Goal: Task Accomplishment & Management: Manage account settings

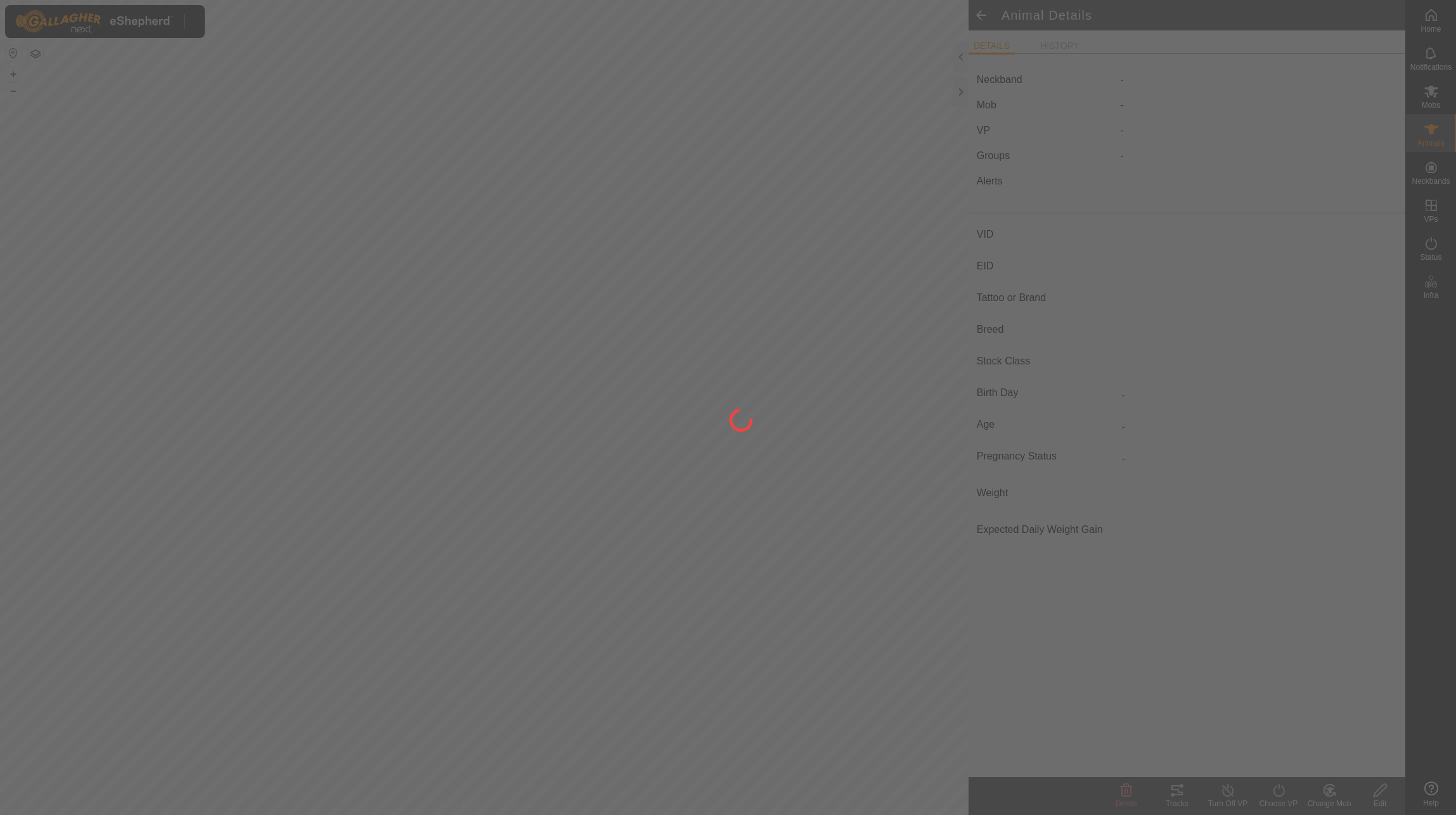
type input "21854"
type input "-"
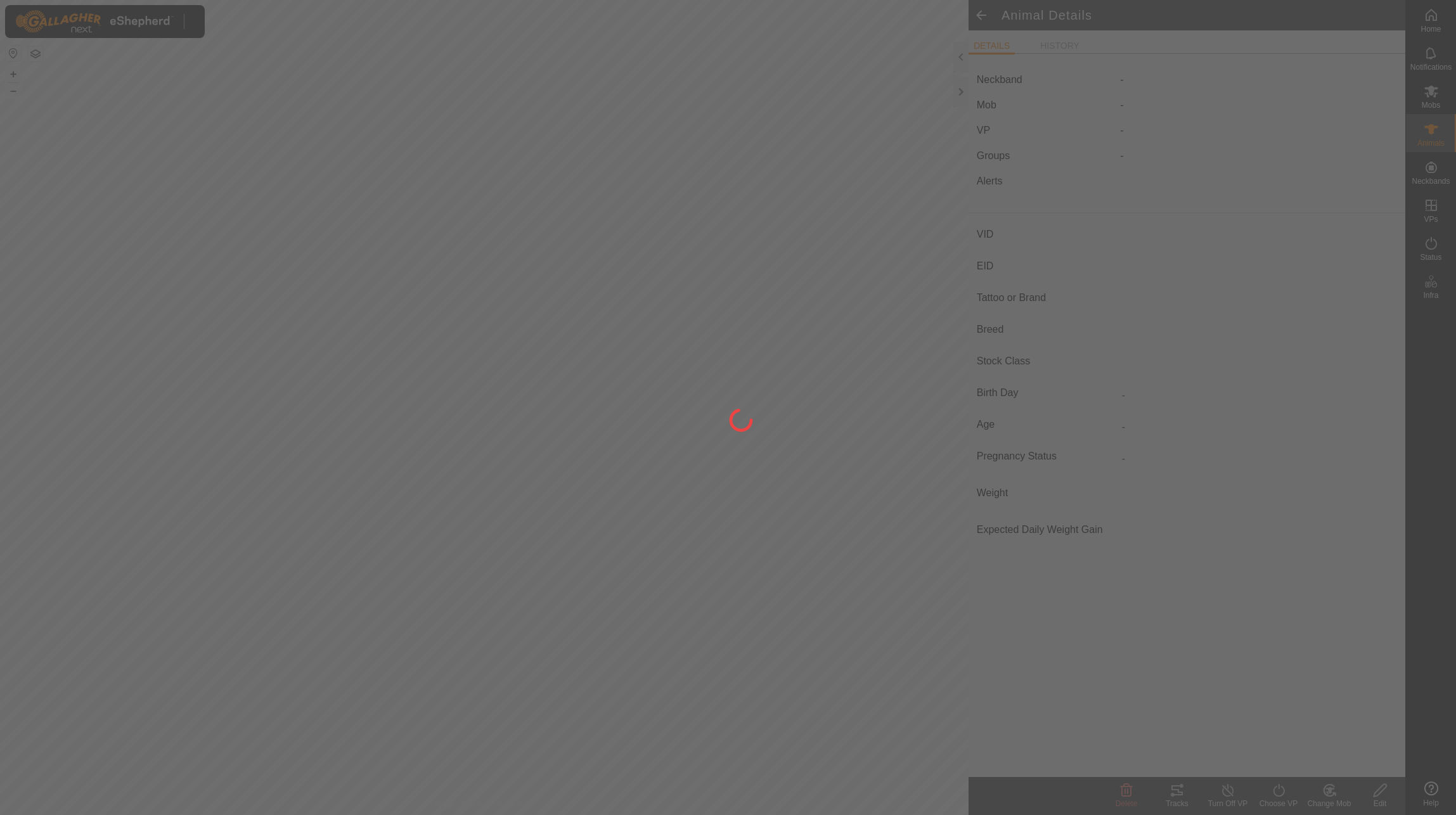
type input "-"
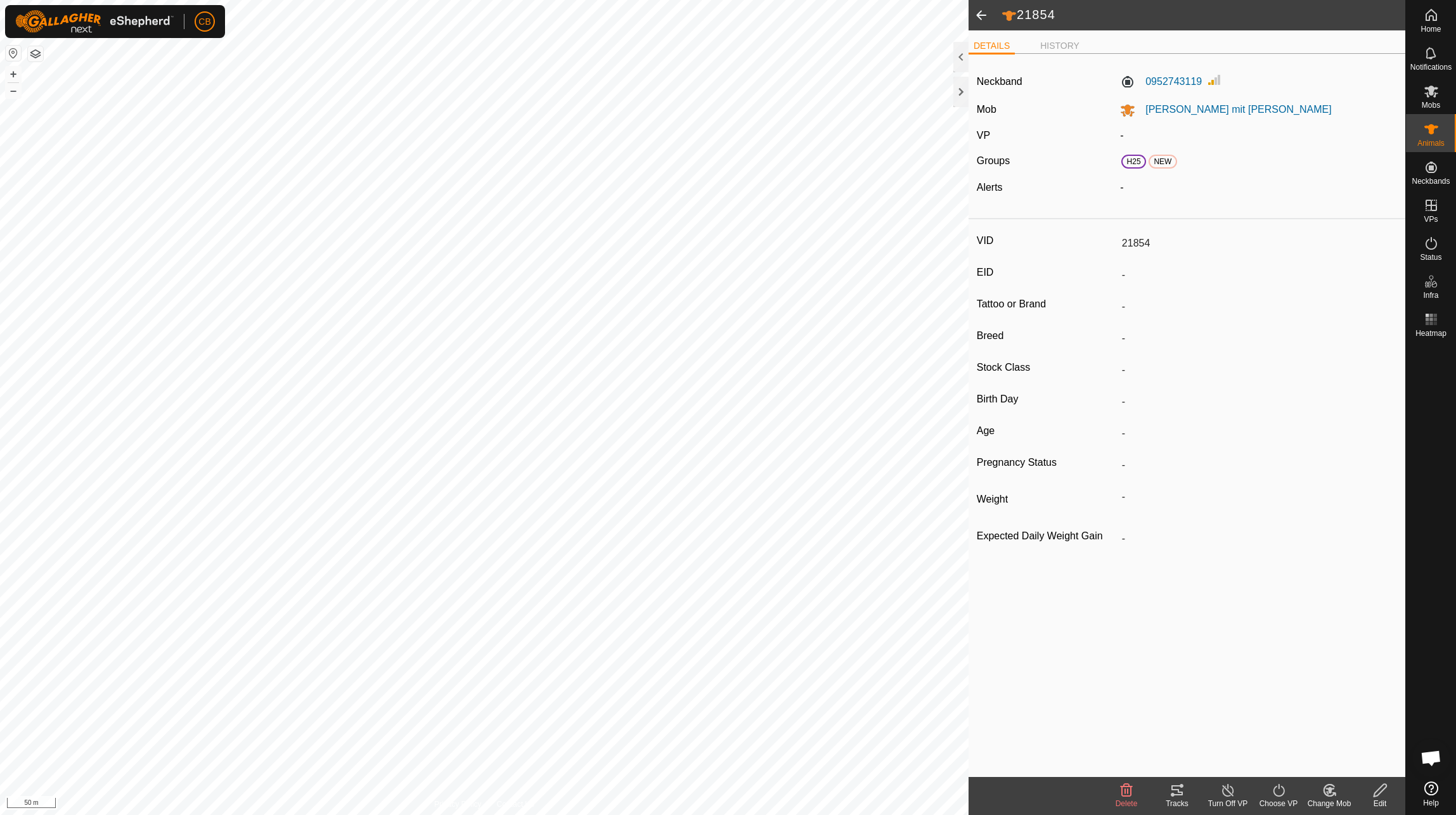
click at [974, 17] on span at bounding box center [981, 15] width 25 height 30
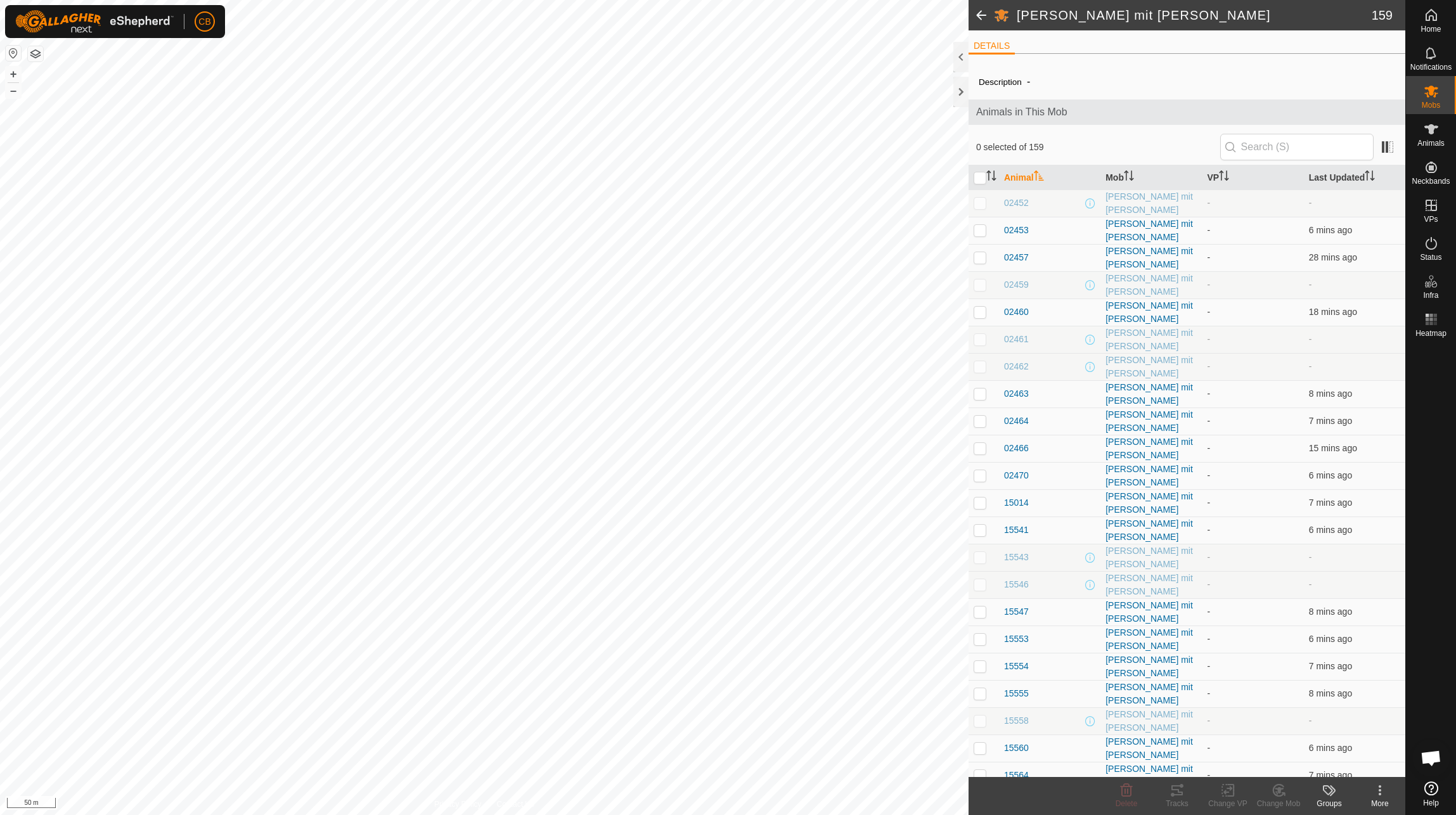
click at [1376, 786] on icon at bounding box center [1380, 790] width 15 height 15
click at [1441, 134] on es-animals-svg-icon at bounding box center [1431, 129] width 23 height 20
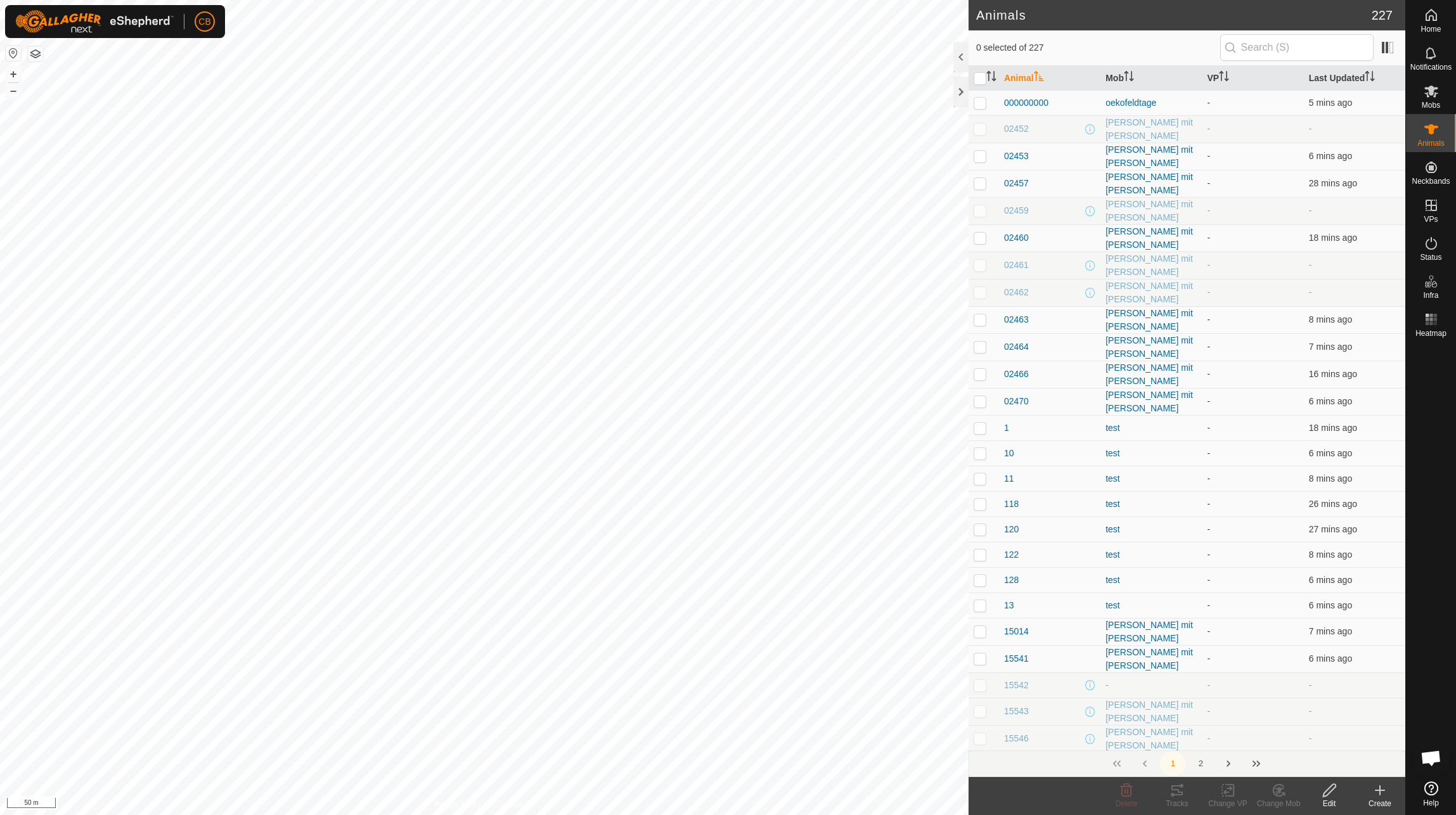
click at [1334, 795] on icon at bounding box center [1330, 790] width 16 height 15
click at [1344, 708] on link "Bulk Edit - Download File" at bounding box center [1326, 709] width 149 height 25
click at [1347, 761] on span "10 mins ago" at bounding box center [1333, 766] width 48 height 10
click at [1330, 802] on div "Edit" at bounding box center [1329, 803] width 51 height 11
click at [1318, 731] on link "Bulk Edit - Upload File" at bounding box center [1326, 736] width 149 height 25
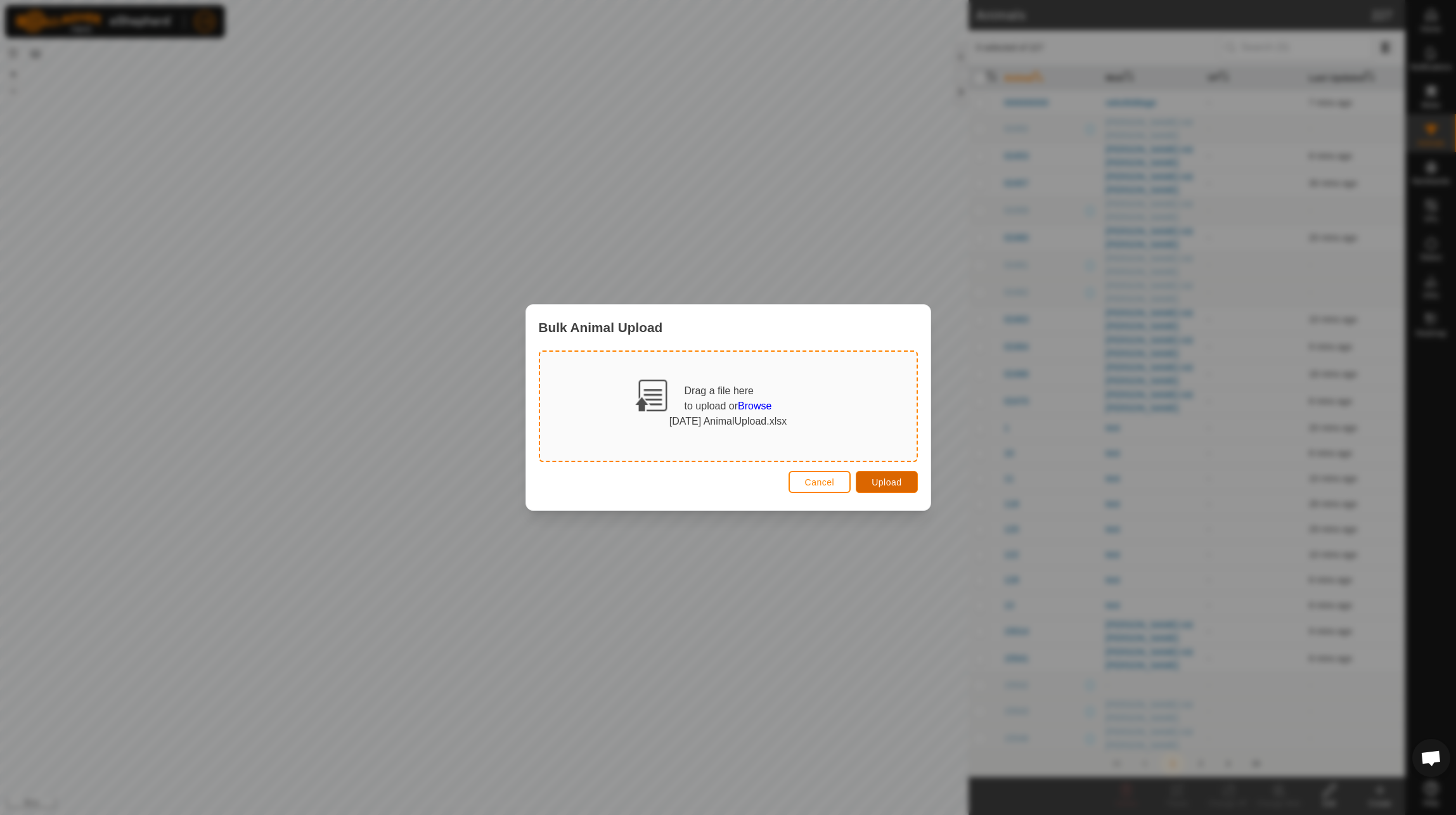
click at [878, 478] on span "Upload" at bounding box center [886, 482] width 30 height 10
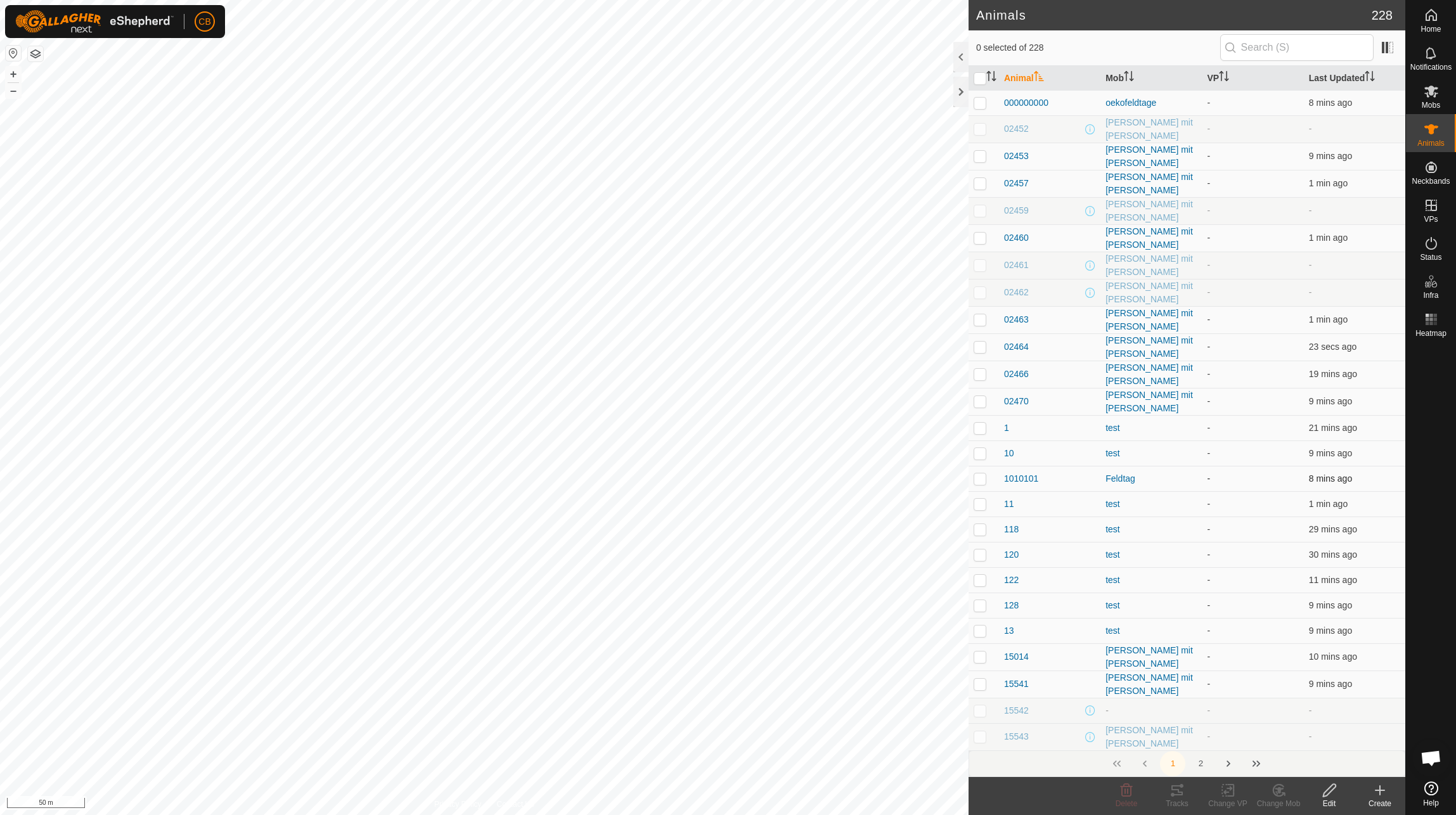
click at [984, 474] on p-checkbox at bounding box center [980, 478] width 13 height 10
checkbox input "true"
click at [1432, 83] on es-mob-svg-icon at bounding box center [1431, 91] width 23 height 20
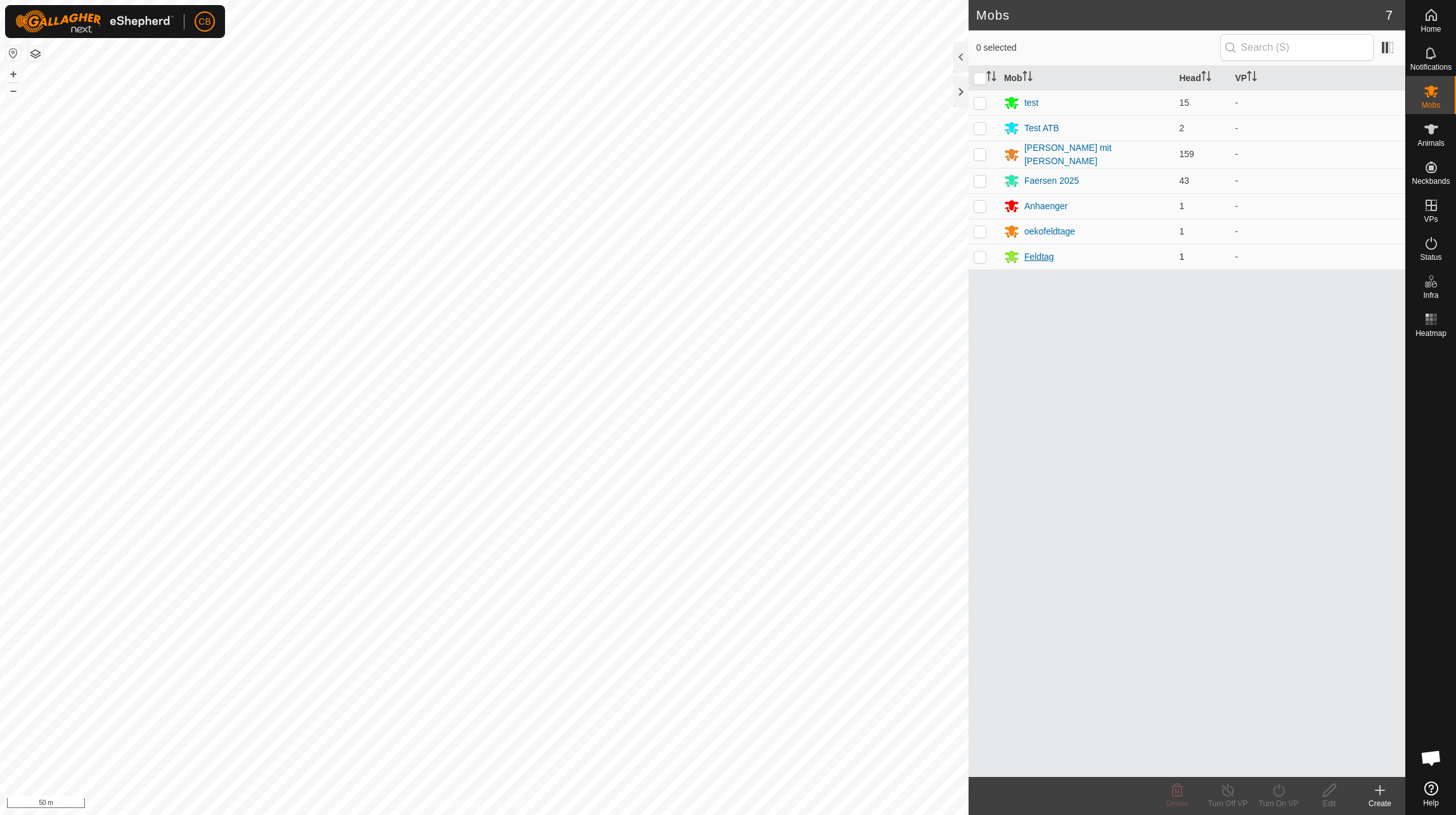
click at [1032, 255] on div "Feldtag" at bounding box center [1039, 257] width 30 height 13
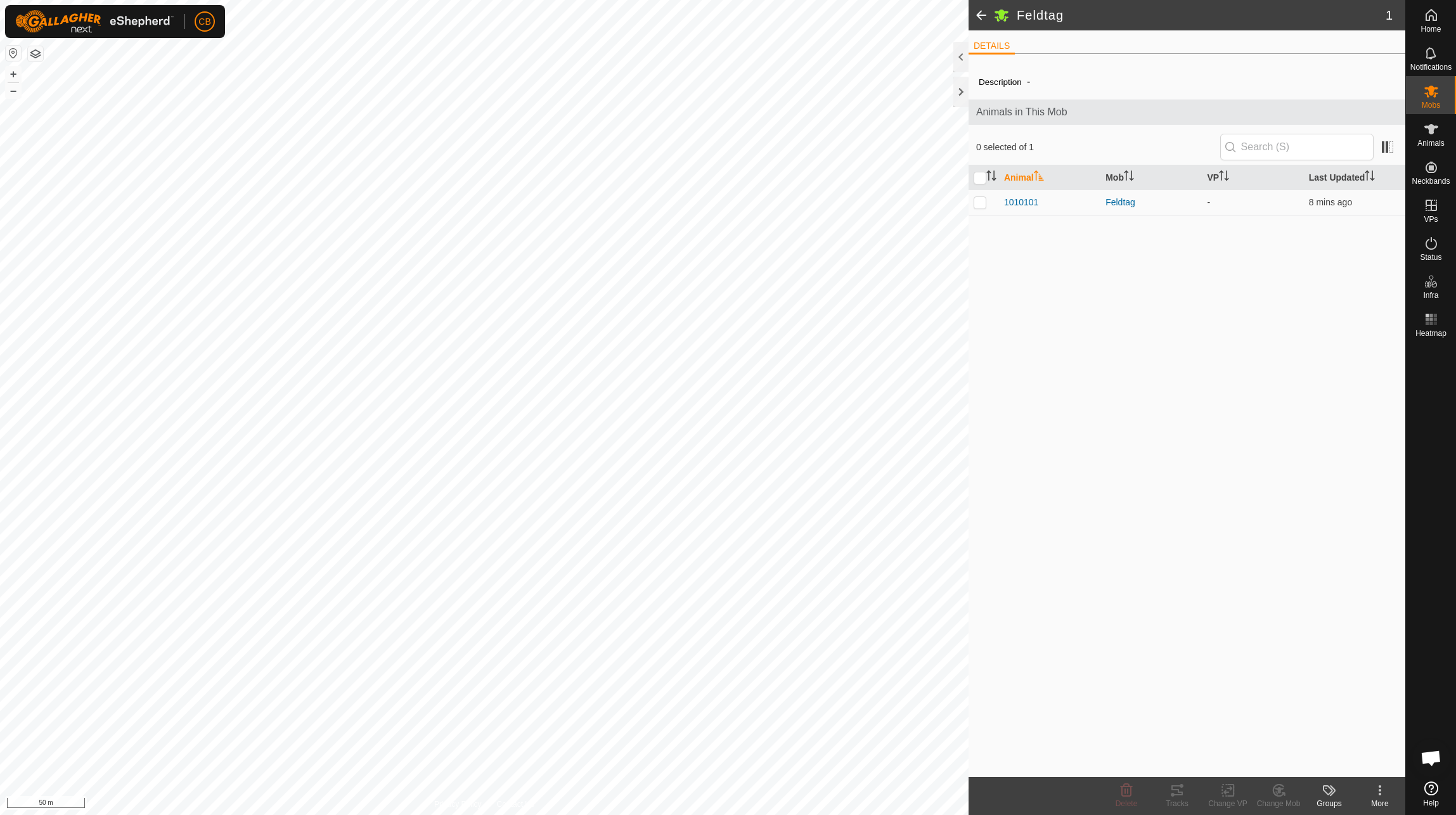
click at [976, 17] on span at bounding box center [981, 15] width 25 height 30
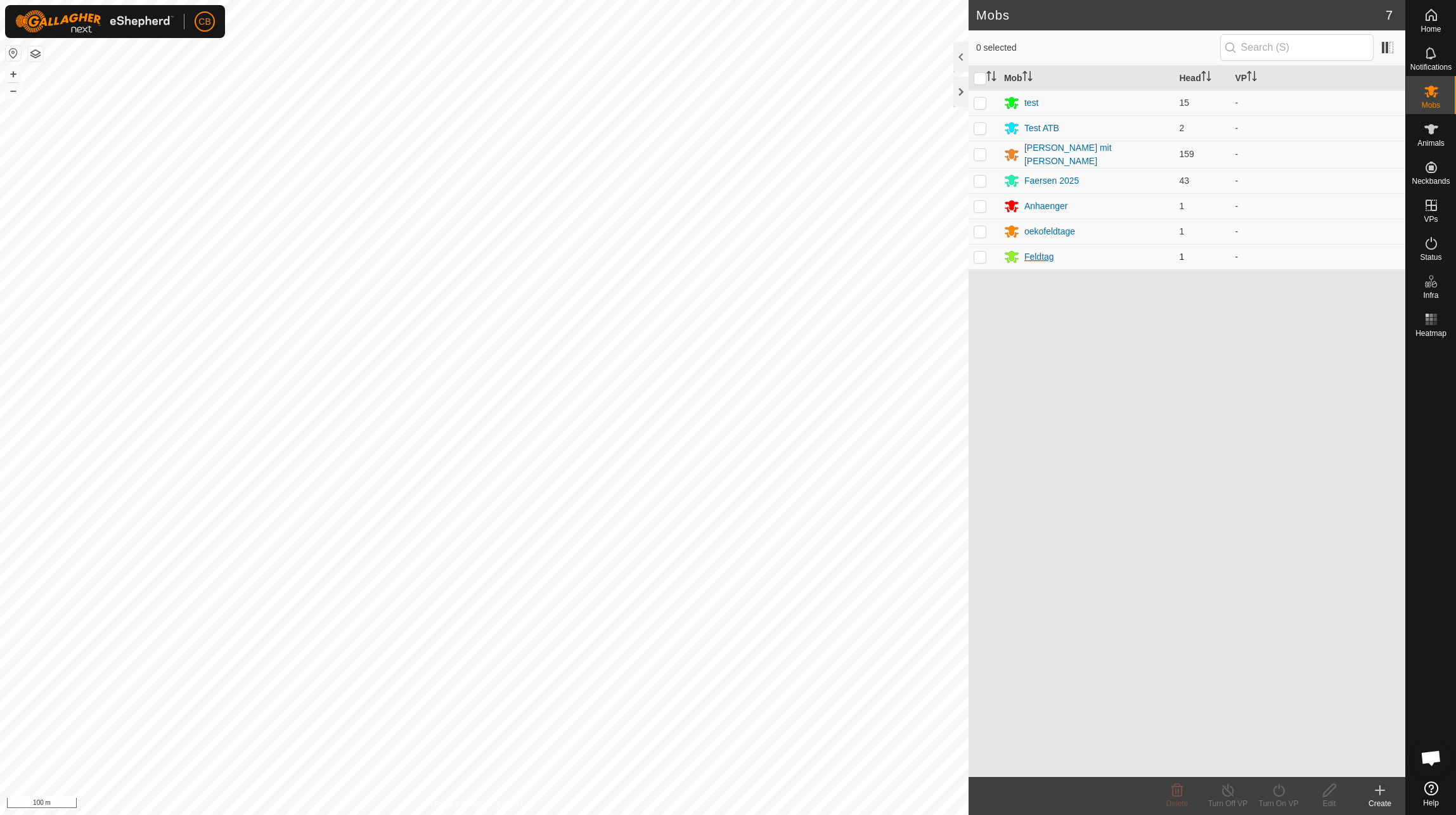
click at [1034, 262] on div "Feldtag" at bounding box center [1086, 256] width 165 height 15
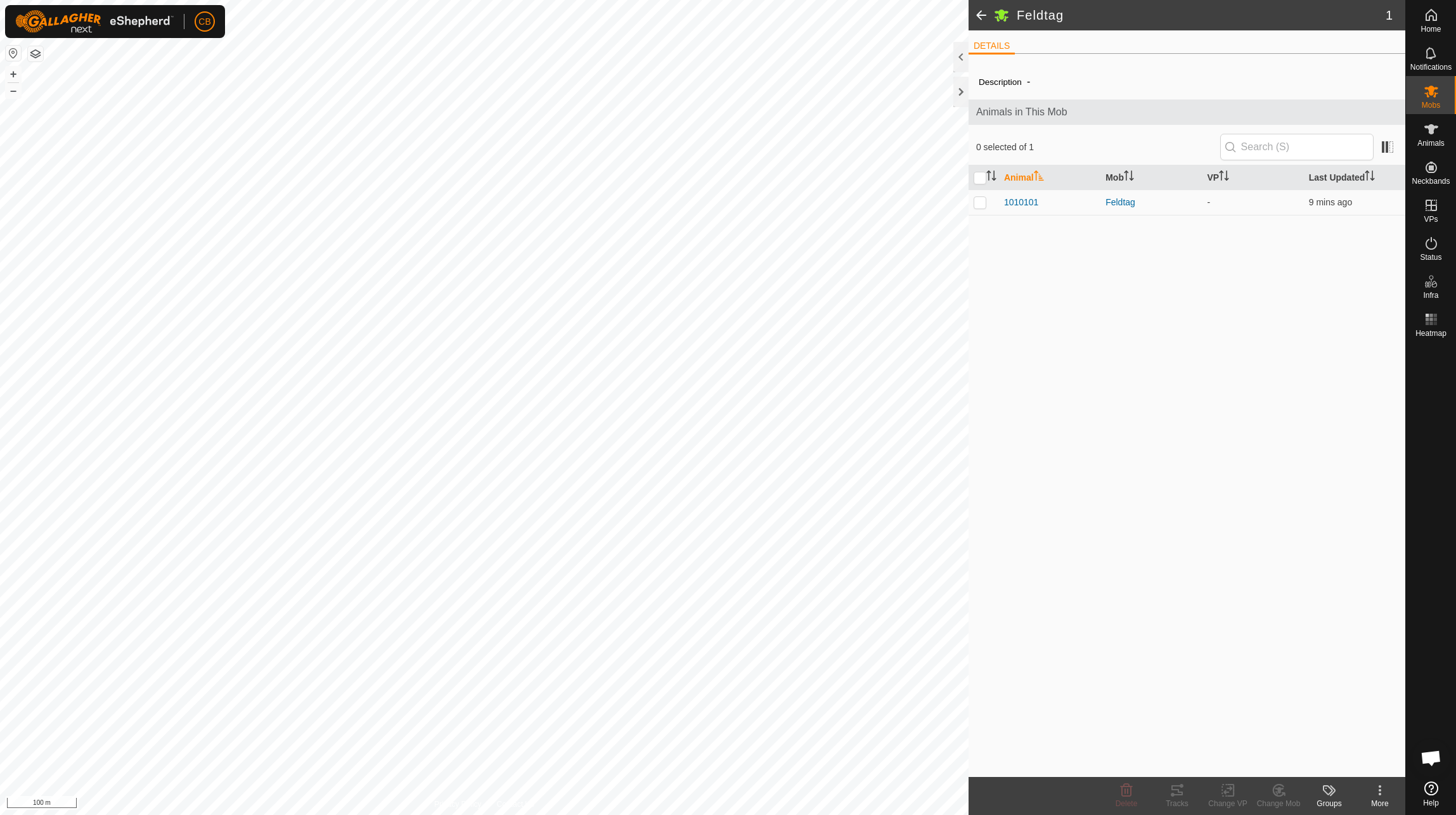
click at [984, 12] on span at bounding box center [981, 15] width 25 height 30
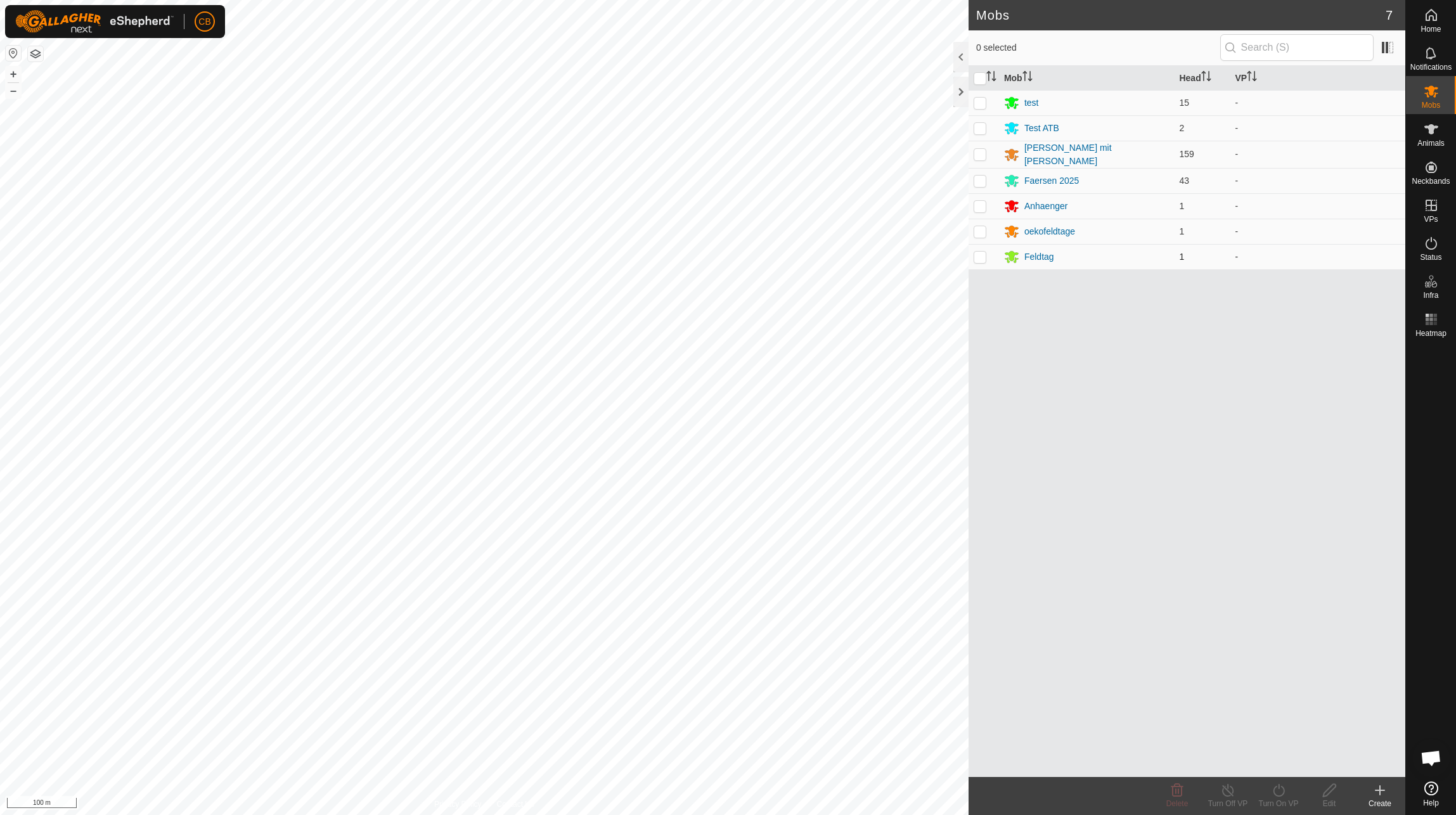
click at [984, 258] on p-checkbox at bounding box center [980, 256] width 13 height 10
checkbox input "true"
click at [1335, 797] on icon at bounding box center [1330, 790] width 16 height 15
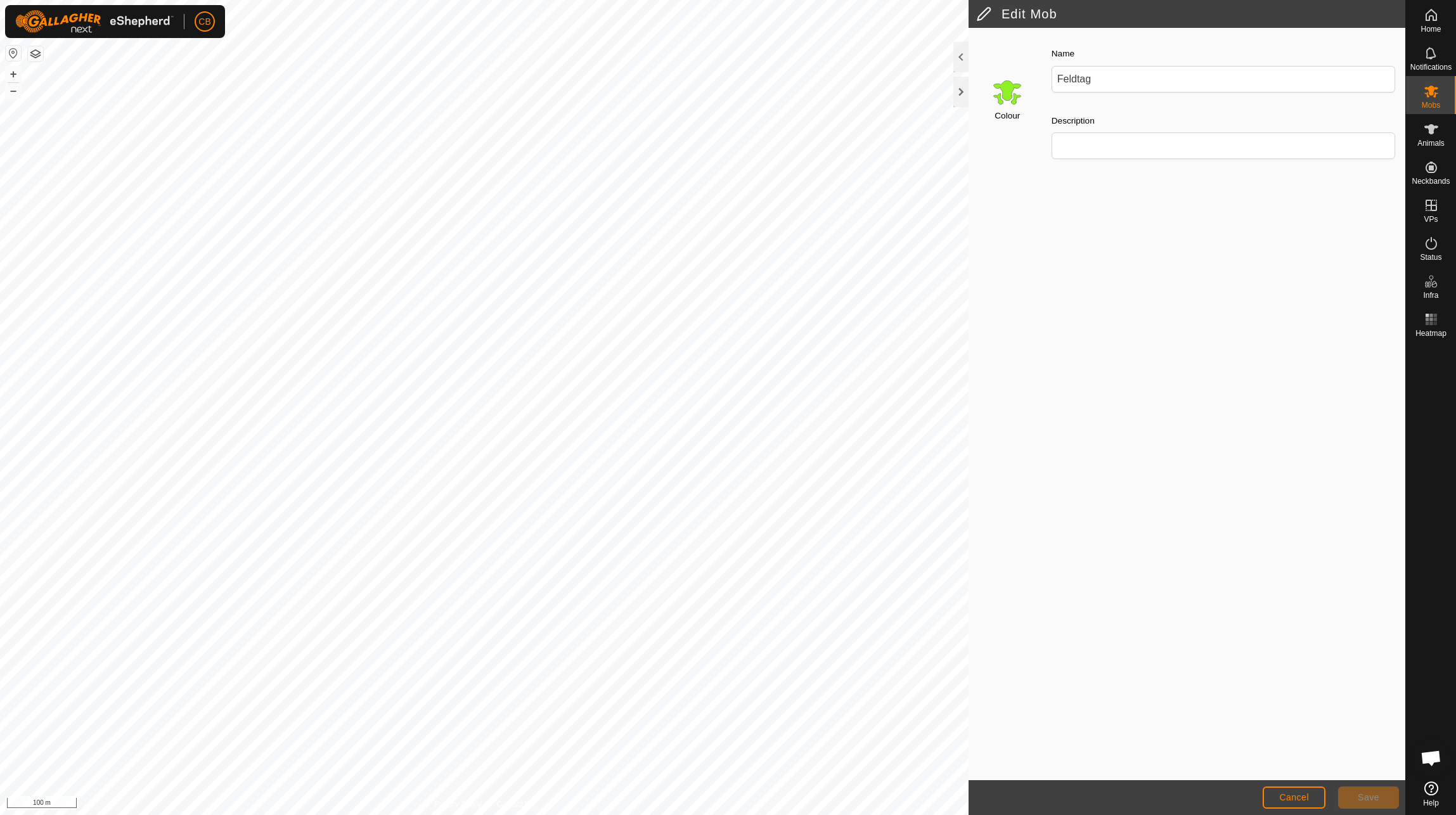
click at [1013, 86] on input "Select a color" at bounding box center [1007, 92] width 30 height 30
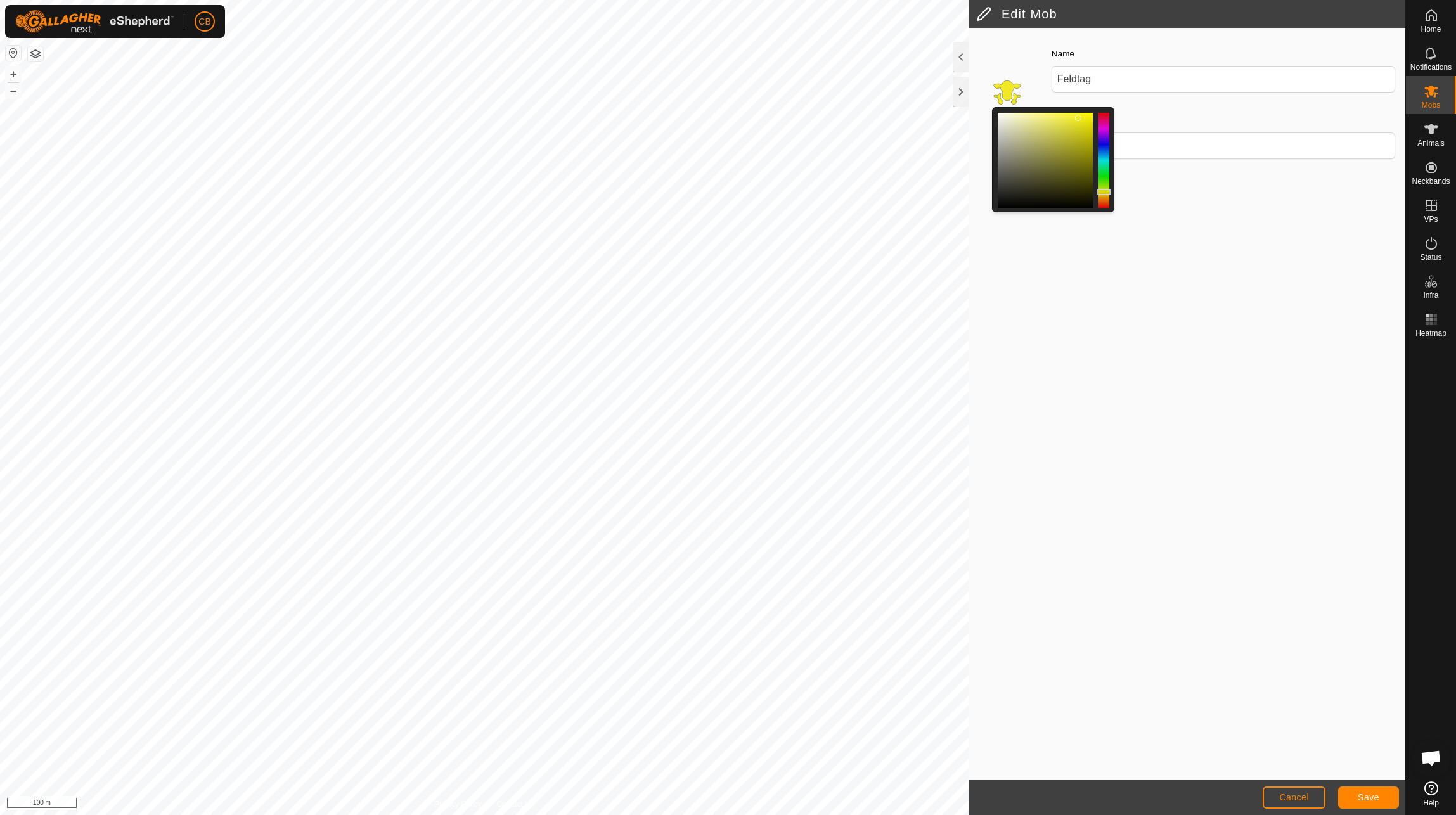
drag, startPoint x: 1107, startPoint y: 183, endPoint x: 1110, endPoint y: 192, distance: 9.5
click at [1110, 192] on div at bounding box center [1104, 192] width 13 height 7
drag, startPoint x: 1078, startPoint y: 116, endPoint x: 1100, endPoint y: 110, distance: 22.8
click at [1100, 110] on div at bounding box center [1053, 160] width 123 height 105
click at [1368, 799] on span "Save" at bounding box center [1368, 797] width 22 height 10
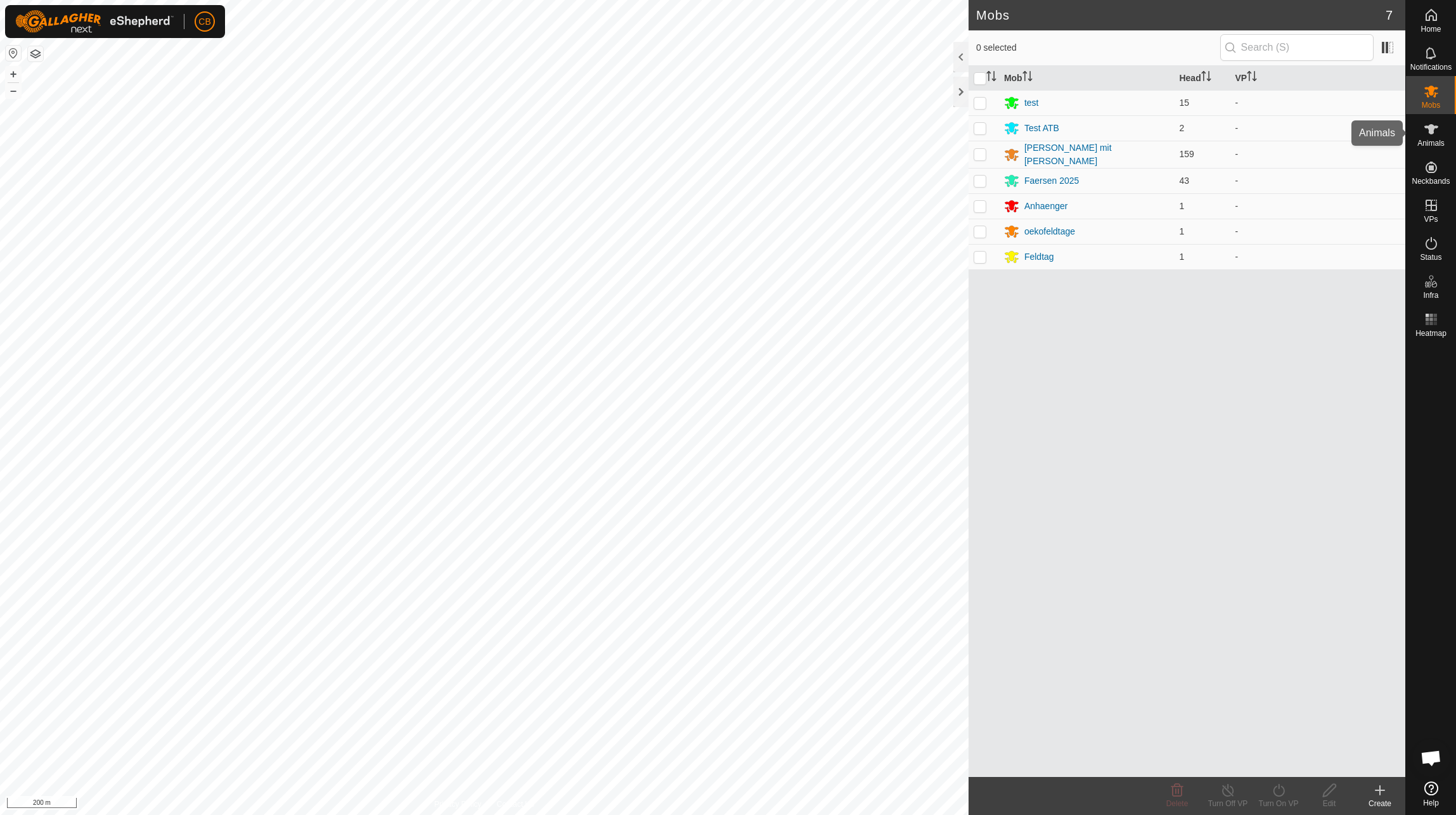
click at [1441, 129] on es-animals-svg-icon at bounding box center [1431, 129] width 23 height 20
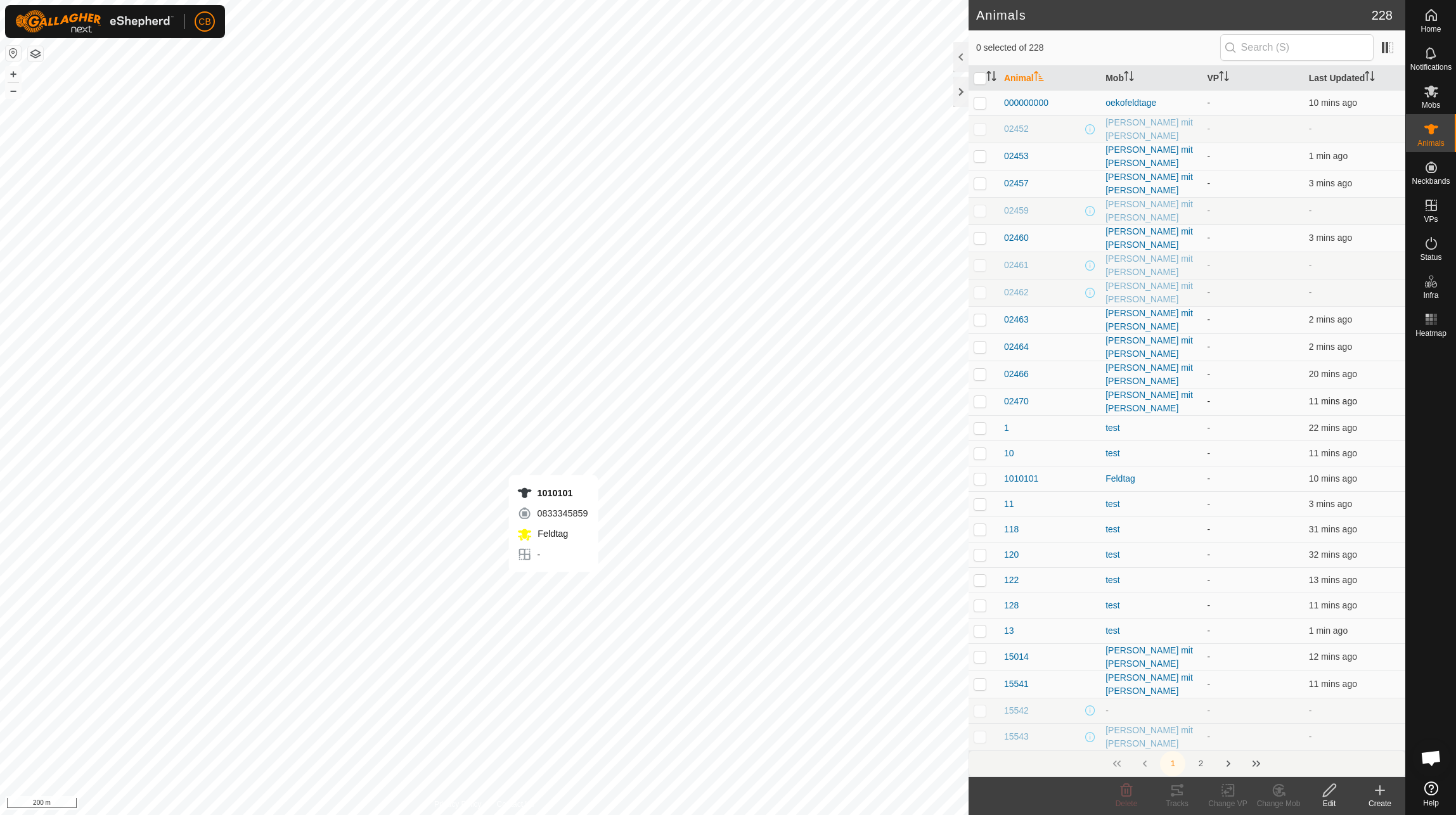
checkbox input "true"
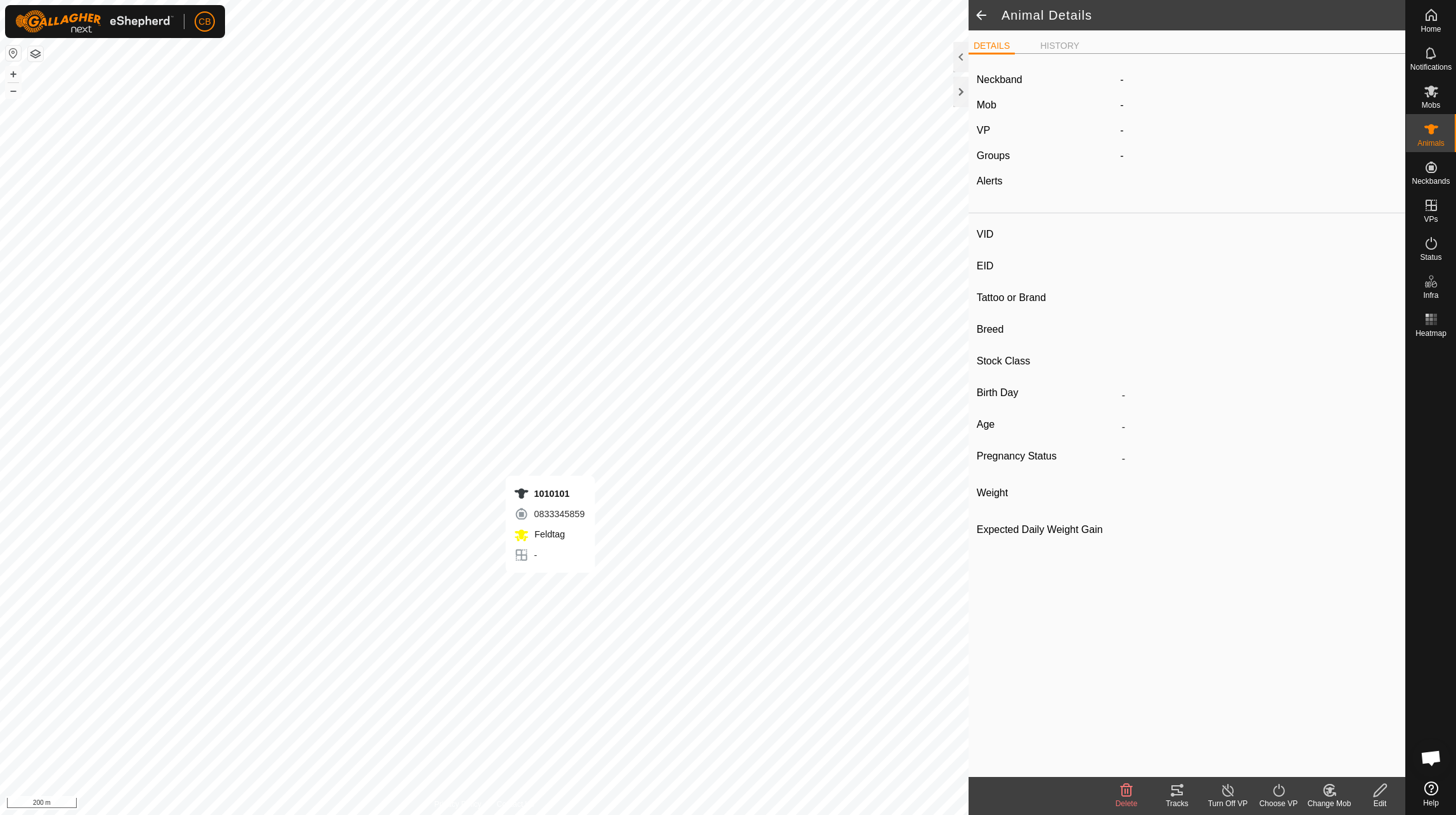
type input "1010101"
type input "-"
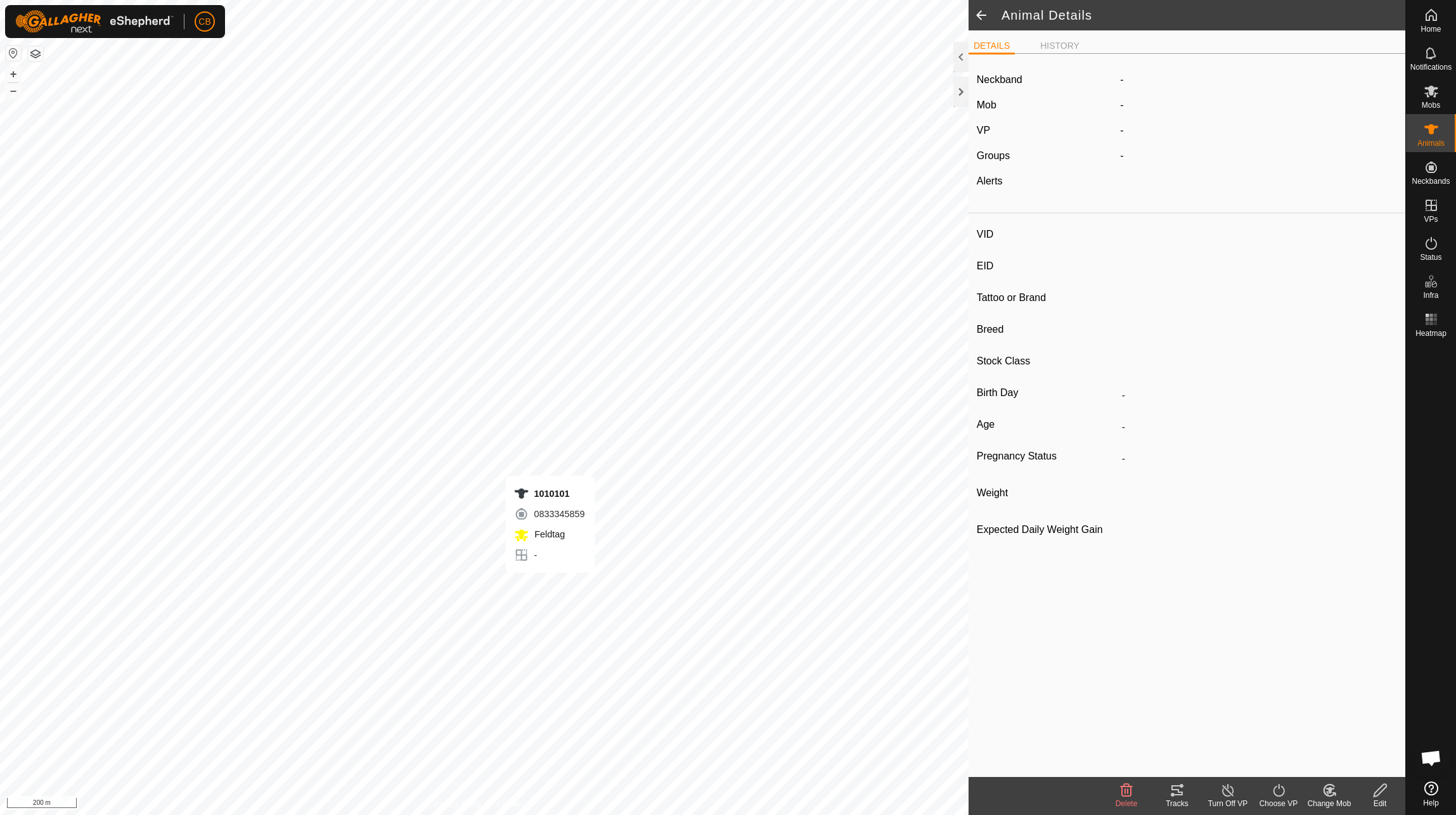
type input "-"
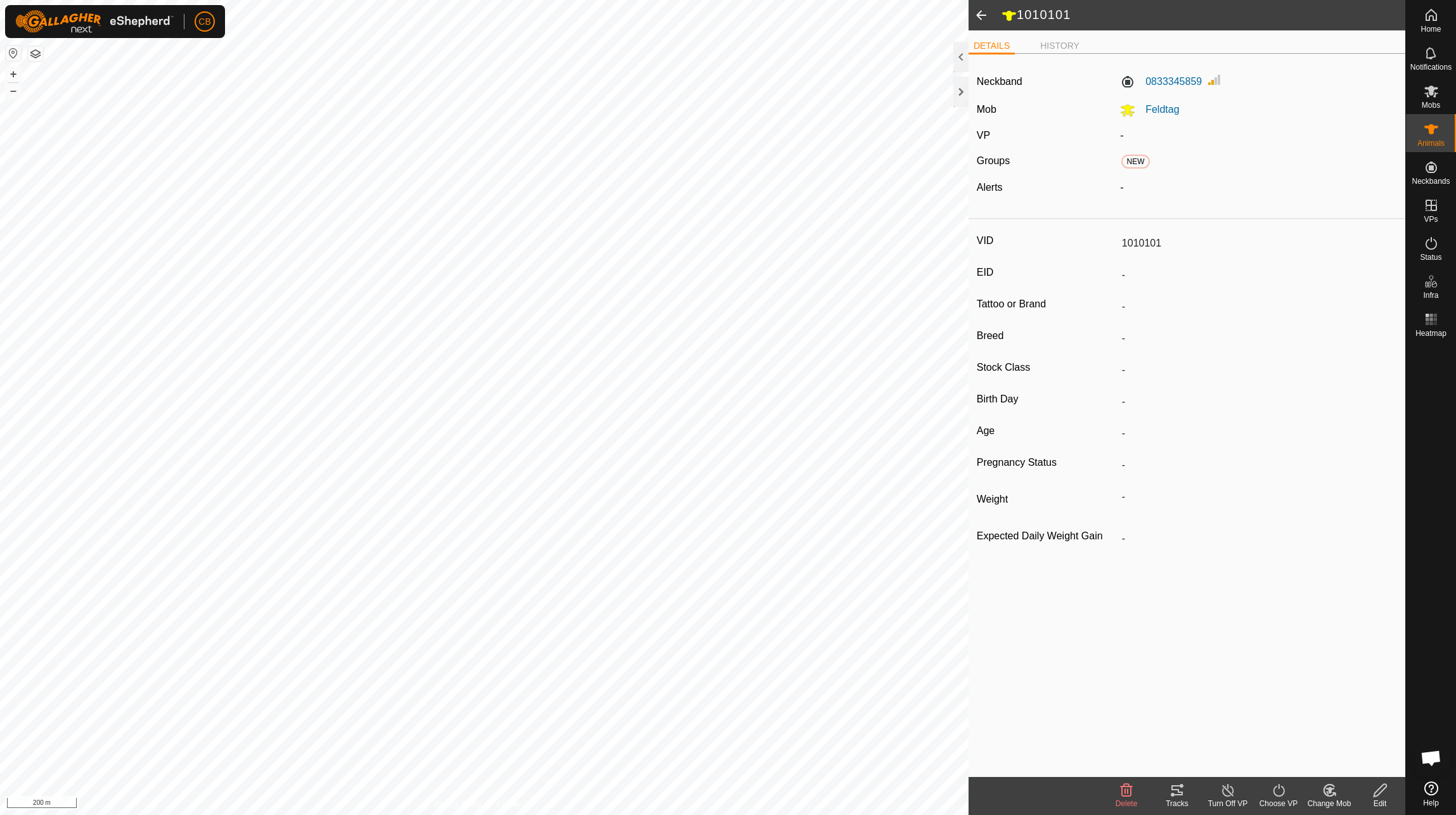
click at [1169, 793] on icon at bounding box center [1177, 790] width 15 height 15
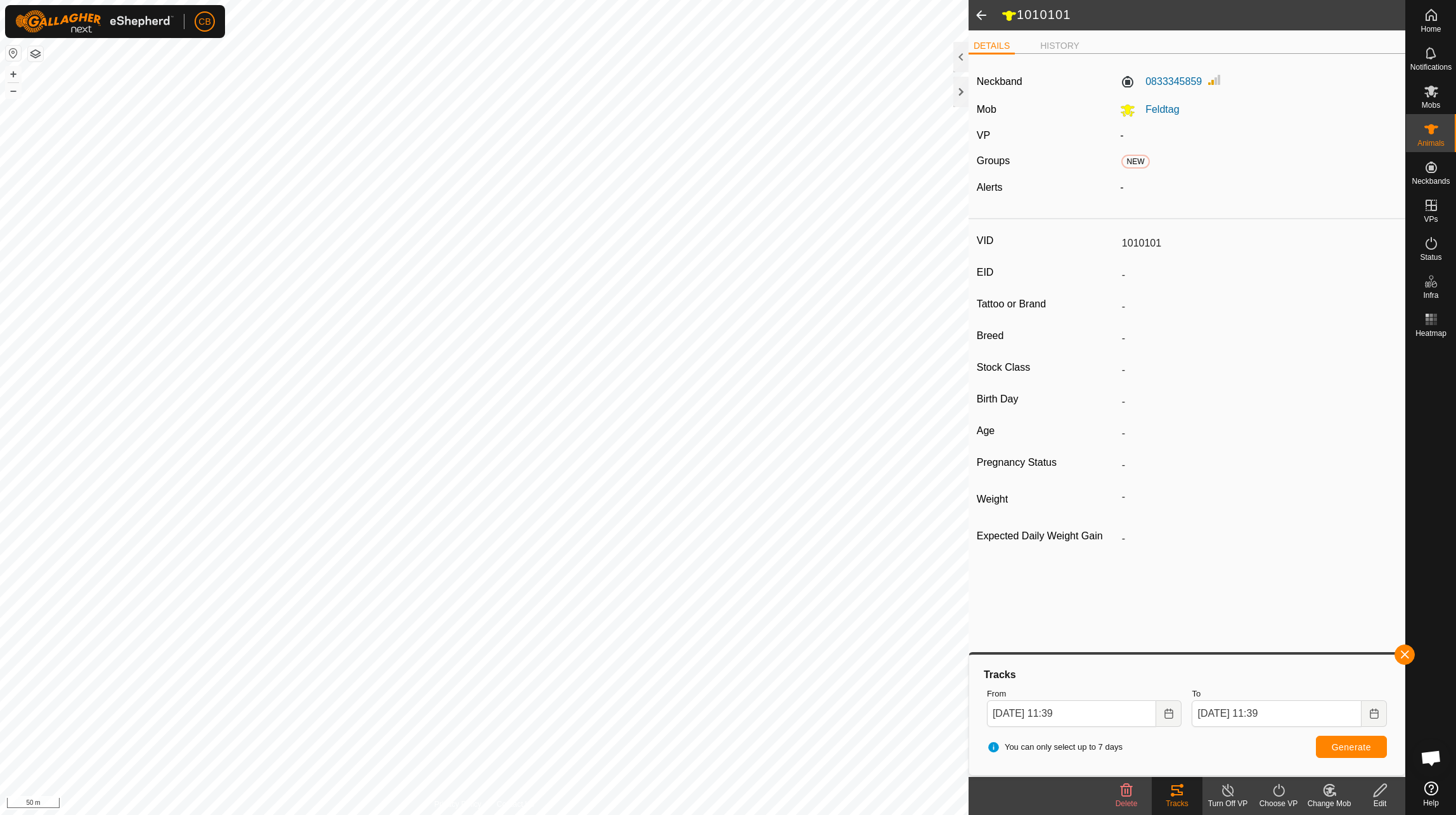
click at [1173, 789] on icon at bounding box center [1177, 790] width 11 height 10
click at [1404, 655] on button "button" at bounding box center [1405, 655] width 20 height 20
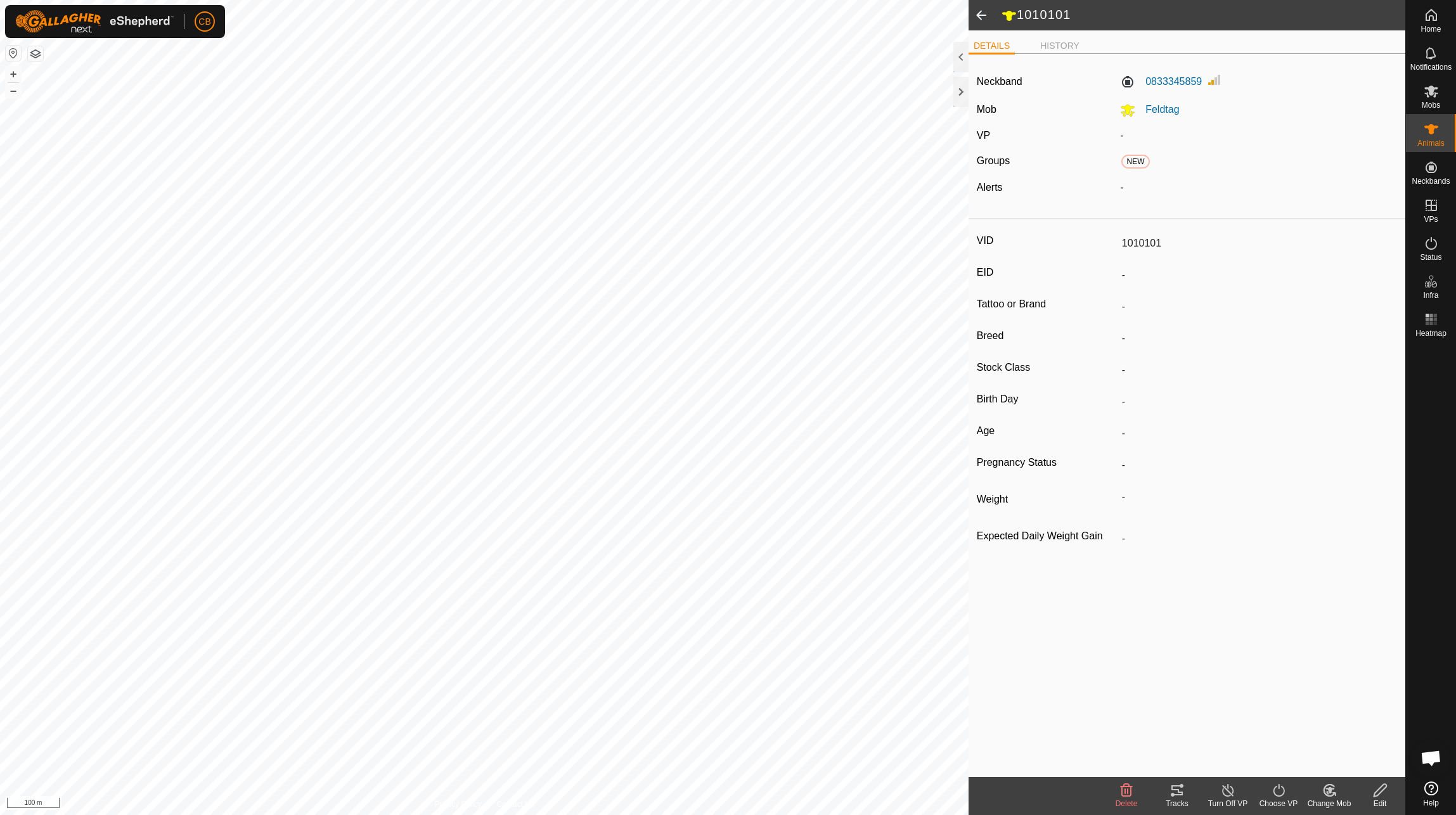
click at [980, 9] on span at bounding box center [981, 15] width 25 height 30
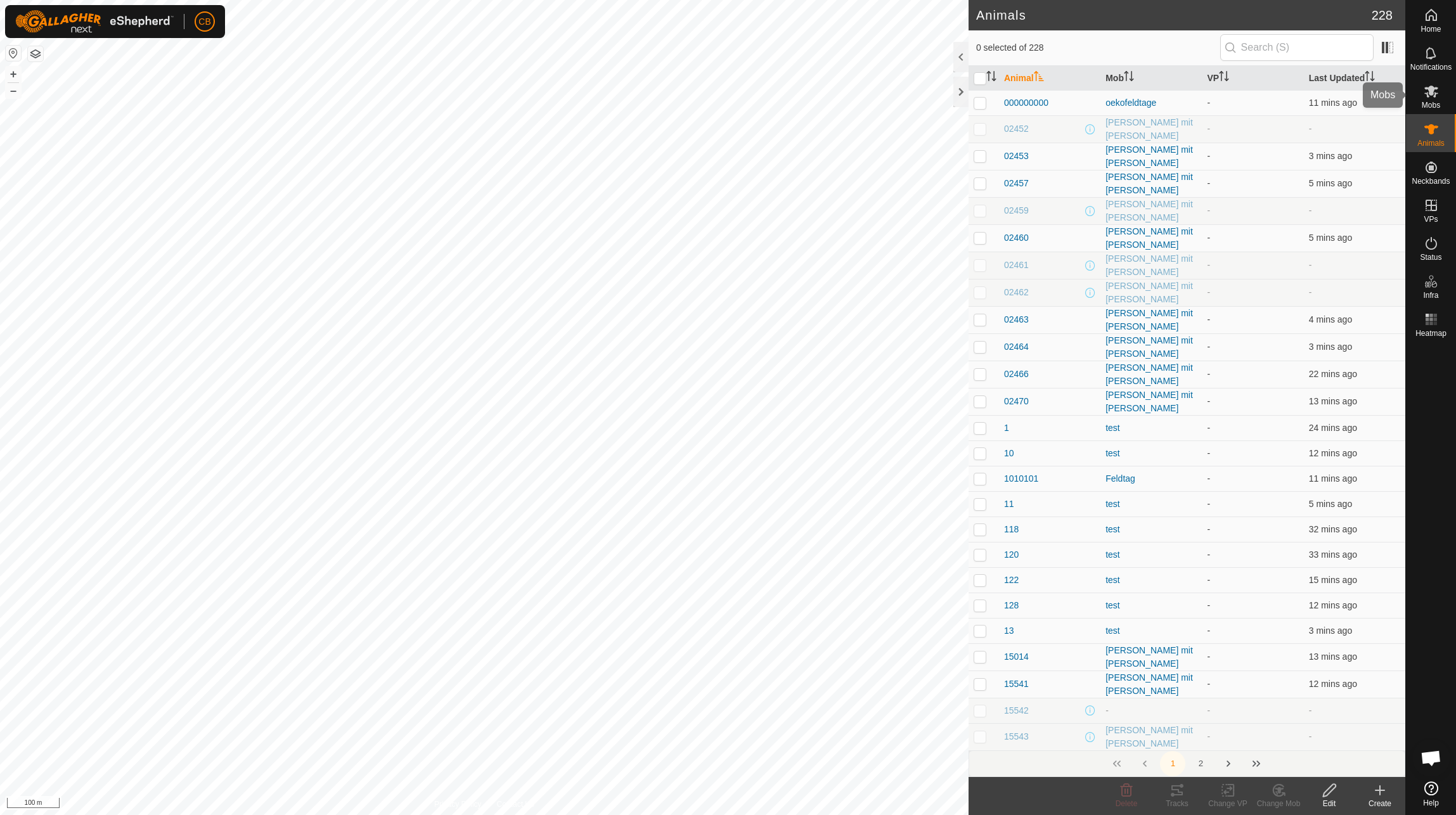
click at [1440, 88] on es-mob-svg-icon at bounding box center [1431, 91] width 23 height 20
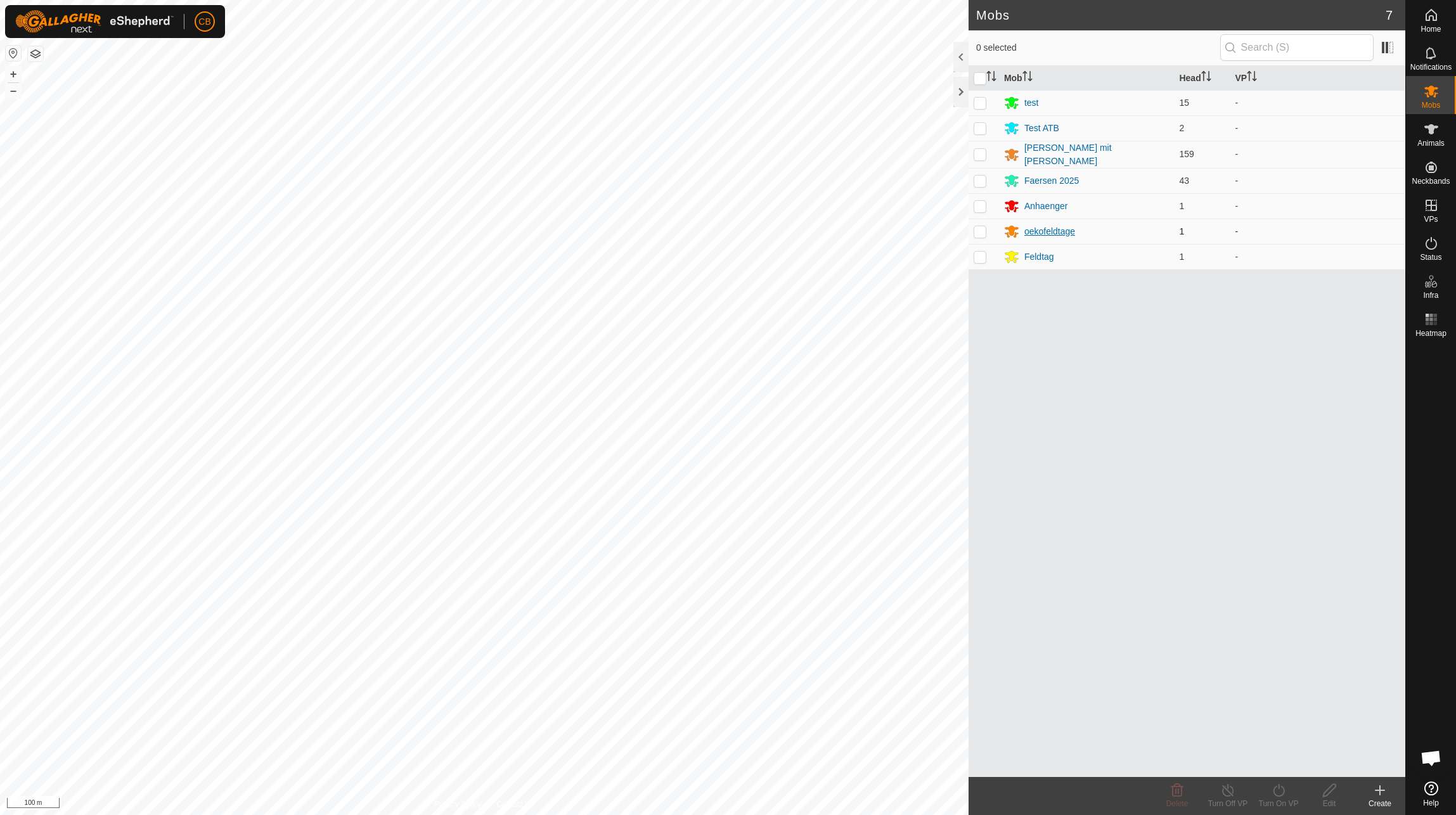
click at [1011, 228] on icon at bounding box center [1011, 233] width 14 height 12
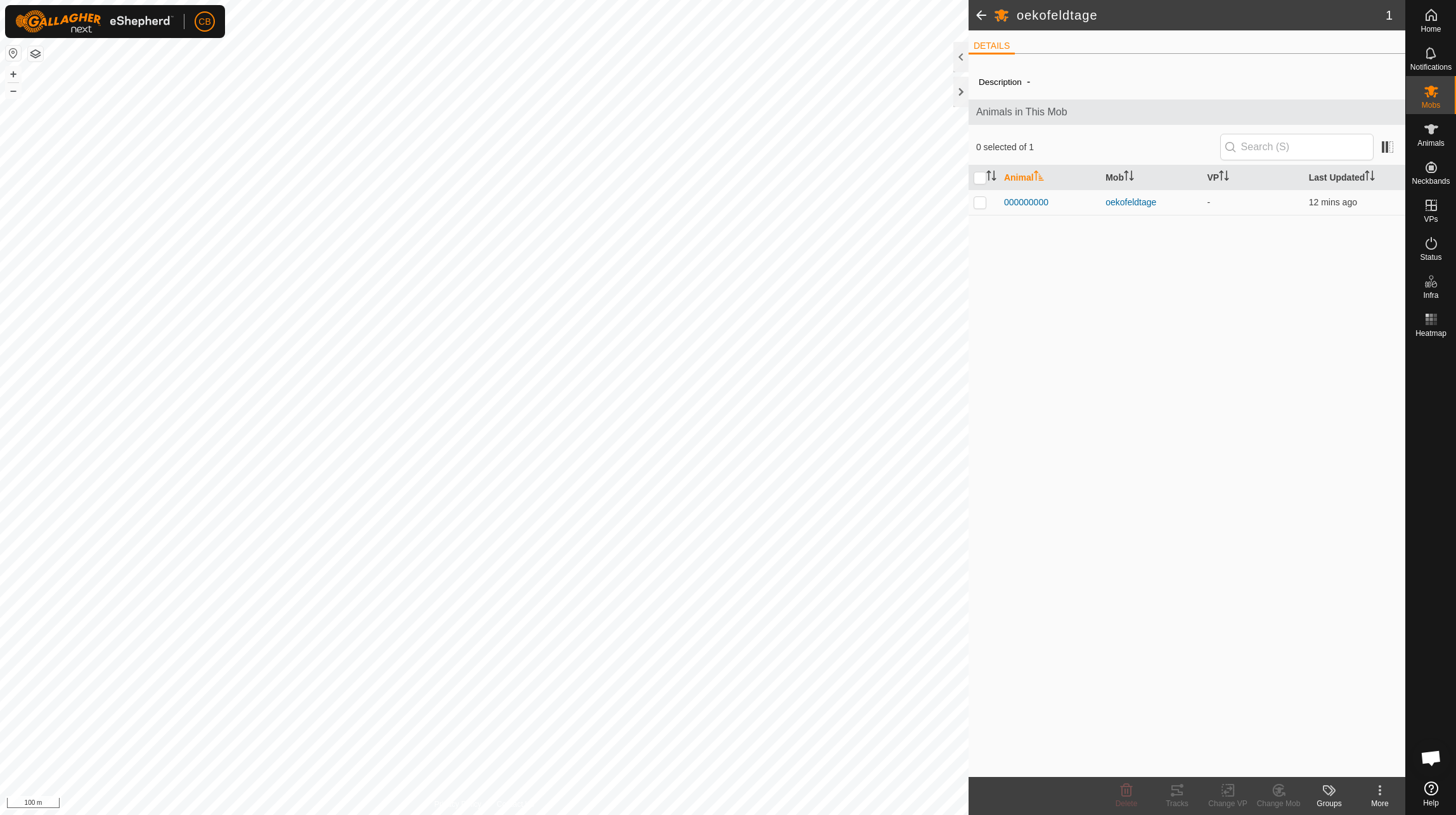
click at [978, 13] on span at bounding box center [981, 15] width 25 height 30
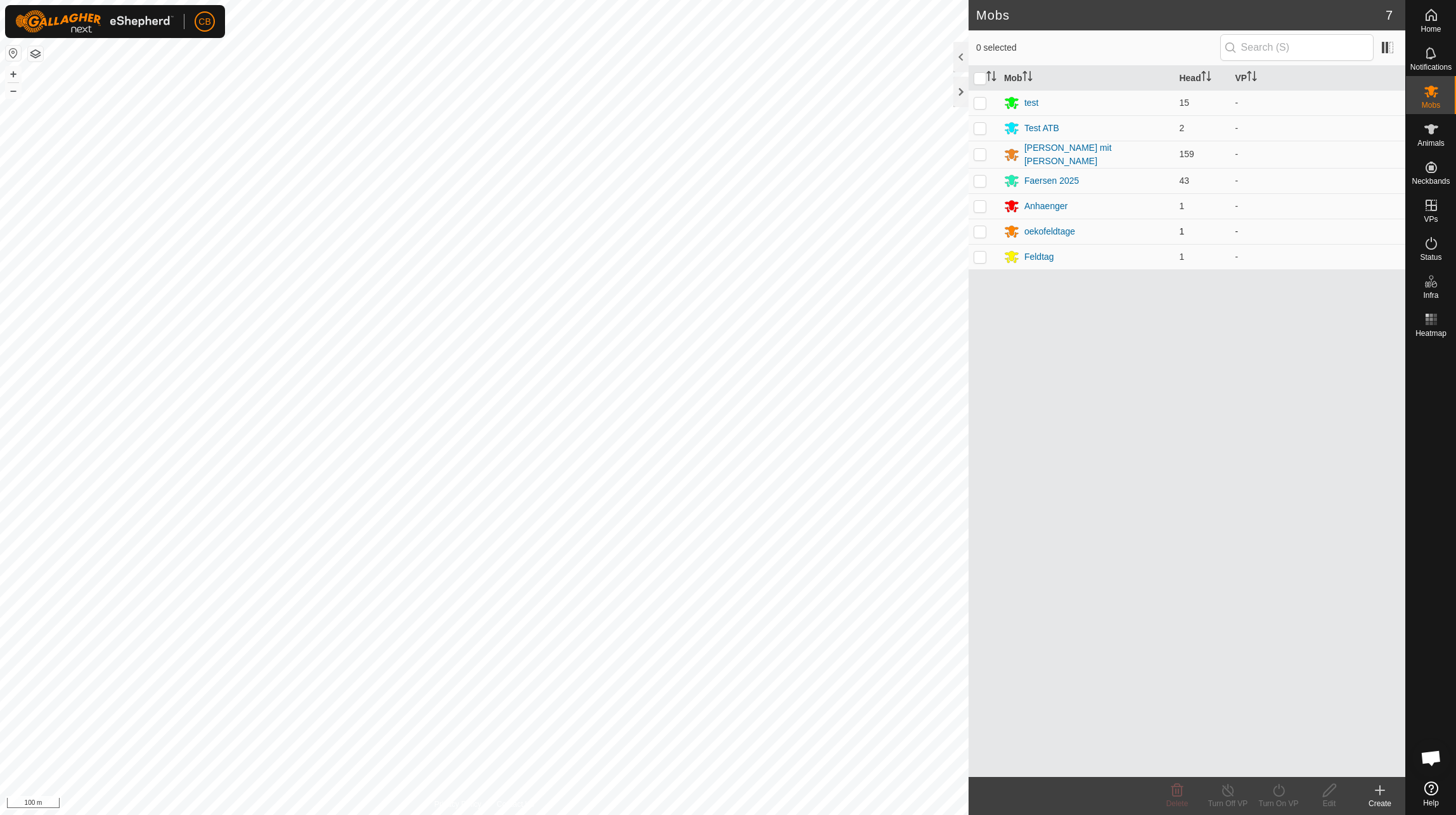
click at [983, 229] on p-checkbox at bounding box center [980, 231] width 13 height 10
checkbox input "true"
click at [1334, 787] on icon at bounding box center [1330, 790] width 16 height 15
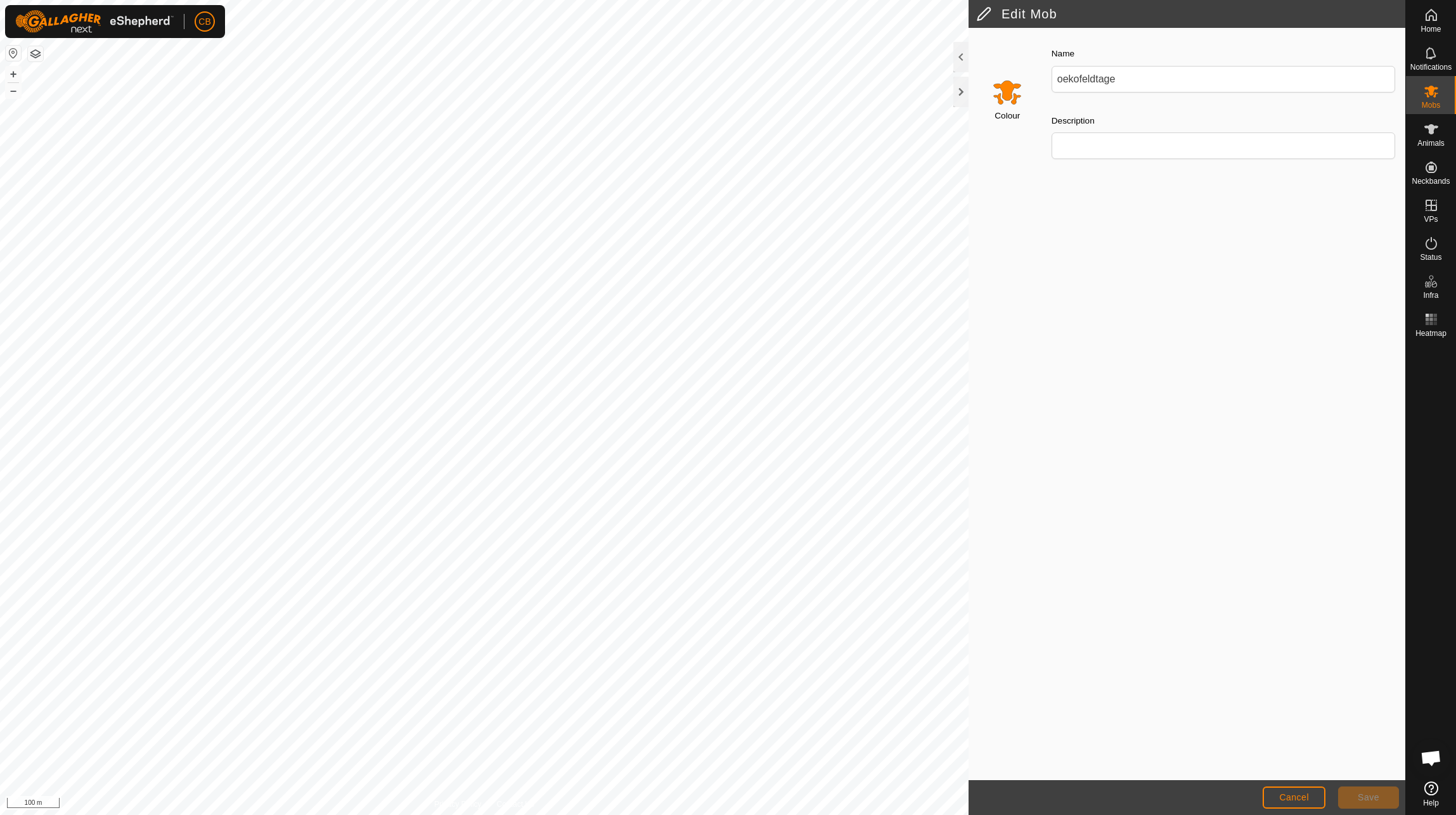
click at [1006, 94] on input "Select a color" at bounding box center [1007, 92] width 30 height 30
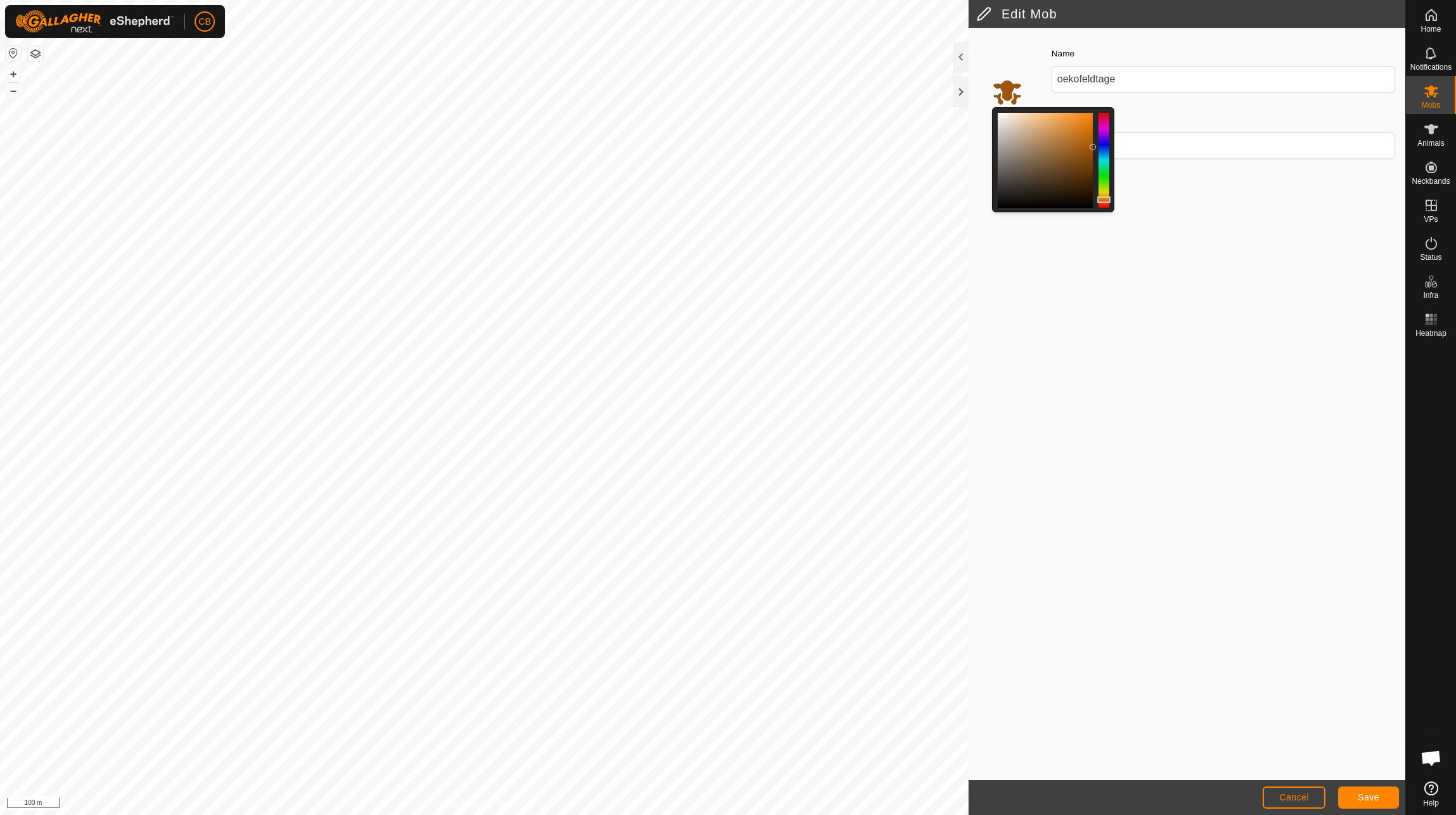
drag, startPoint x: 1093, startPoint y: 113, endPoint x: 1099, endPoint y: 146, distance: 33.5
click at [1099, 108] on div at bounding box center [1053, 108] width 121 height 0
click at [1108, 200] on div at bounding box center [1104, 200] width 13 height 7
drag, startPoint x: 1092, startPoint y: 145, endPoint x: 1044, endPoint y: 109, distance: 60.0
click at [1044, 109] on div at bounding box center [1042, 113] width 7 height 7
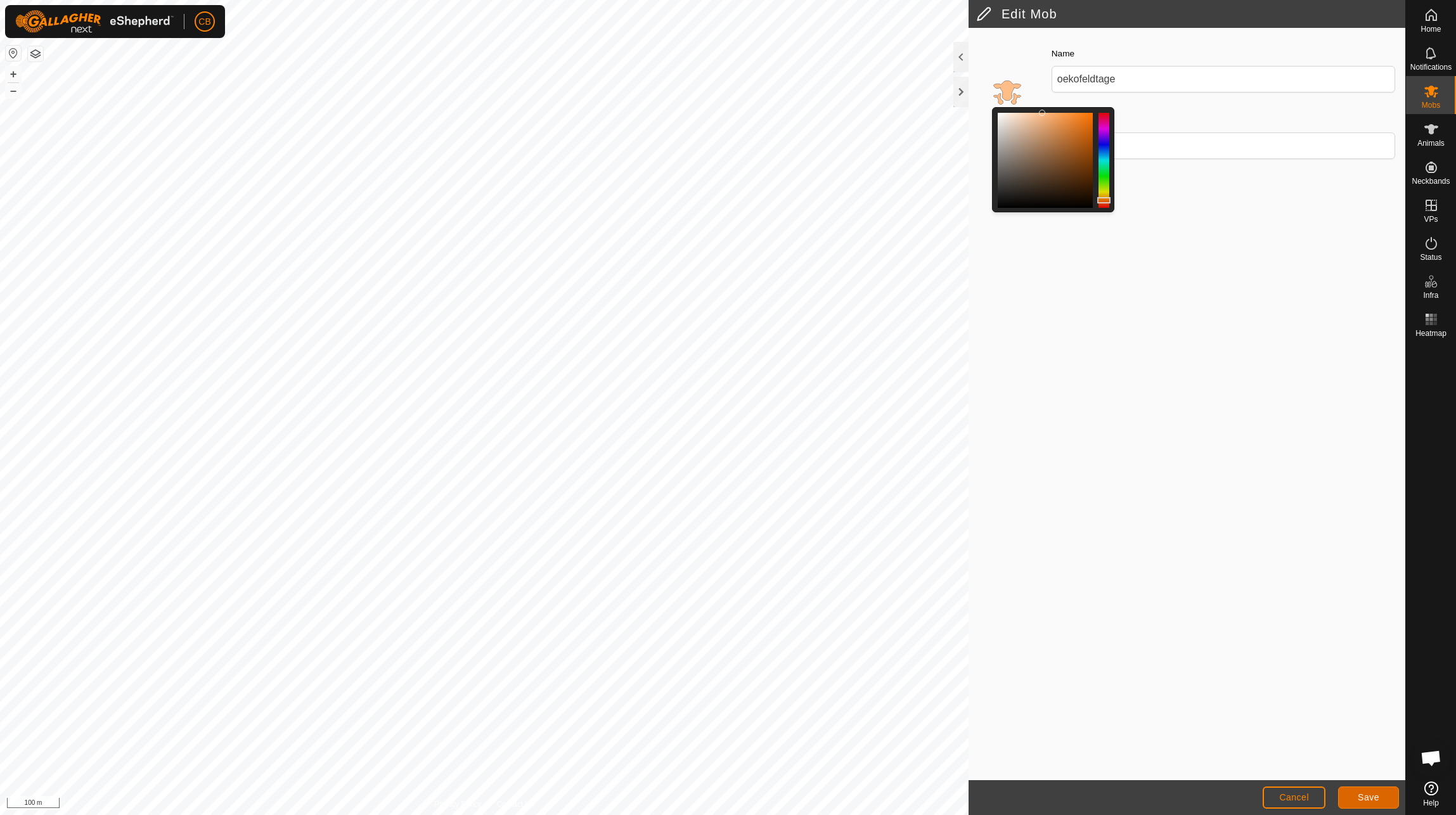
click at [1363, 797] on span "Save" at bounding box center [1368, 797] width 22 height 10
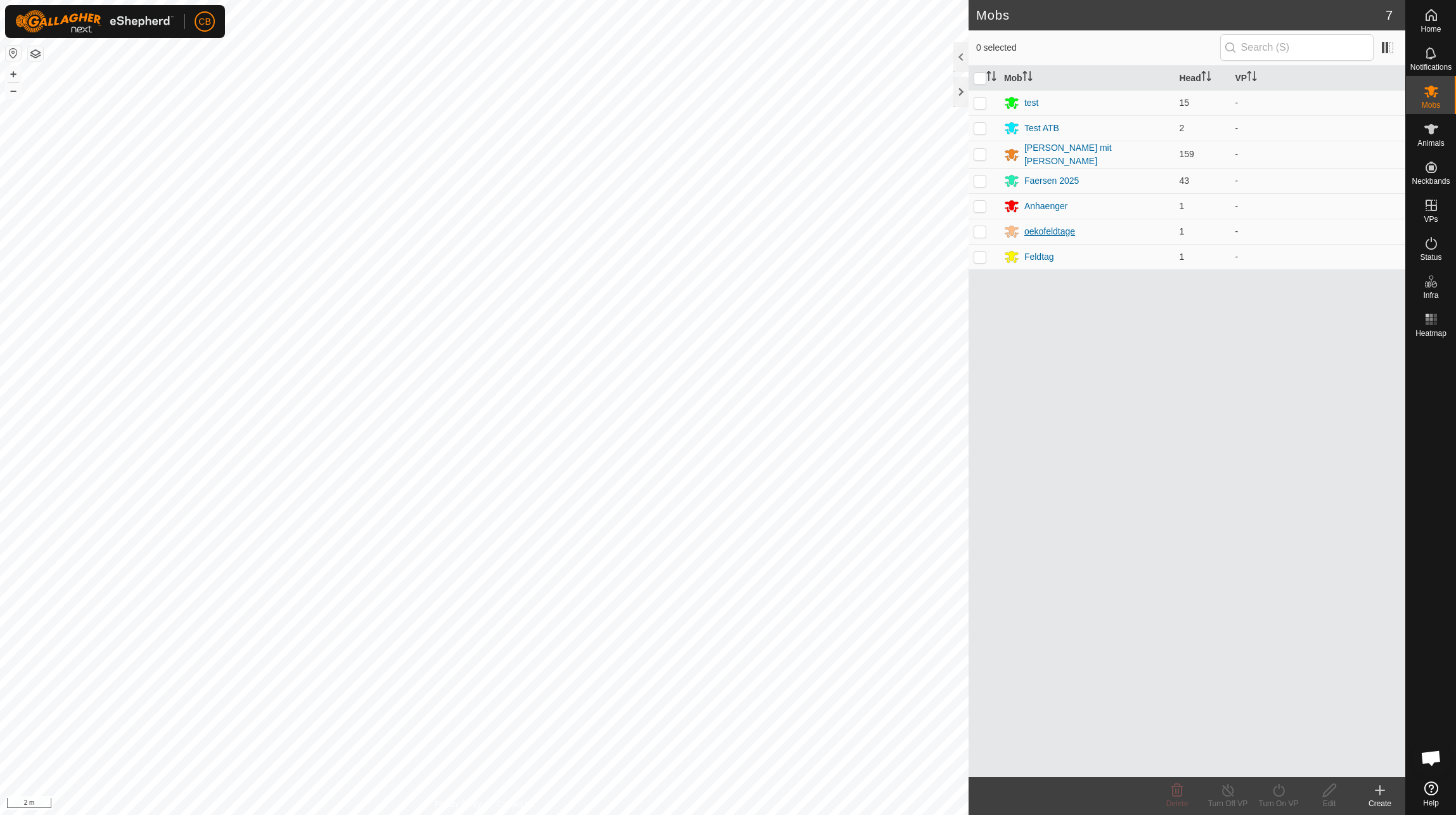
click at [1043, 227] on div "oekofeldtage" at bounding box center [1050, 232] width 51 height 13
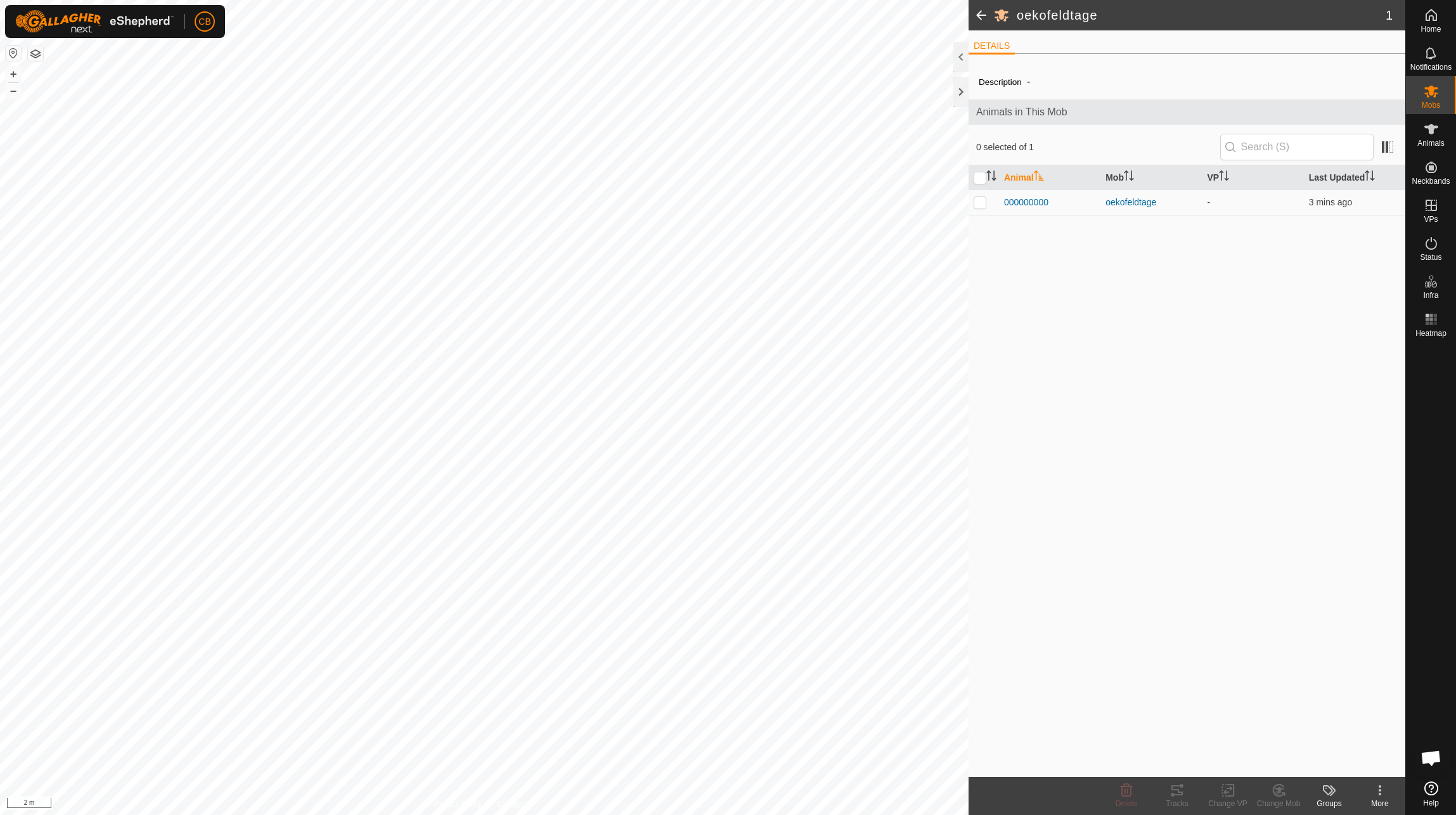
click at [980, 21] on span at bounding box center [981, 15] width 25 height 30
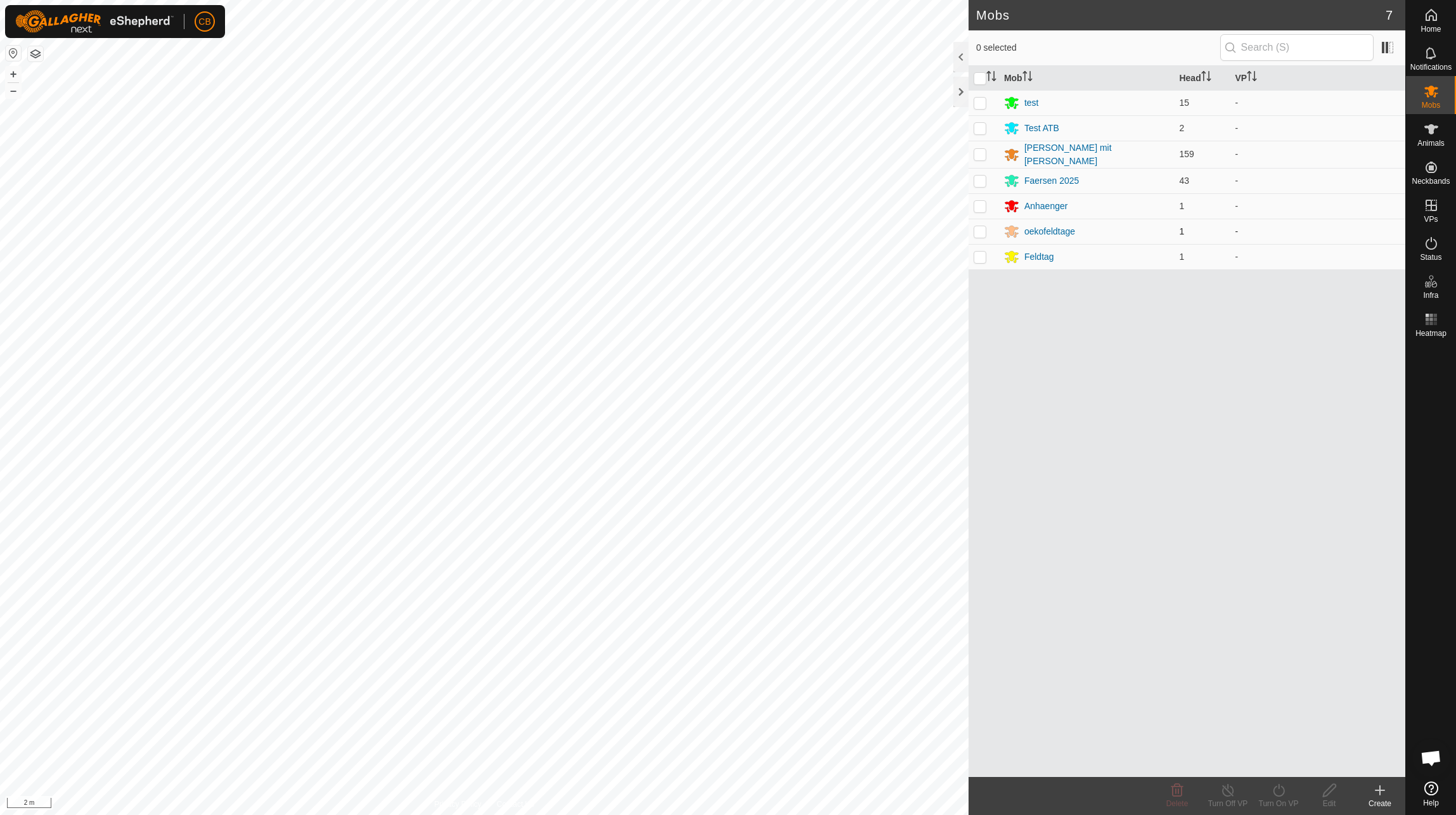
click at [987, 233] on td at bounding box center [984, 231] width 30 height 25
checkbox input "true"
click at [1331, 796] on icon at bounding box center [1330, 790] width 16 height 15
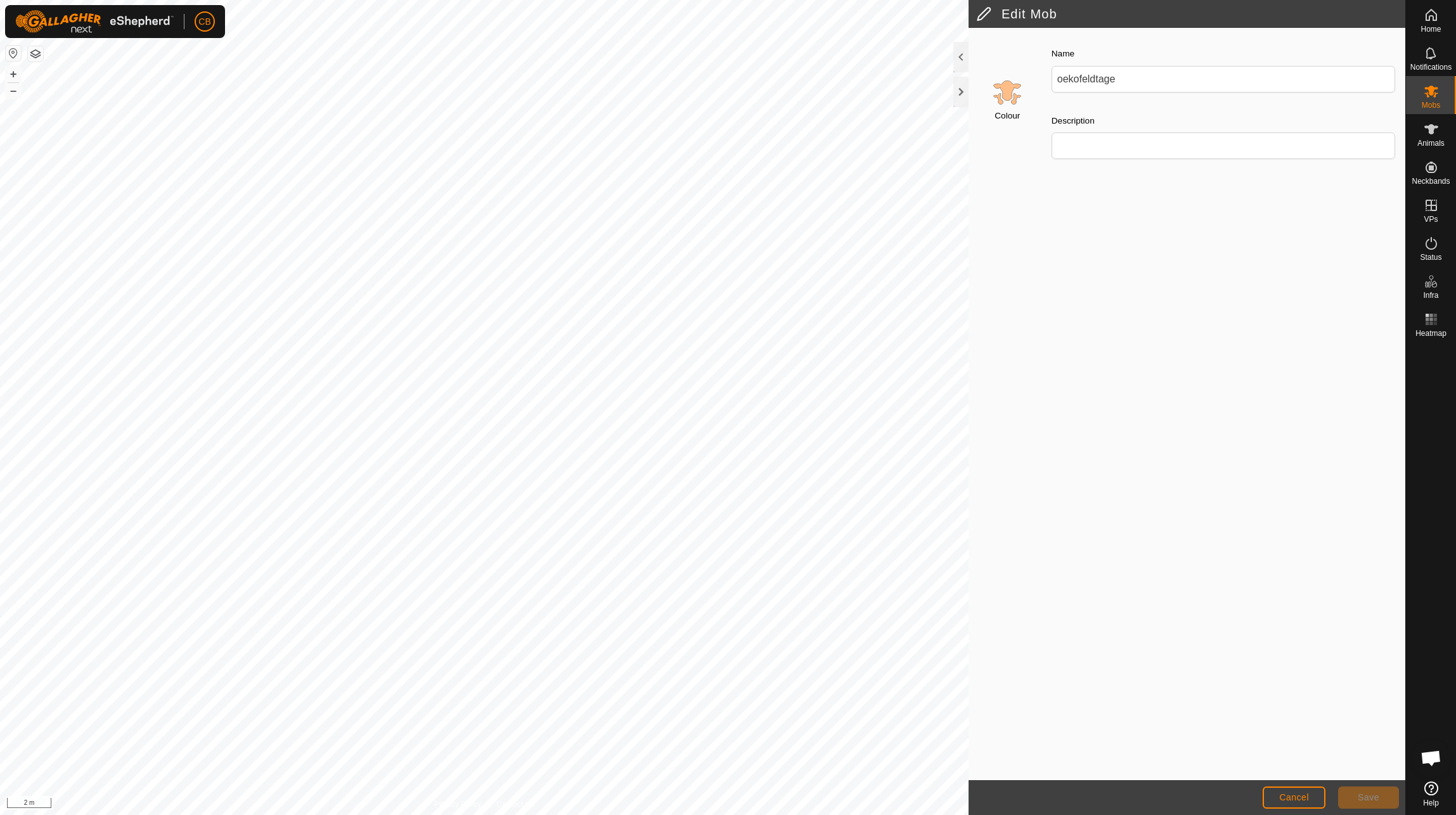
click at [990, 90] on div "Colour" at bounding box center [1005, 102] width 73 height 134
click at [1000, 91] on input "Select a color" at bounding box center [1007, 92] width 30 height 30
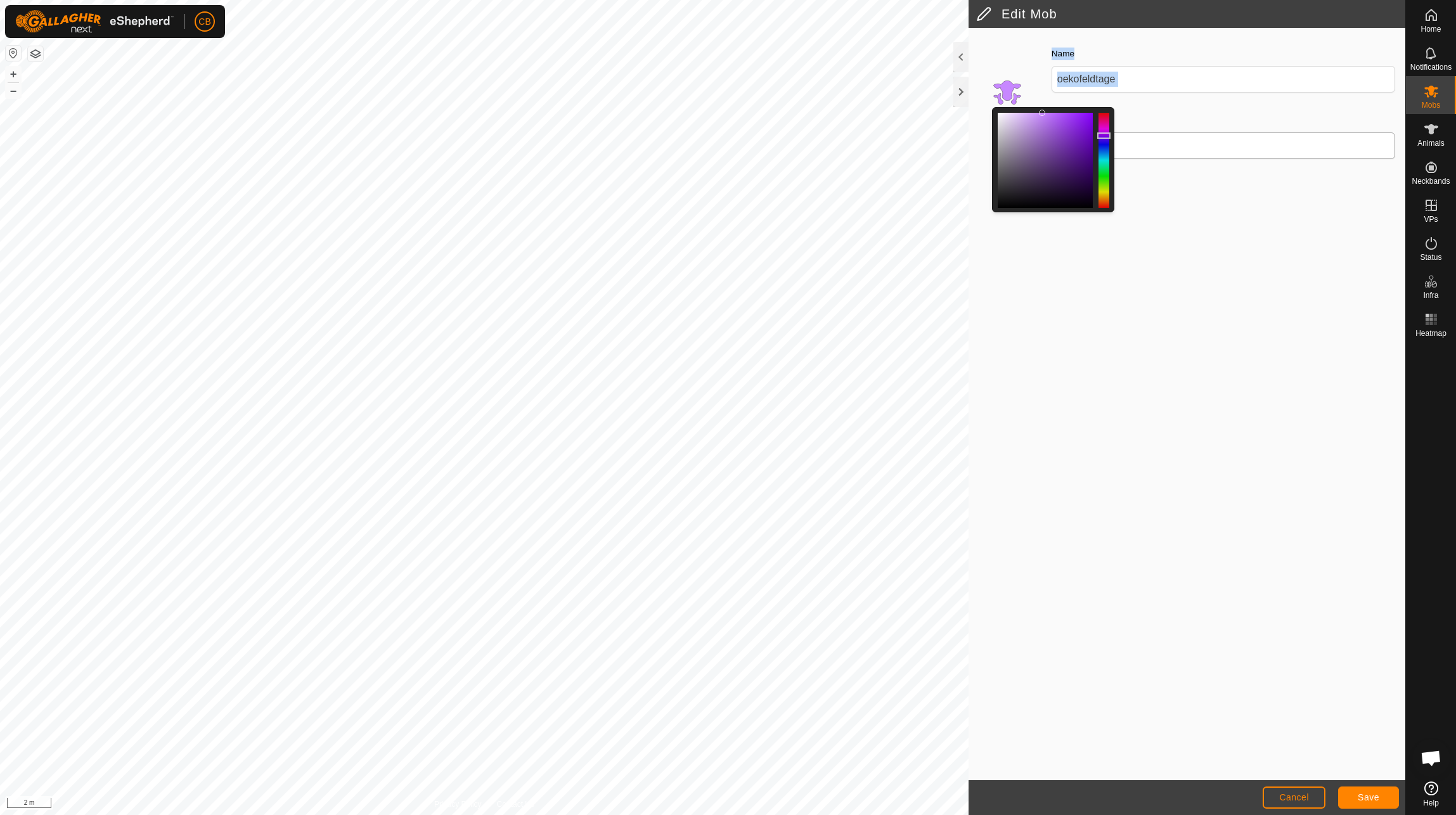
drag, startPoint x: 1106, startPoint y: 198, endPoint x: 1119, endPoint y: 136, distance: 63.3
click at [1119, 136] on div "Colour Name [PERSON_NAME] Description" at bounding box center [1187, 107] width 437 height 144
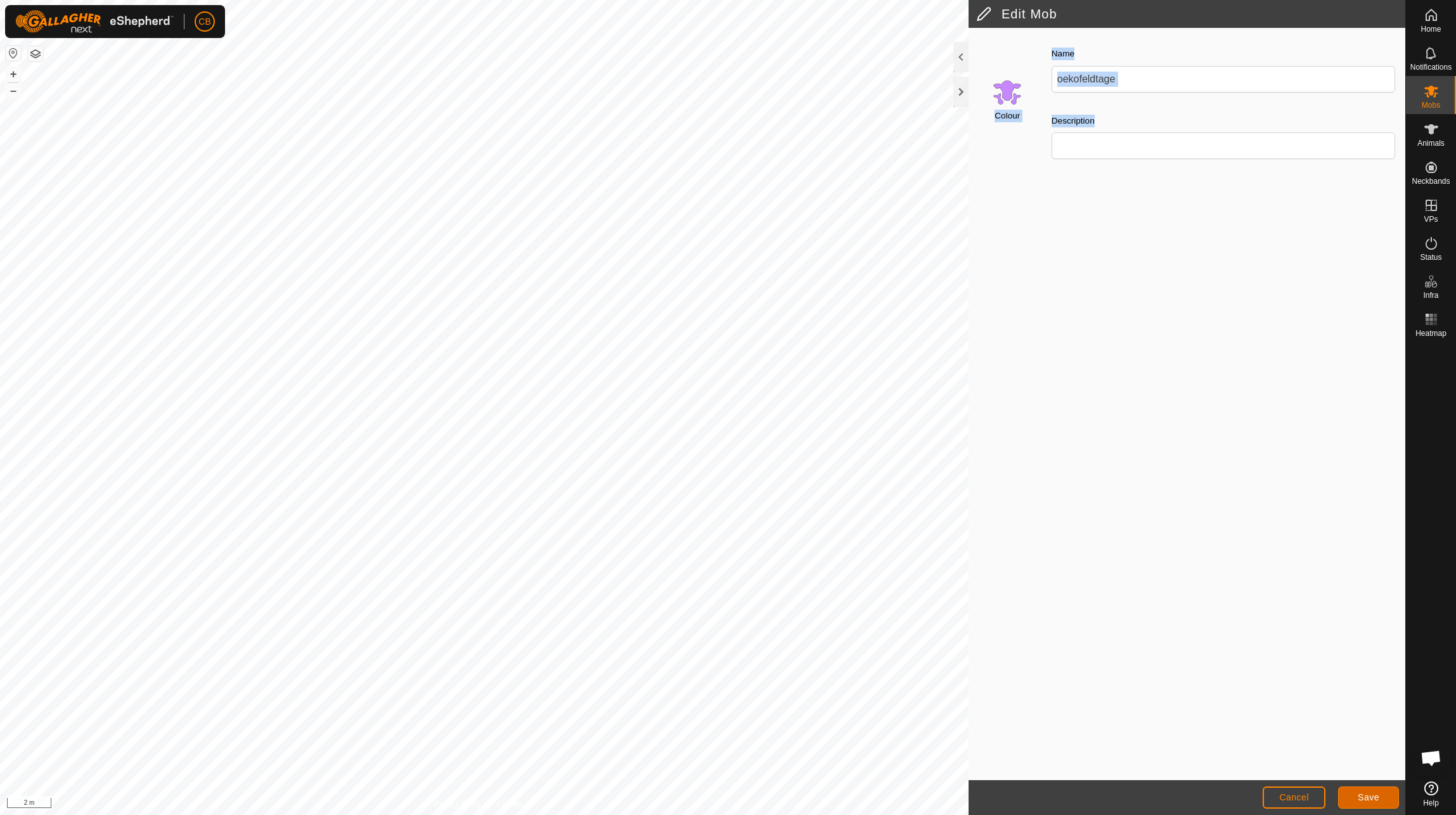
click at [1363, 799] on span "Save" at bounding box center [1368, 797] width 22 height 10
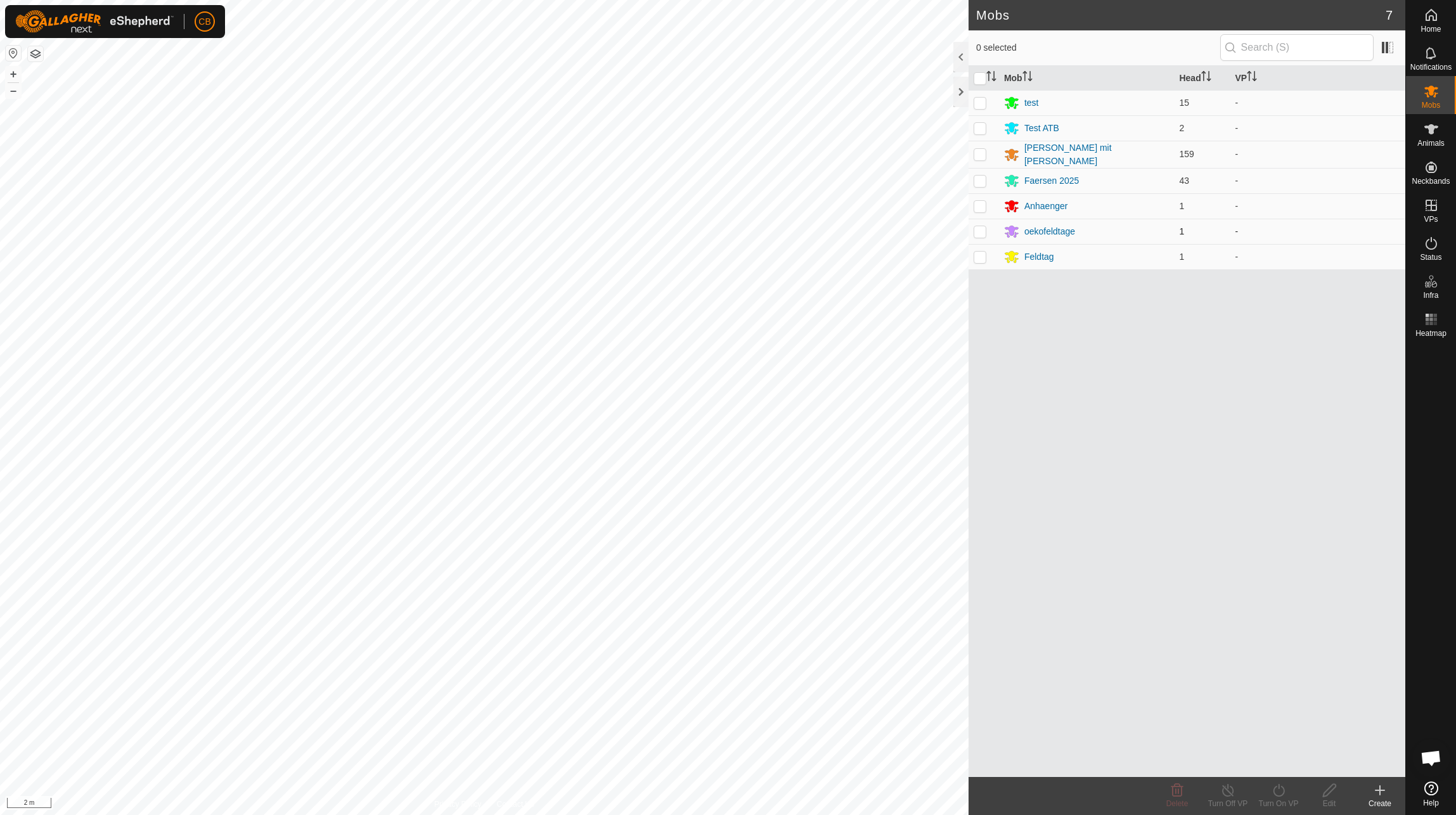
click at [970, 230] on td at bounding box center [984, 231] width 30 height 25
checkbox input "true"
click at [1323, 797] on icon at bounding box center [1329, 790] width 13 height 13
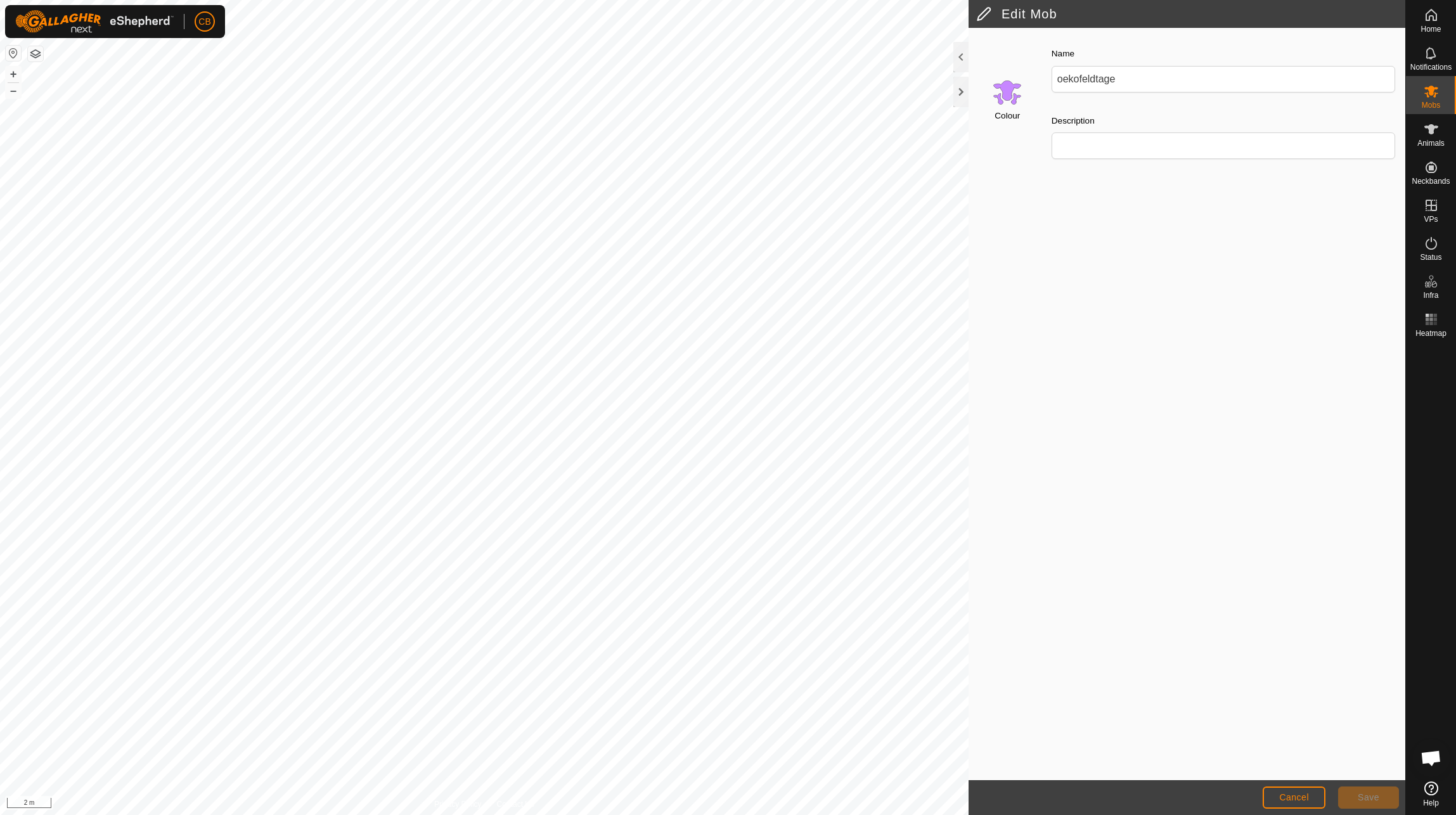
click at [1005, 92] on input "Select a color" at bounding box center [1007, 92] width 30 height 30
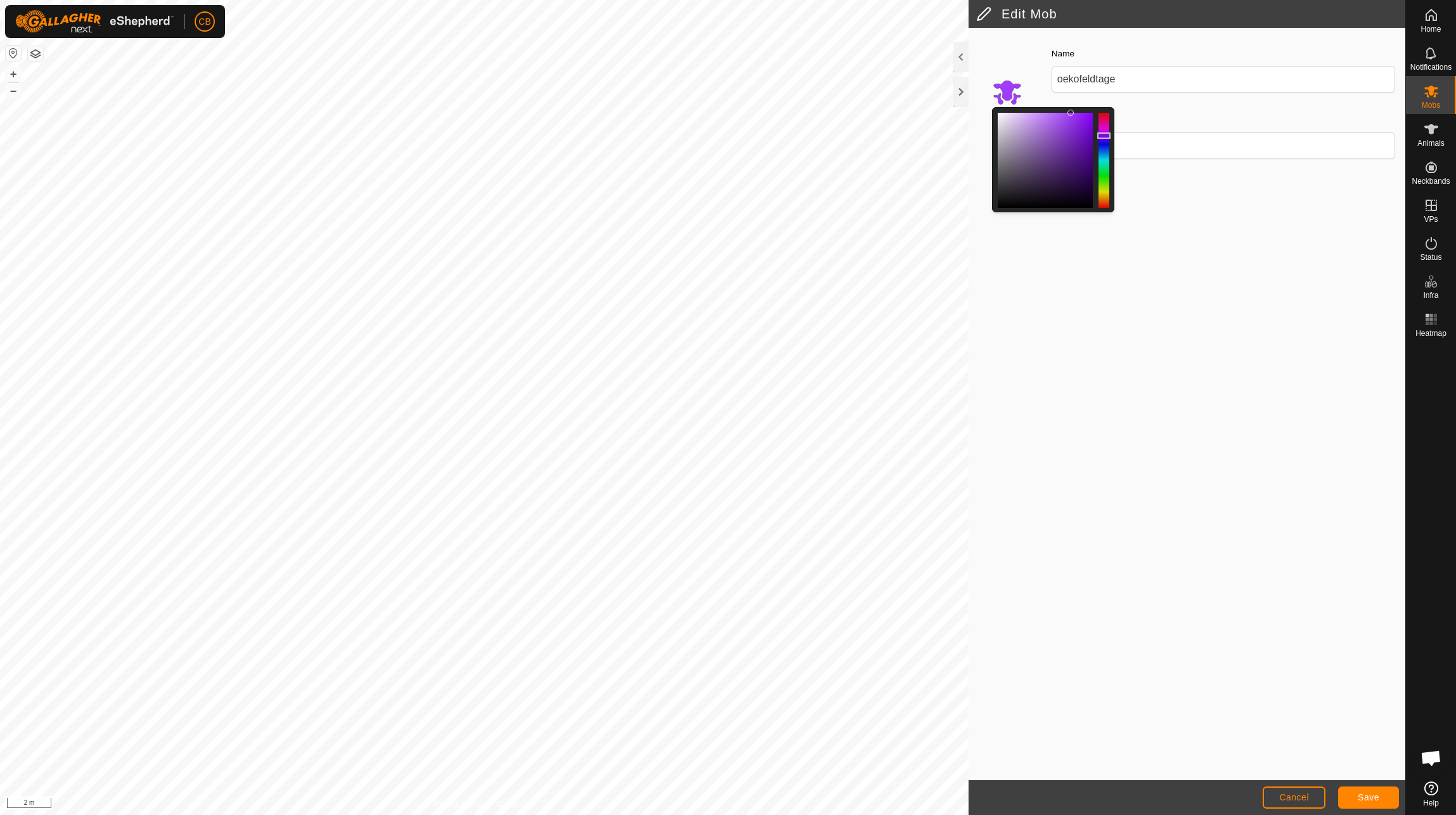
drag, startPoint x: 1038, startPoint y: 112, endPoint x: 1071, endPoint y: 107, distance: 33.4
click at [1071, 107] on div at bounding box center [1053, 160] width 123 height 105
click at [1372, 803] on button "Save" at bounding box center [1368, 798] width 61 height 22
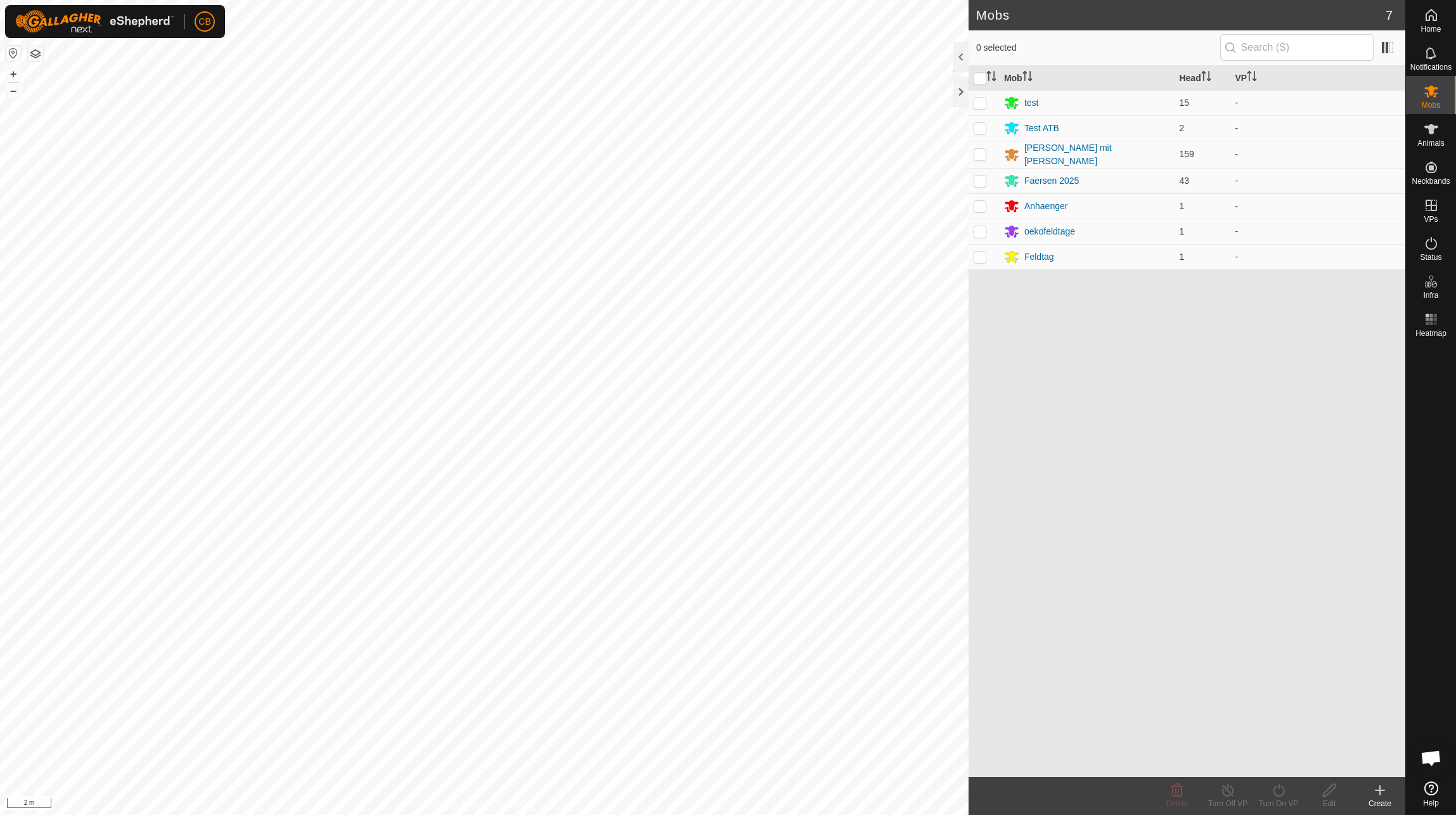
click at [978, 228] on p-checkbox at bounding box center [980, 231] width 13 height 10
checkbox input "true"
click at [1338, 792] on edit-svg-icon at bounding box center [1329, 790] width 51 height 15
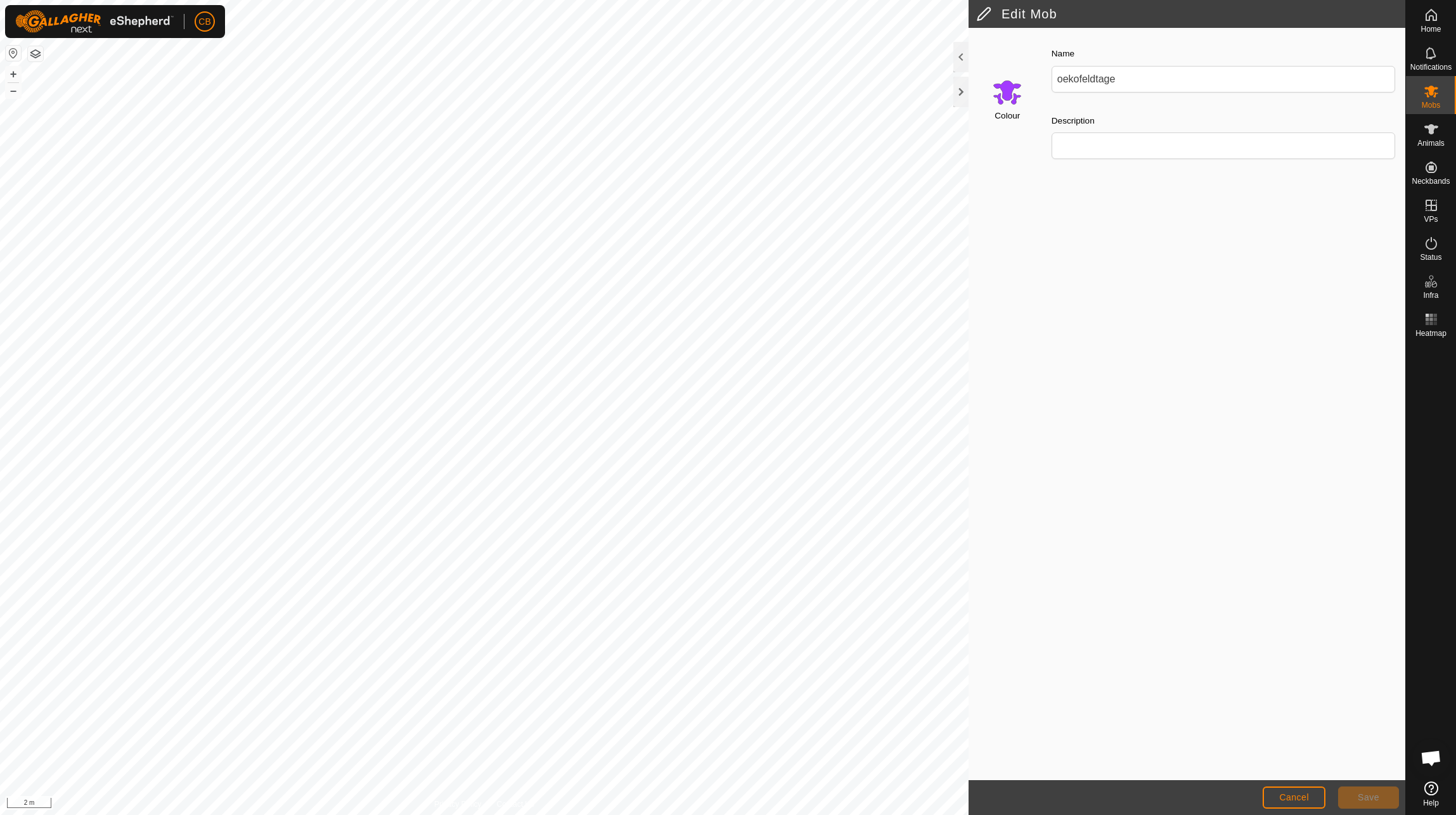
click at [1018, 96] on input "Select a color" at bounding box center [1007, 92] width 30 height 30
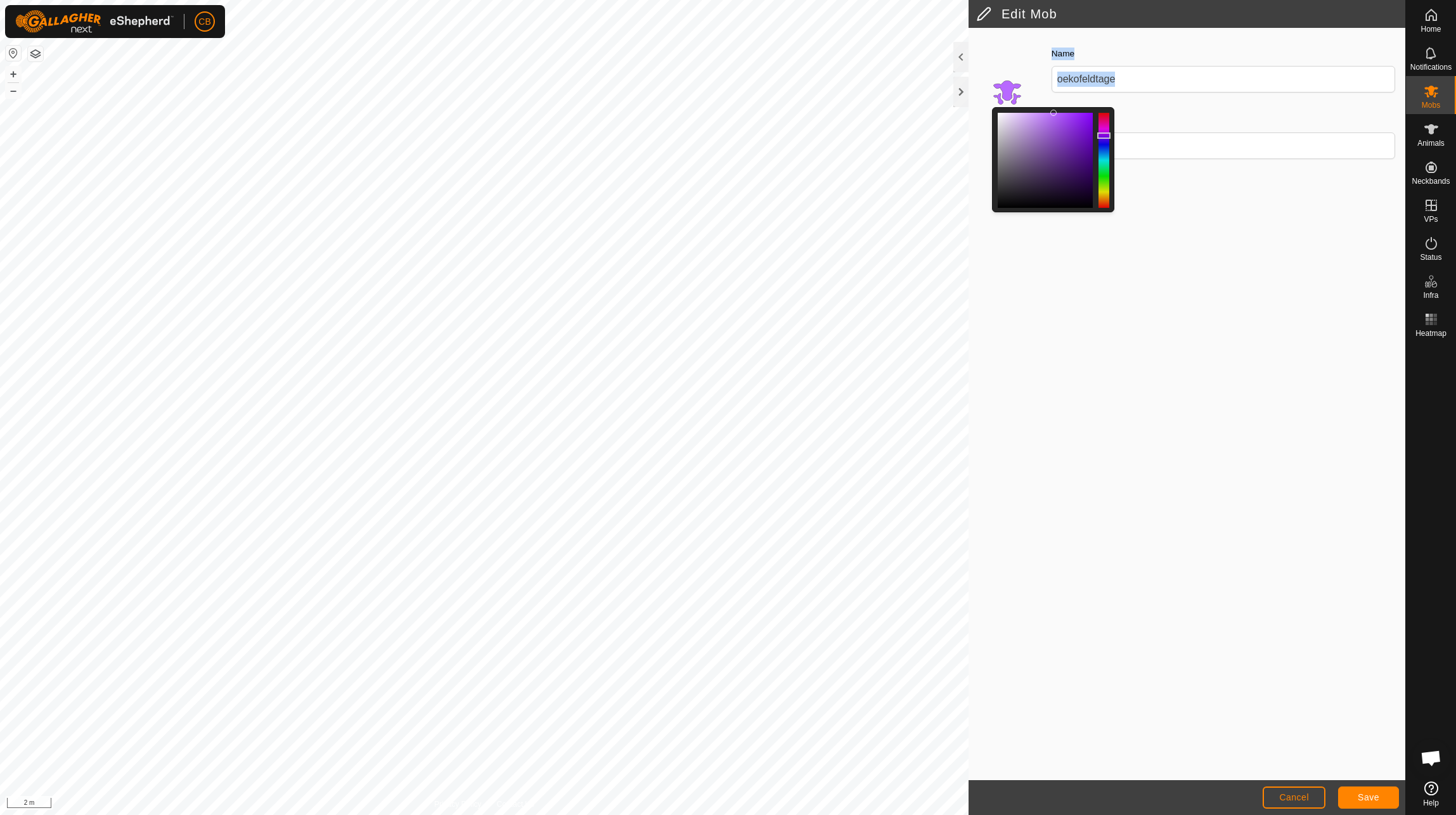
drag, startPoint x: 1071, startPoint y: 111, endPoint x: 1055, endPoint y: 98, distance: 20.6
click at [1055, 98] on div "Colour Name [PERSON_NAME] Description" at bounding box center [1187, 107] width 437 height 144
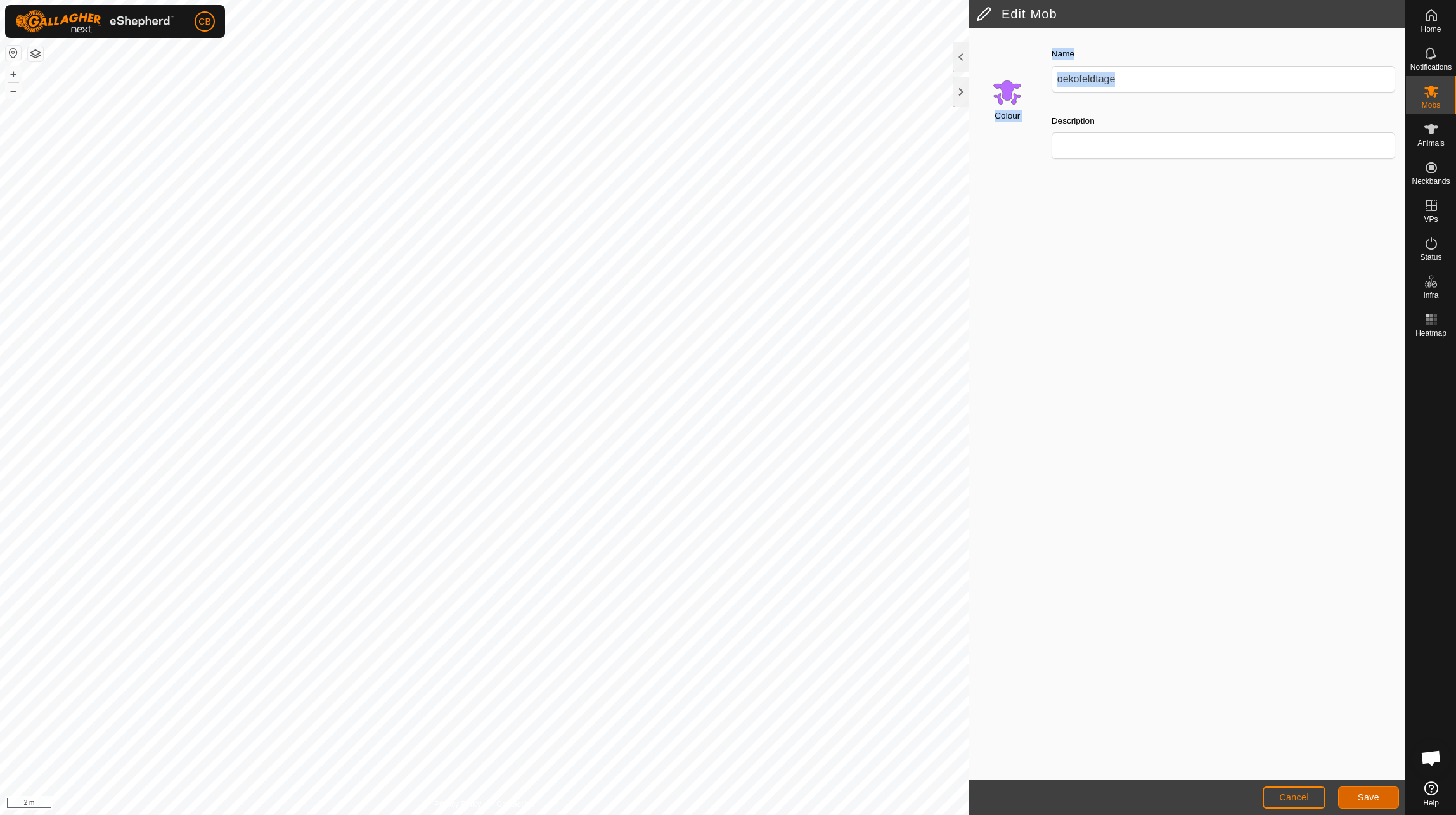
click at [1358, 795] on span "Save" at bounding box center [1368, 797] width 22 height 10
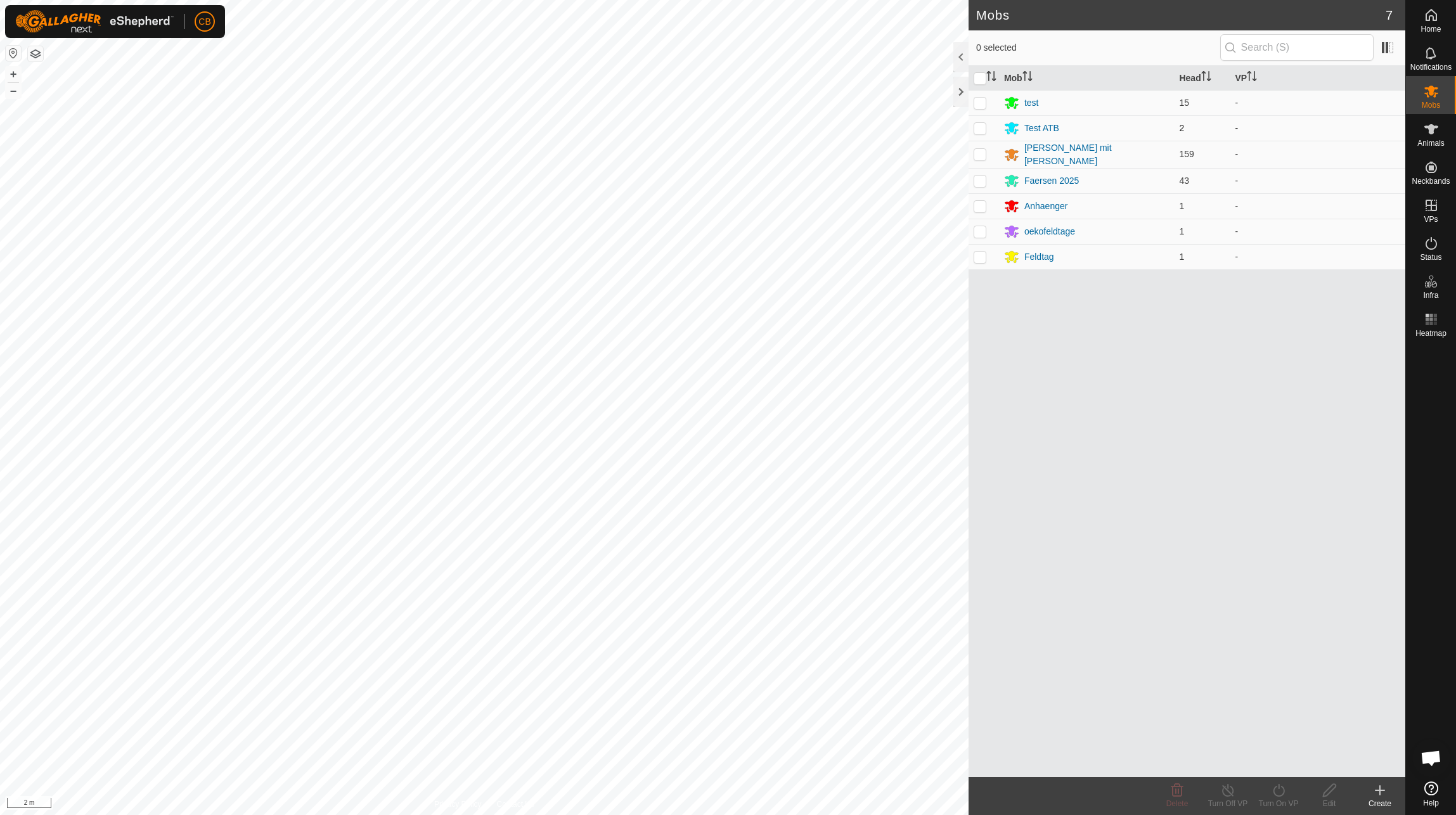
click at [978, 125] on p-checkbox at bounding box center [980, 128] width 13 height 10
checkbox input "true"
click at [1337, 792] on edit-svg-icon at bounding box center [1329, 790] width 51 height 15
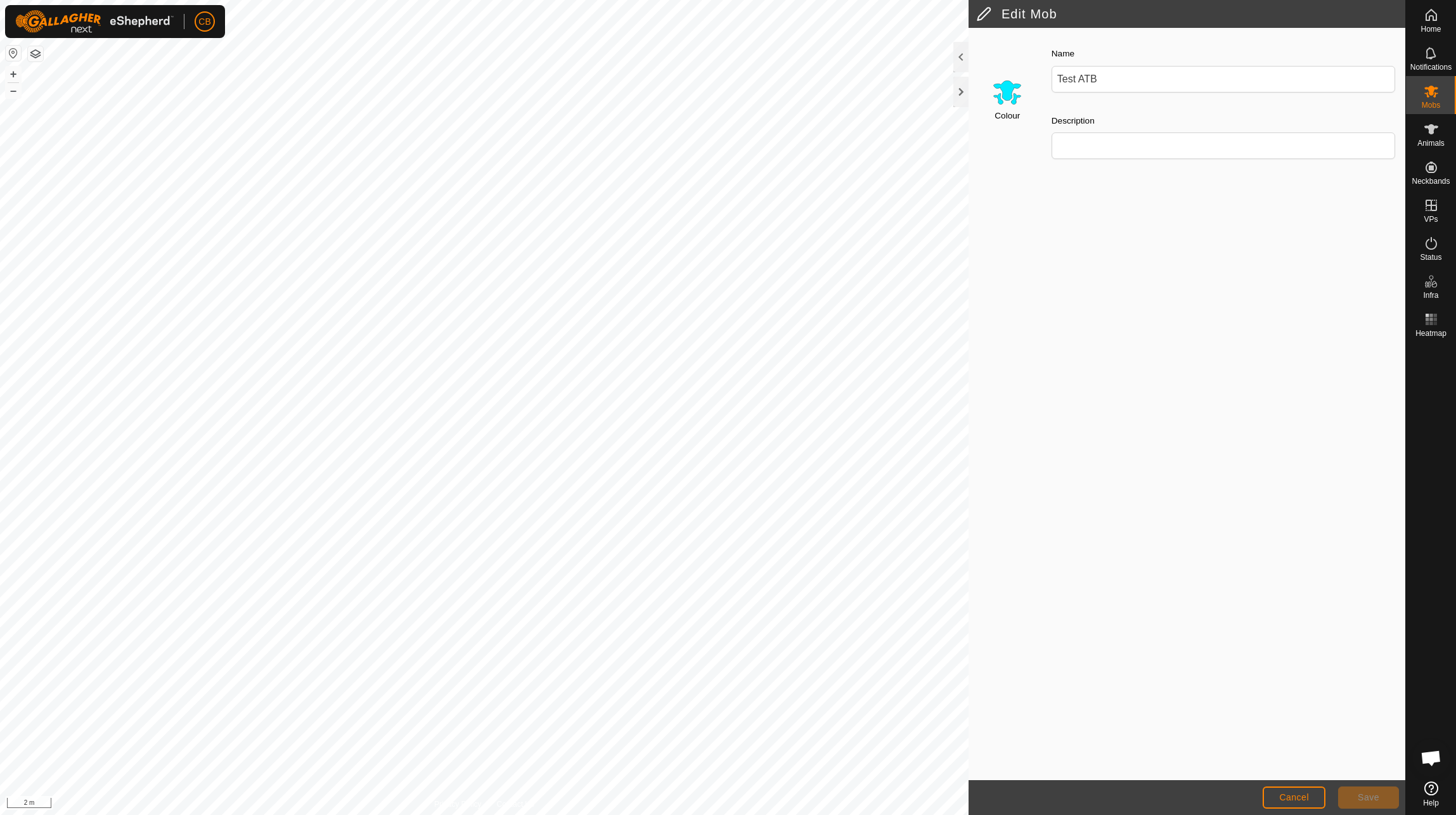
click at [1005, 91] on input "Select a color" at bounding box center [1007, 92] width 30 height 30
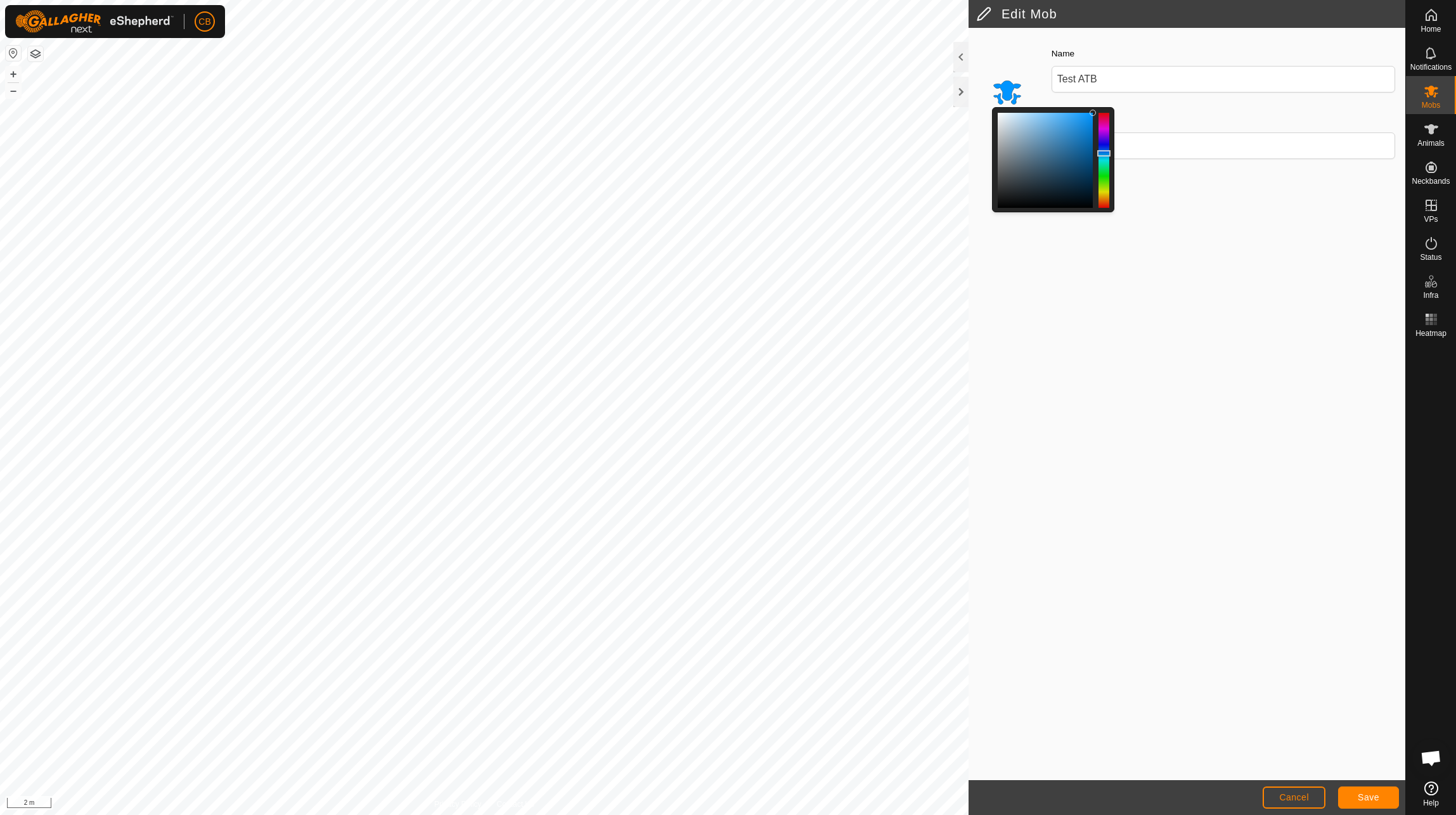
click at [1106, 154] on div at bounding box center [1104, 154] width 13 height 7
click at [1358, 795] on button "Save" at bounding box center [1368, 798] width 61 height 22
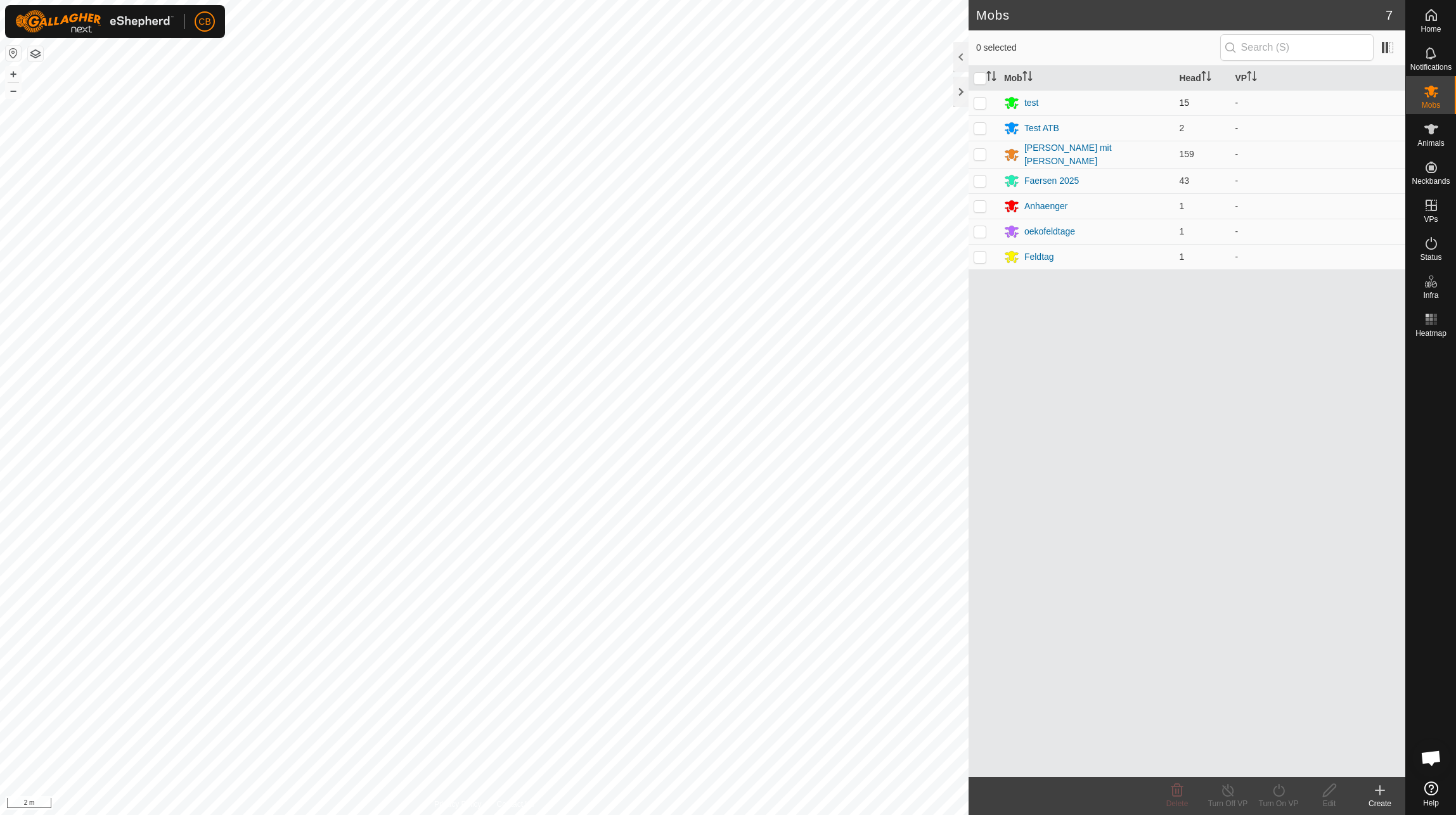
click at [984, 99] on p-checkbox at bounding box center [980, 102] width 13 height 10
click at [976, 103] on p-checkbox at bounding box center [980, 102] width 13 height 10
checkbox input "false"
click at [1034, 256] on div "Feldtag" at bounding box center [1039, 257] width 30 height 13
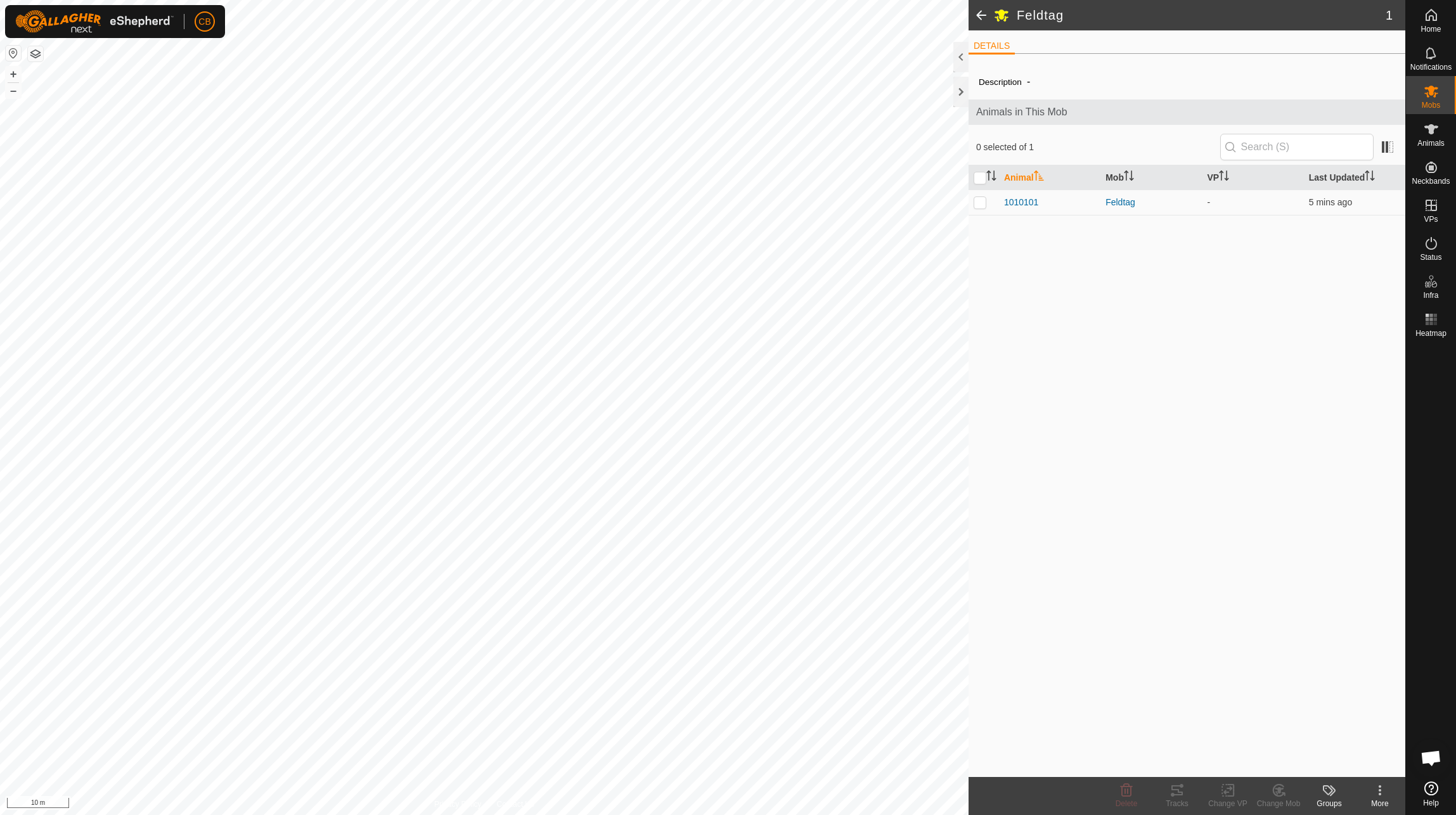
click at [980, 11] on span at bounding box center [981, 15] width 25 height 30
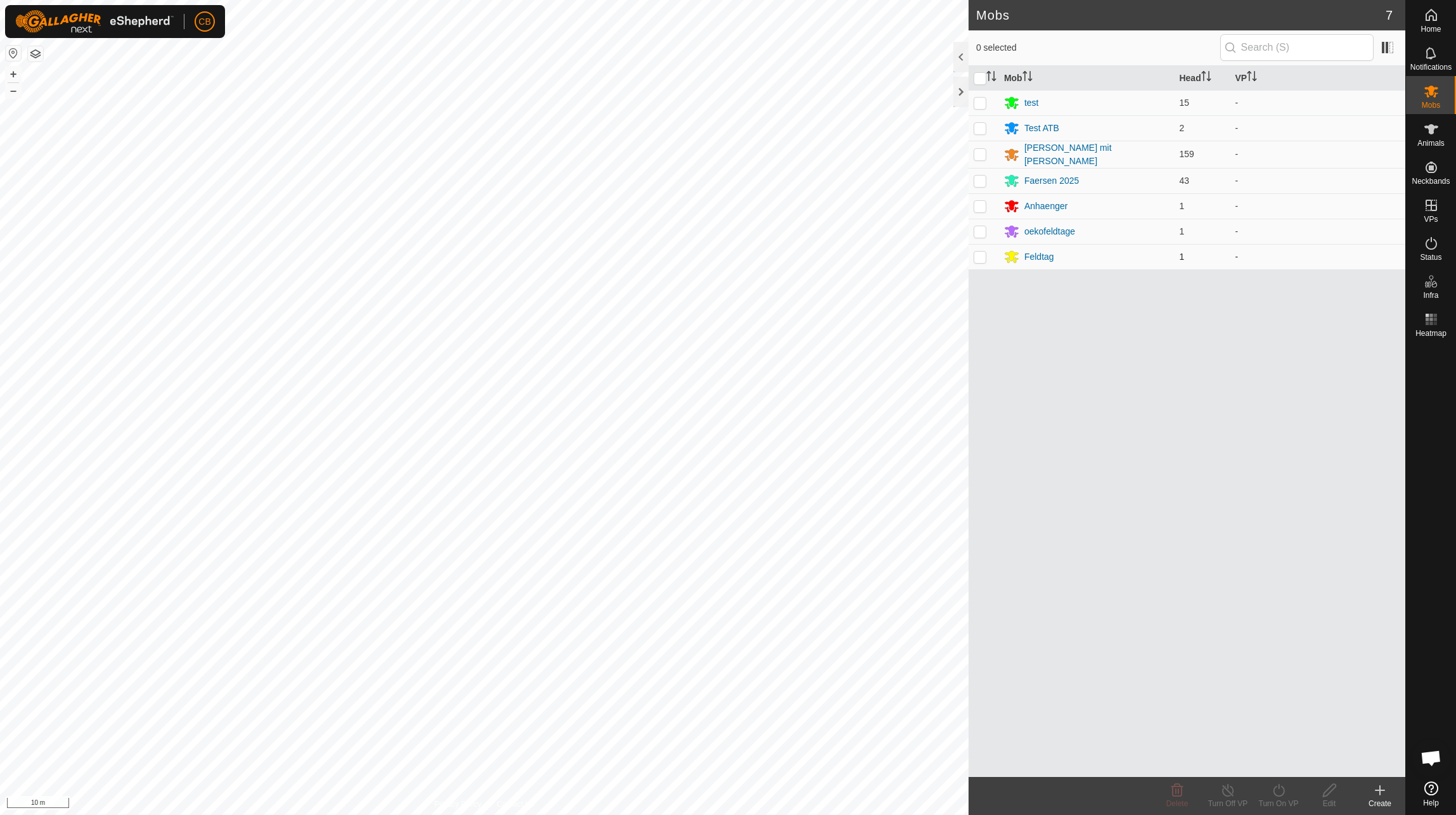
click at [983, 257] on p-checkbox at bounding box center [980, 256] width 13 height 10
checkbox input "true"
click at [1333, 780] on div "Edit" at bounding box center [1329, 797] width 51 height 38
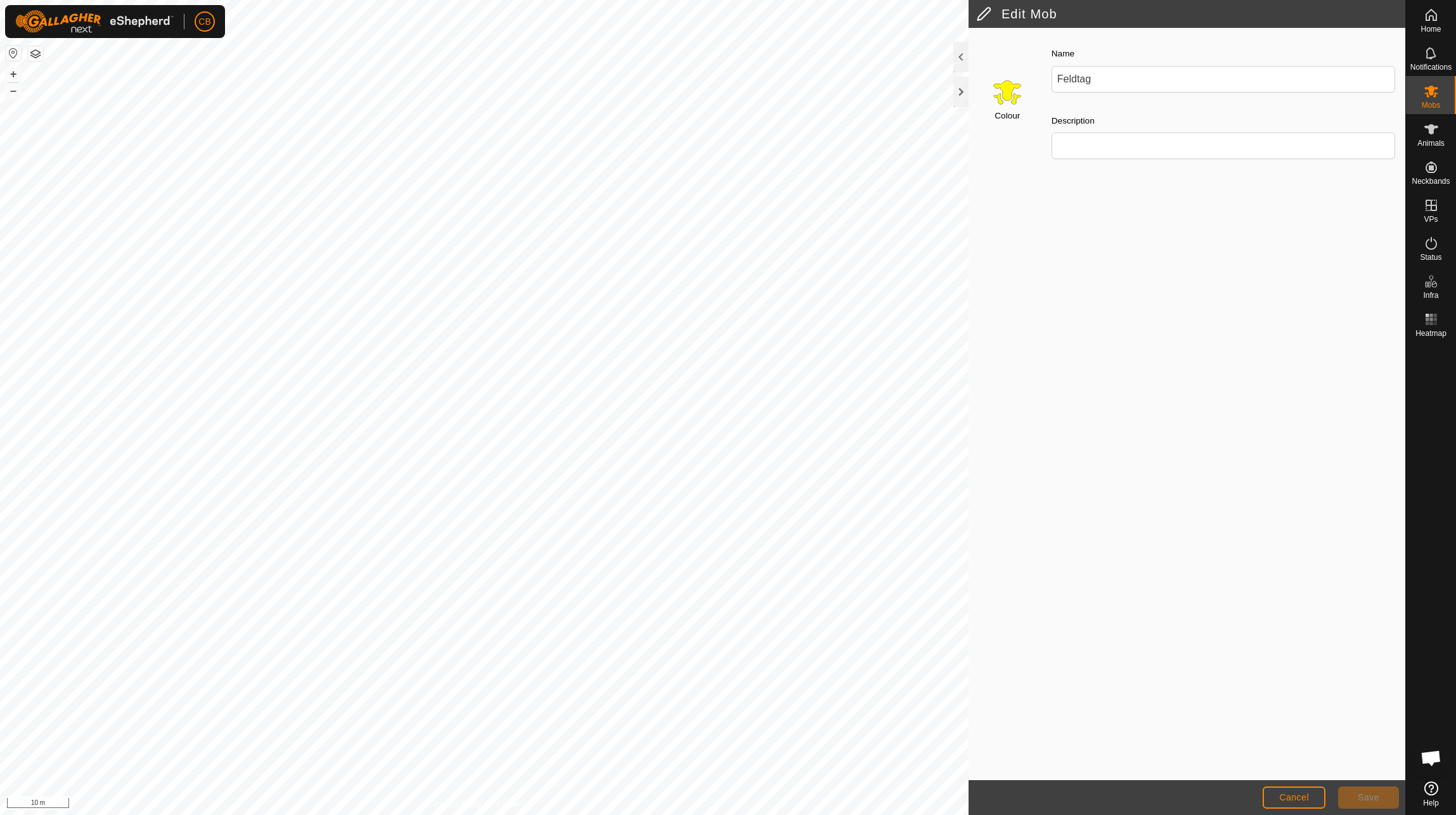
click at [1015, 84] on input "Select a color" at bounding box center [1007, 92] width 30 height 30
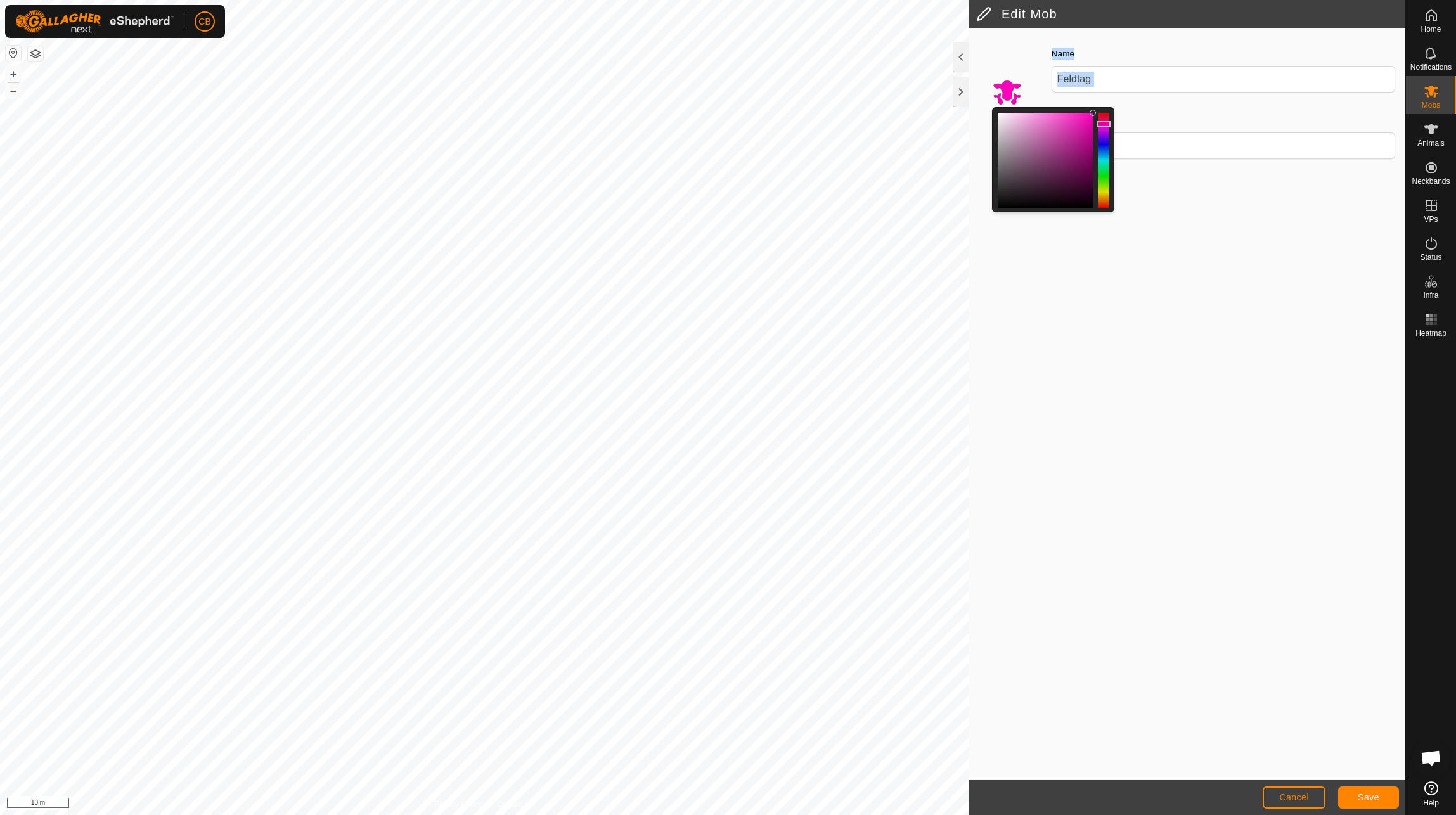
drag, startPoint x: 1107, startPoint y: 190, endPoint x: 1119, endPoint y: 125, distance: 66.1
click at [1119, 125] on div "Colour Name Feldtag Description" at bounding box center [1187, 107] width 437 height 144
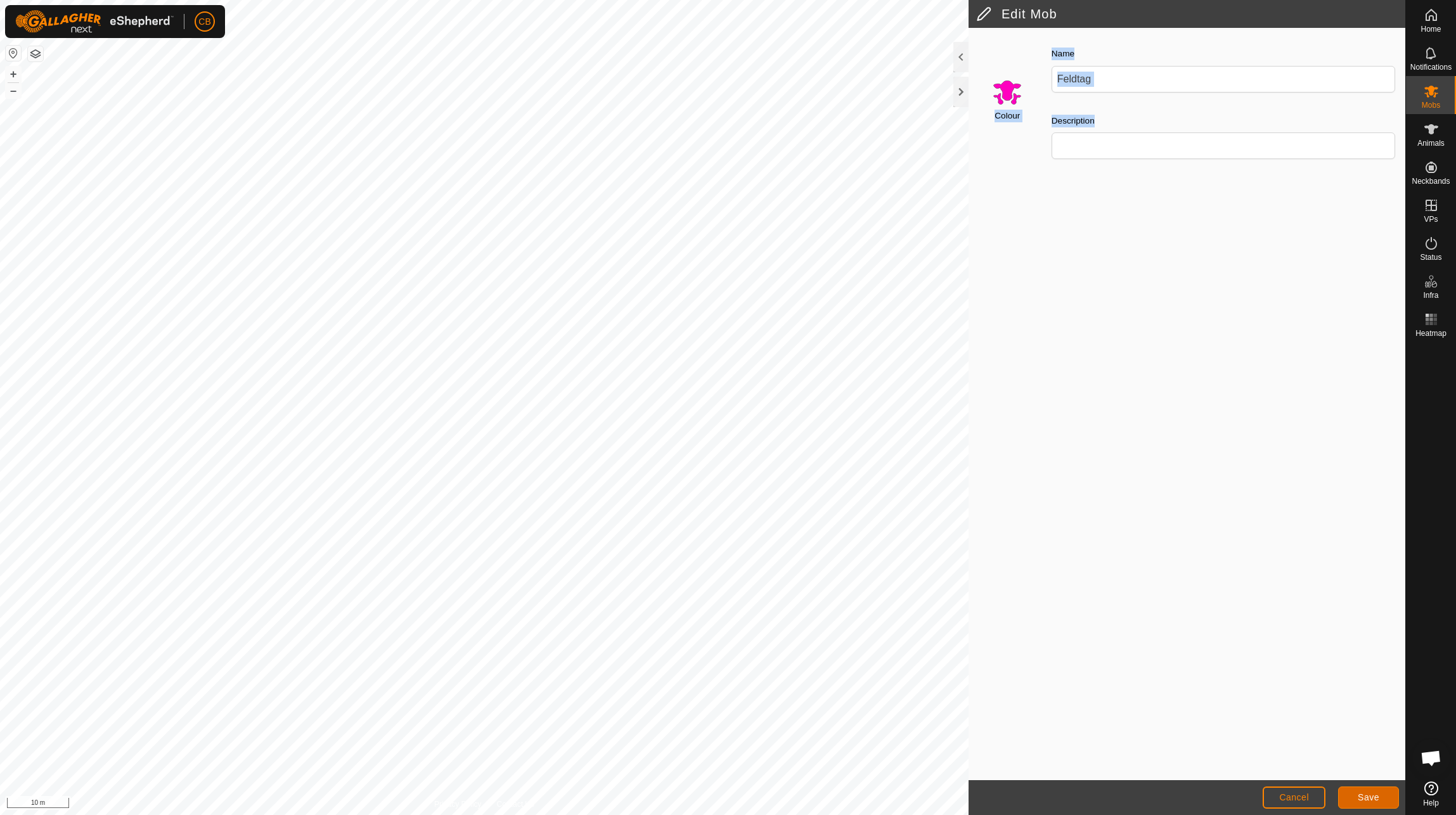
click at [1347, 803] on button "Save" at bounding box center [1368, 798] width 61 height 22
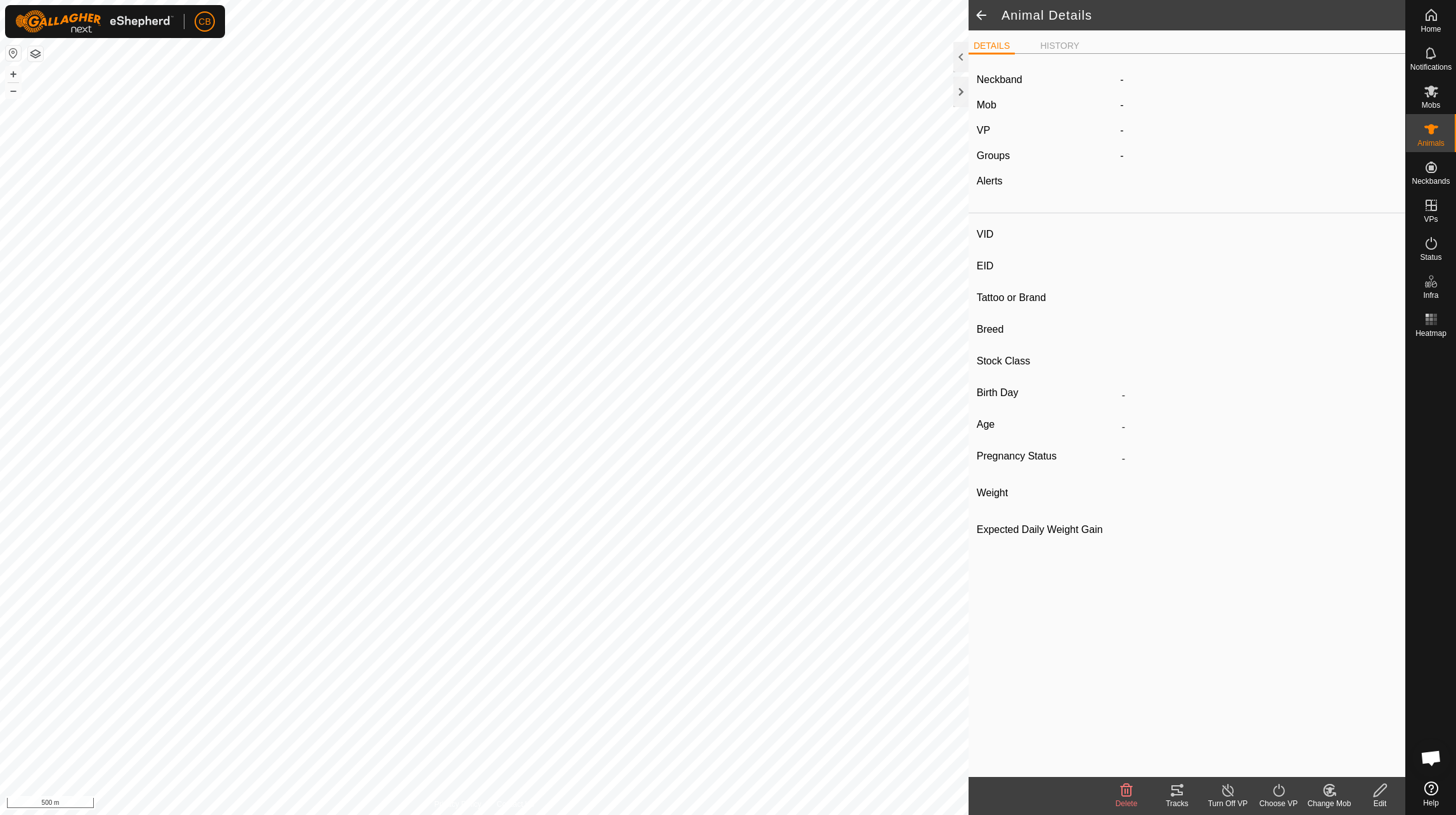
type input "94608"
type input "-"
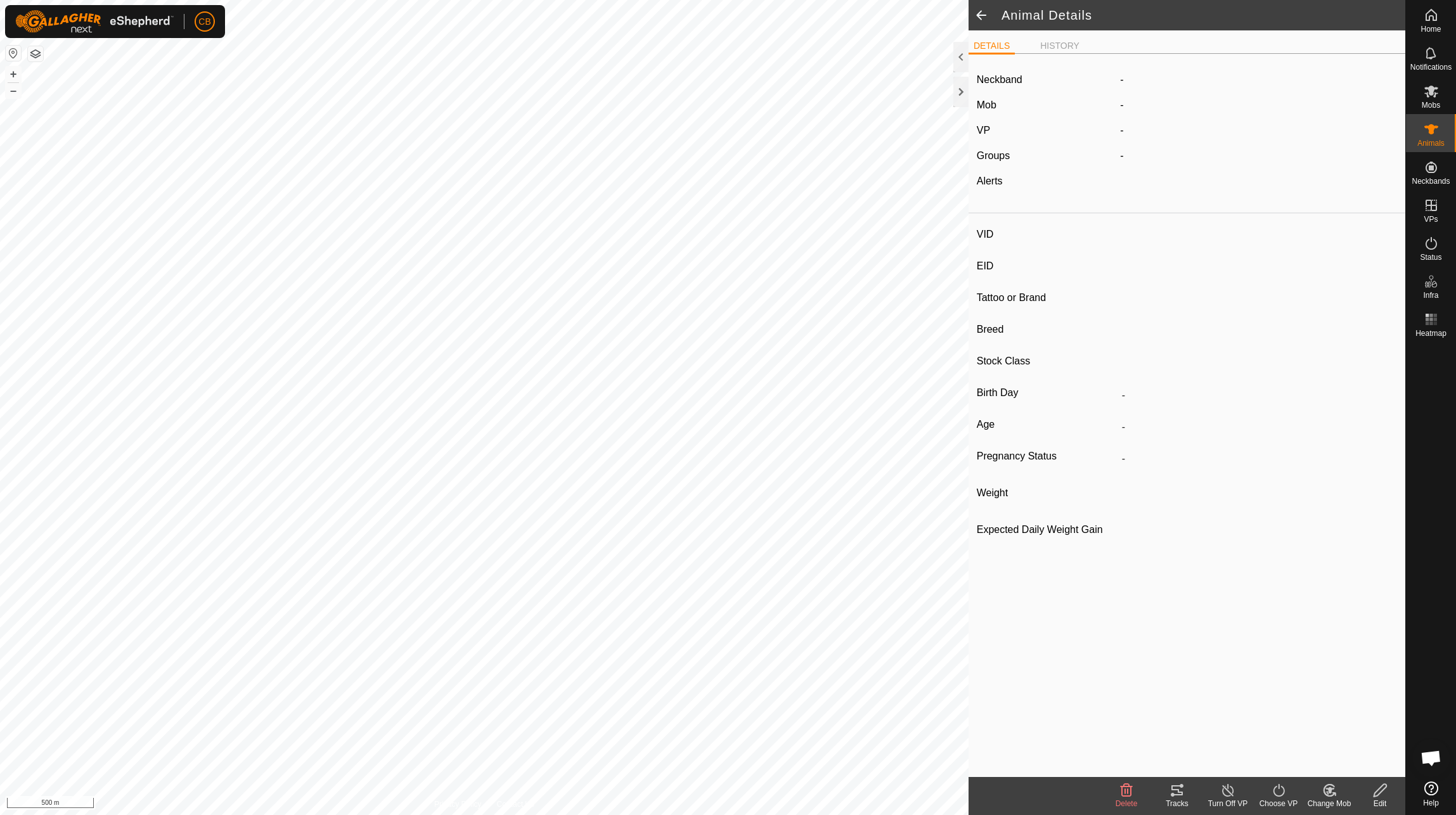
type input "-"
click at [1171, 787] on icon at bounding box center [1177, 790] width 11 height 10
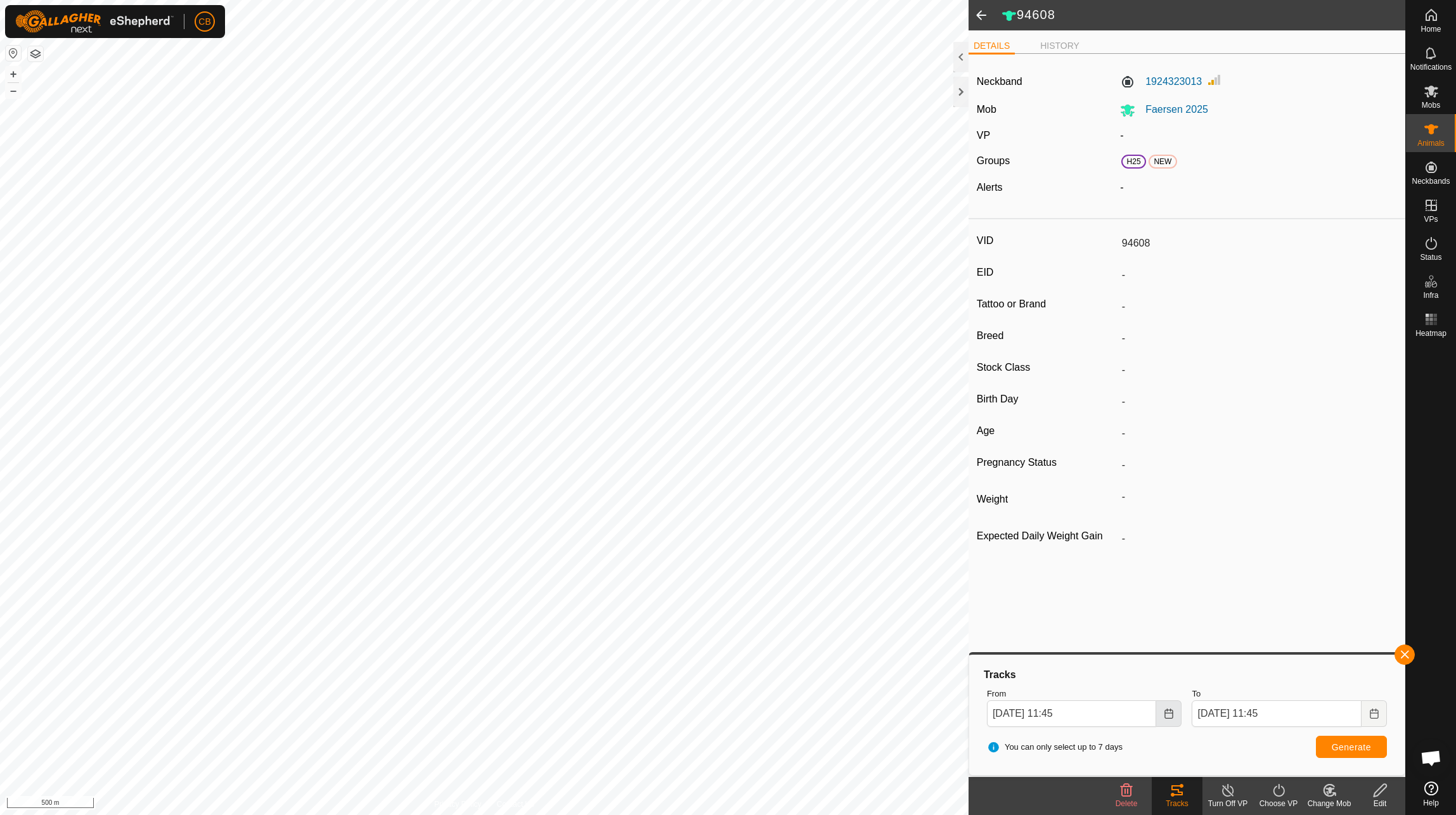
click at [1169, 715] on icon "Choose Date" at bounding box center [1169, 714] width 10 height 10
click at [1001, 480] on button "Previous Month" at bounding box center [1005, 484] width 20 height 20
click at [1035, 590] on span "18" at bounding box center [1033, 593] width 20 height 20
type input "[DATE] 11:45"
click at [1382, 712] on button "Choose Date" at bounding box center [1374, 714] width 25 height 26
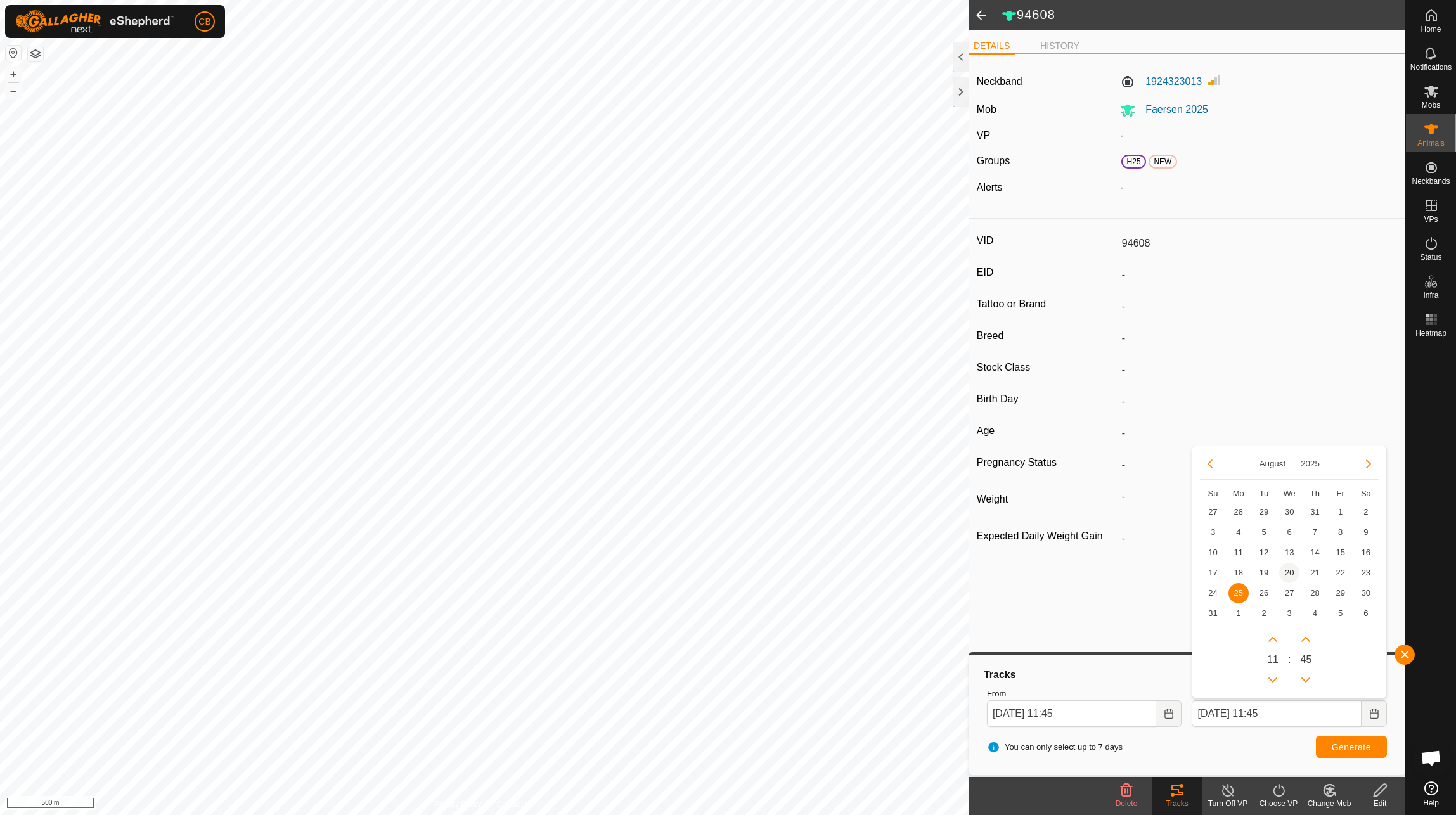
click at [1287, 572] on span "20" at bounding box center [1289, 573] width 20 height 20
type input "[DATE] 11:45"
click at [1346, 741] on button "Generate" at bounding box center [1352, 747] width 71 height 22
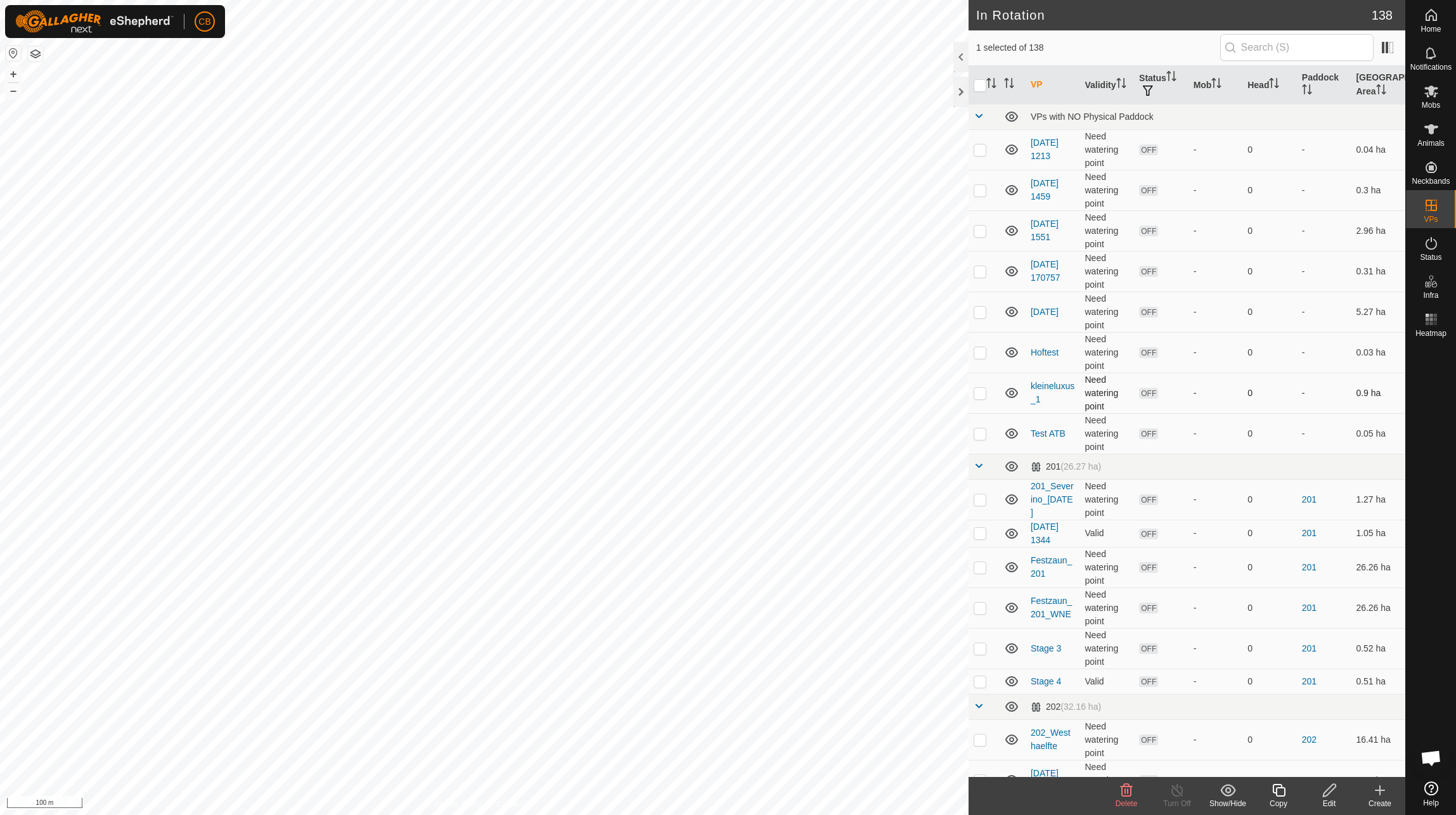
checkbox input "true"
checkbox input "false"
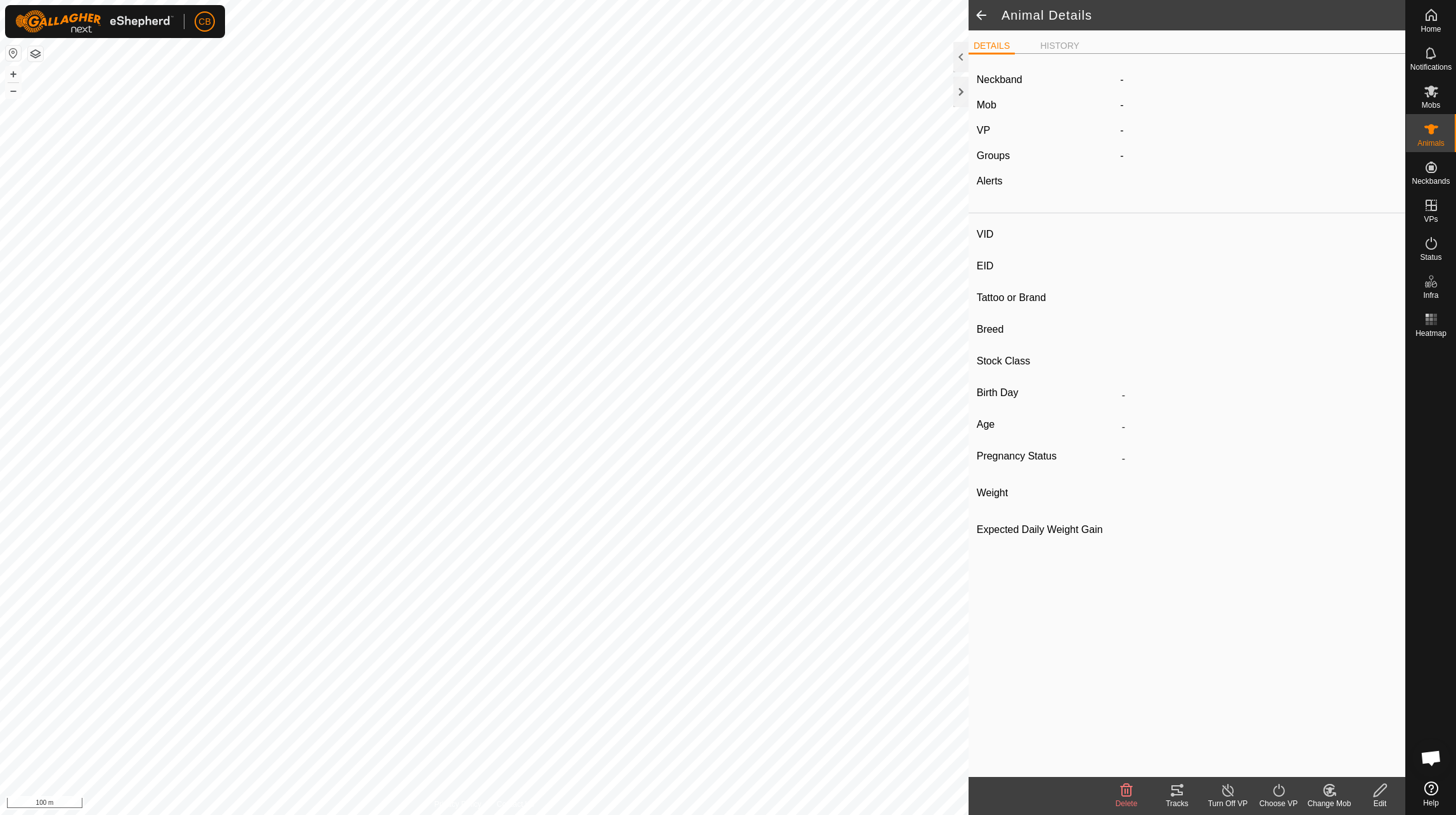
type input "94608"
type input "-"
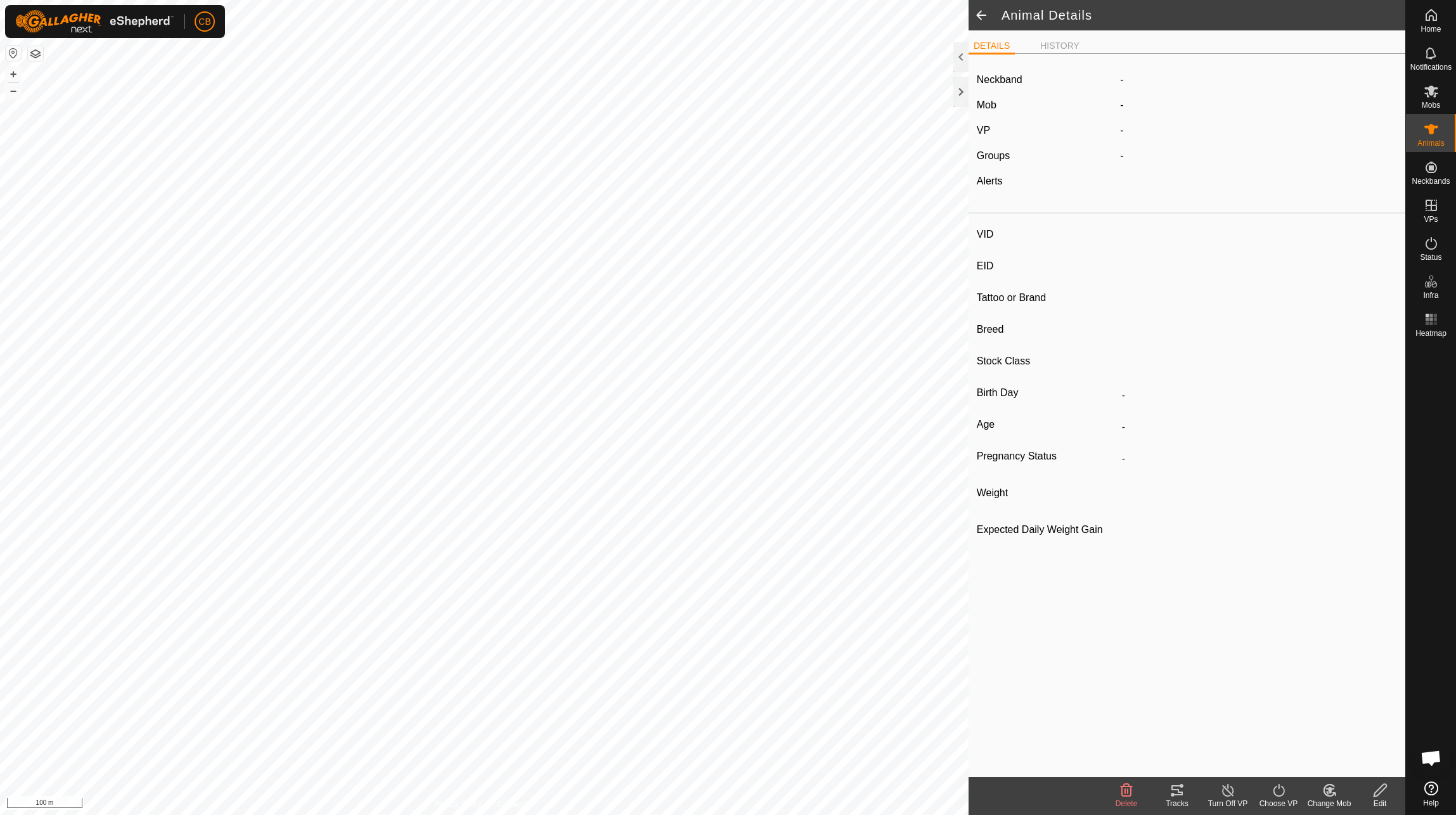
type input "-"
click at [1181, 797] on icon at bounding box center [1177, 790] width 15 height 15
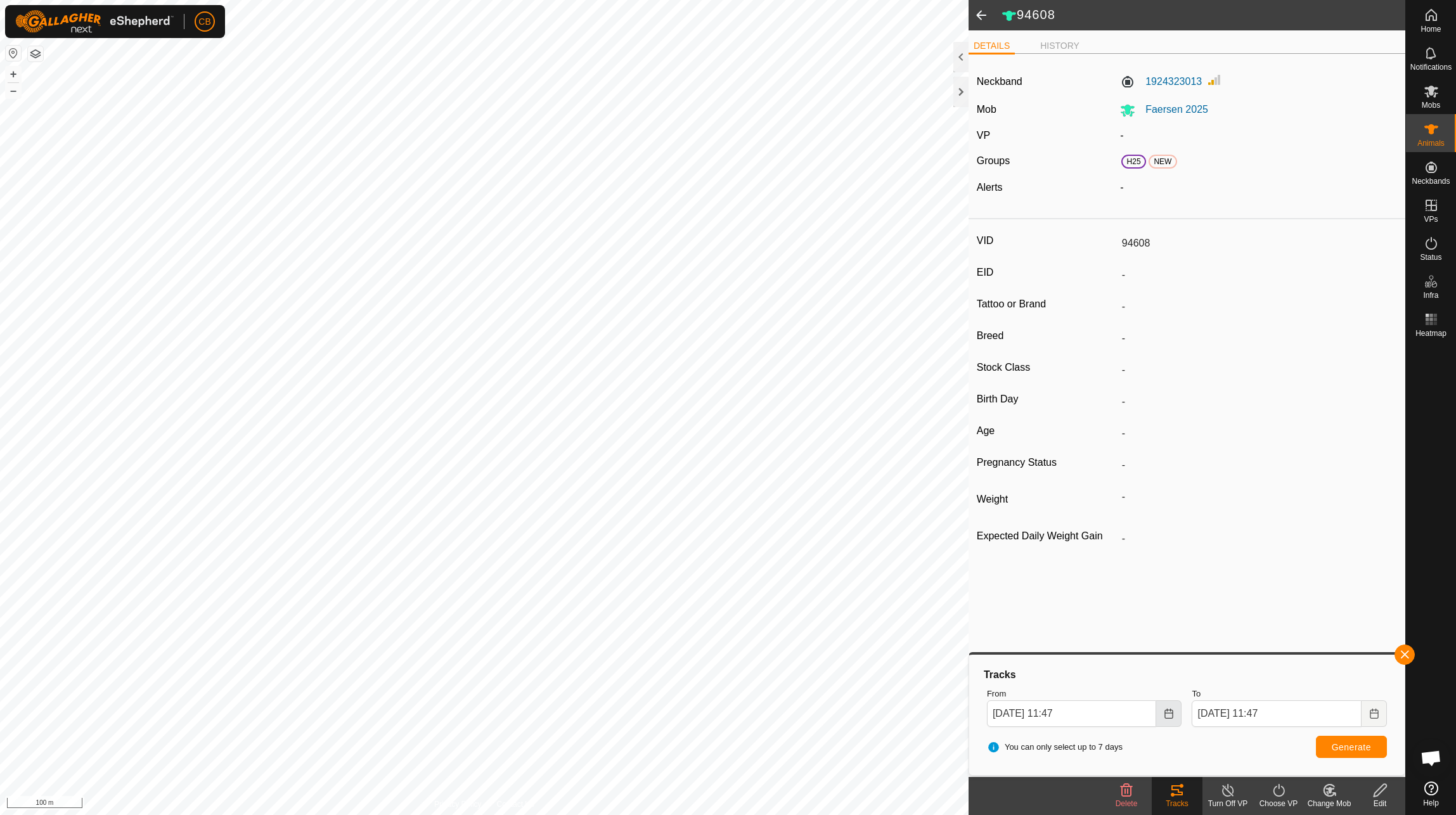
click at [1166, 717] on icon "Choose Date" at bounding box center [1169, 714] width 10 height 10
click at [1000, 487] on button "Previous Month" at bounding box center [1005, 484] width 20 height 20
click at [1028, 594] on span "18" at bounding box center [1033, 593] width 20 height 20
type input "[DATE] 11:47"
click at [1389, 711] on div "To [DATE] 11:47" at bounding box center [1289, 707] width 206 height 49
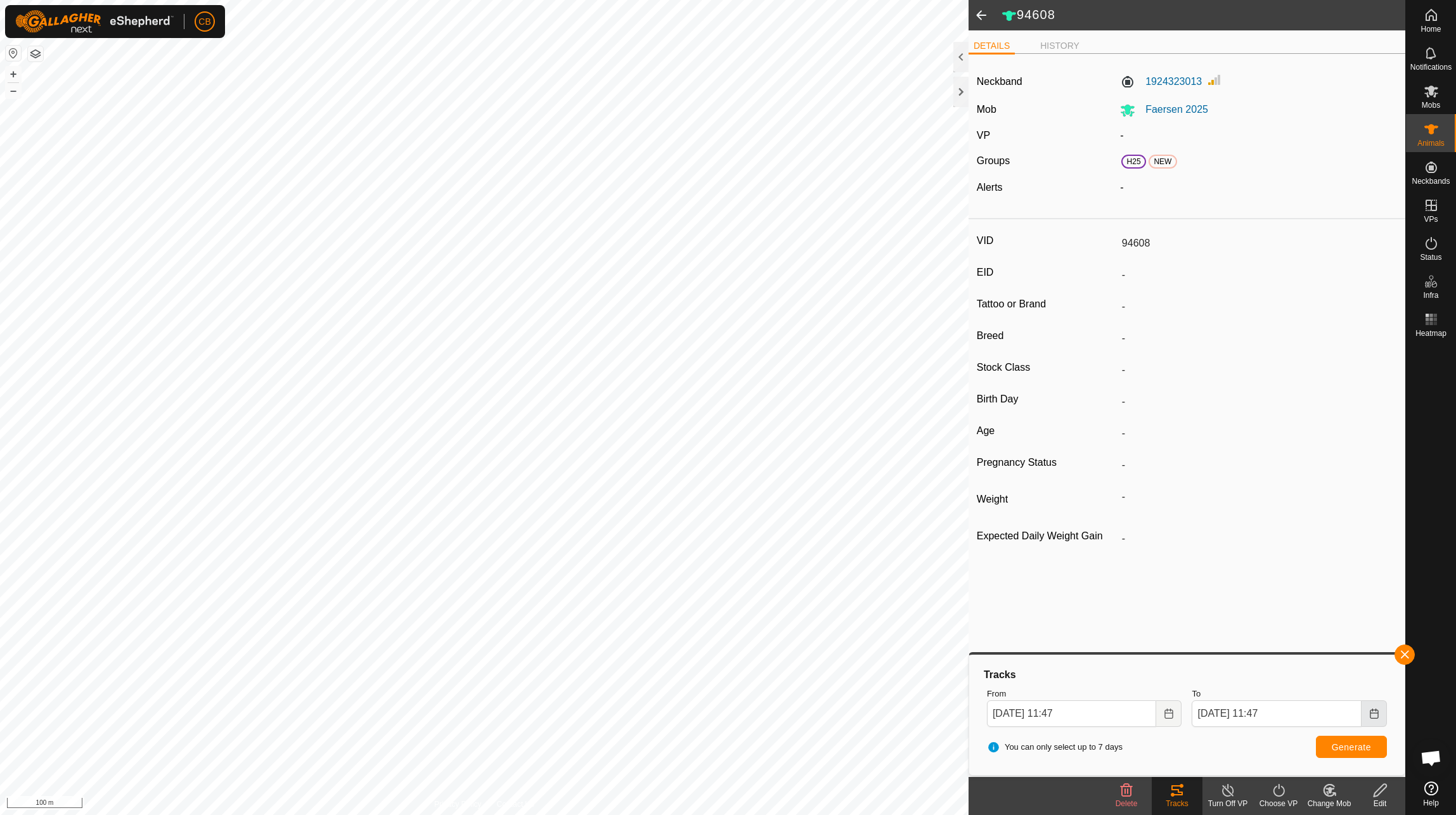
click at [1384, 715] on button "Choose Date" at bounding box center [1374, 714] width 25 height 26
click at [1286, 574] on span "20" at bounding box center [1289, 573] width 20 height 20
type input "[DATE] 11:47"
click at [1341, 746] on span "Generate" at bounding box center [1352, 747] width 40 height 10
click at [1411, 658] on button "button" at bounding box center [1405, 655] width 20 height 20
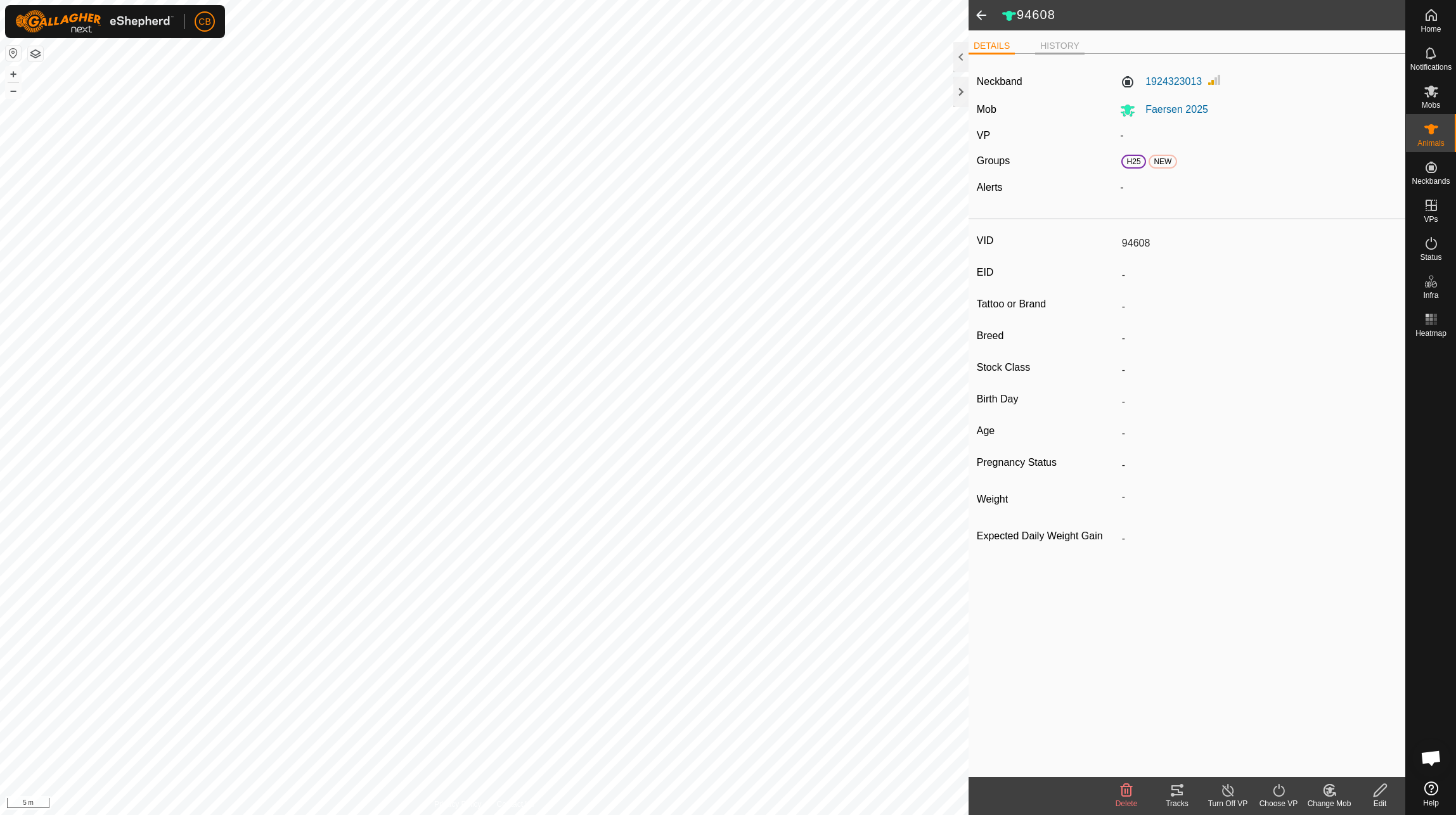
click at [1060, 42] on li "HISTORY" at bounding box center [1059, 47] width 49 height 15
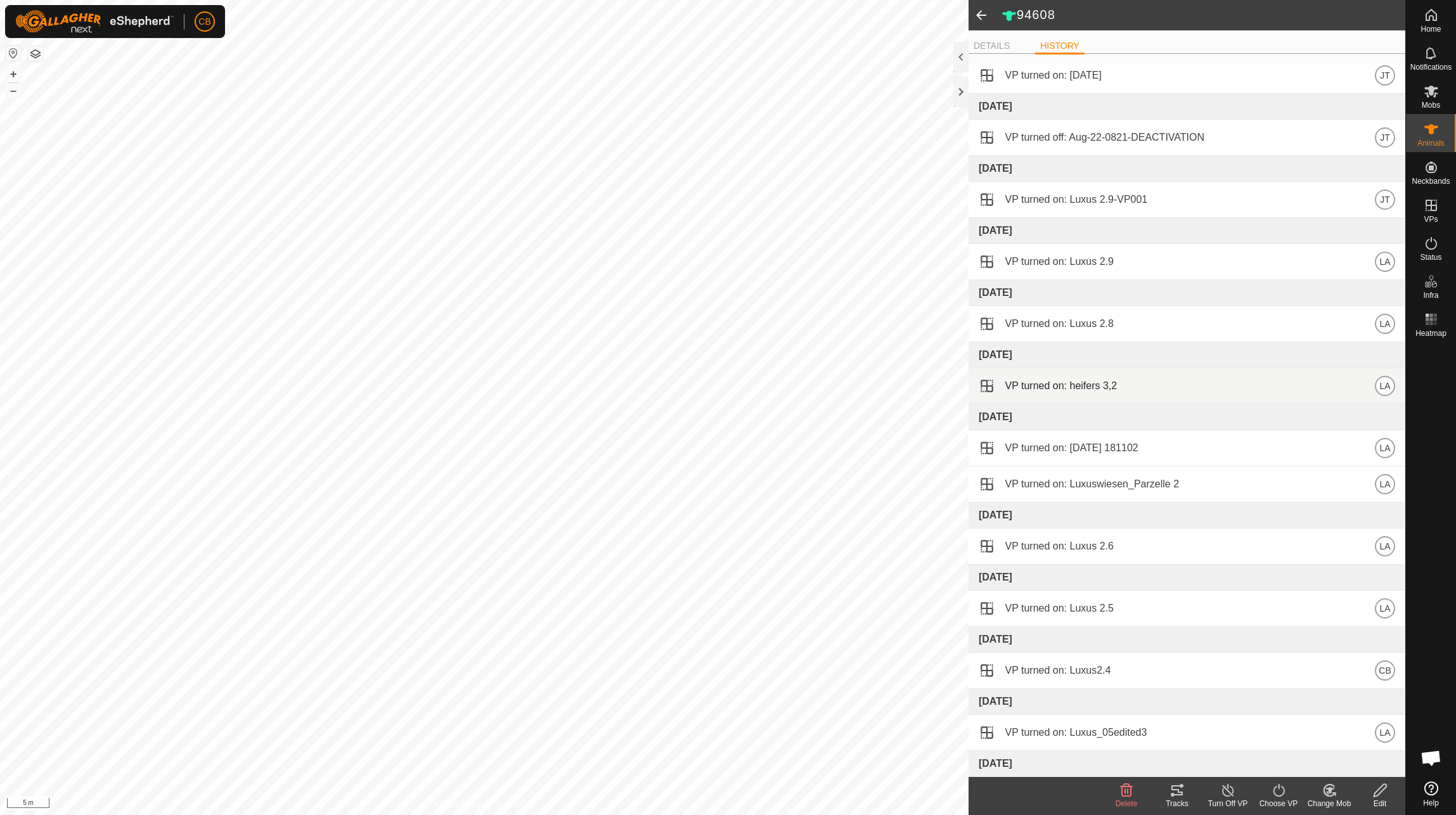
scroll to position [444, 0]
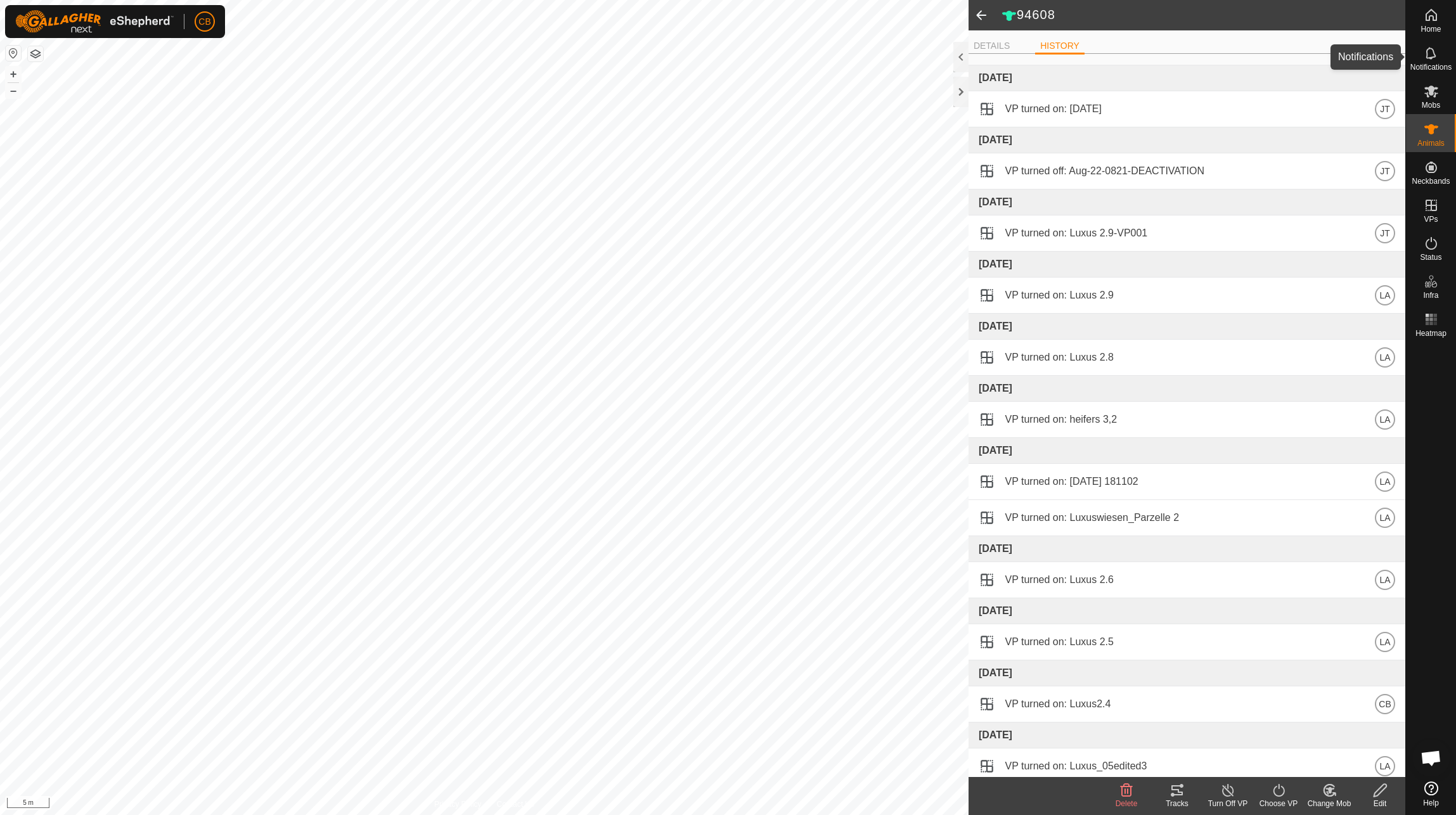
click at [1434, 56] on icon at bounding box center [1430, 53] width 10 height 12
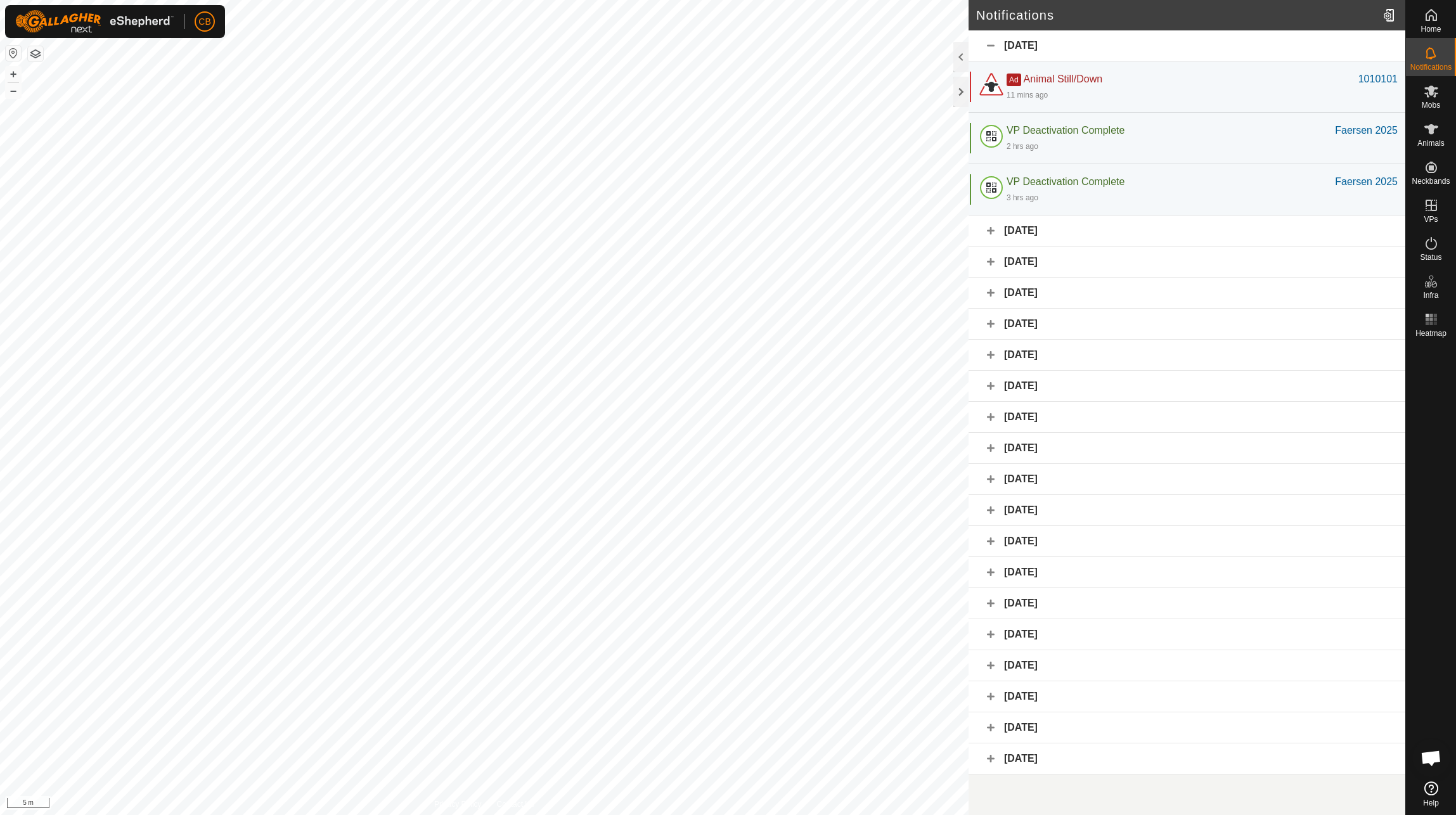
click at [992, 541] on div "[DATE]" at bounding box center [1187, 542] width 437 height 31
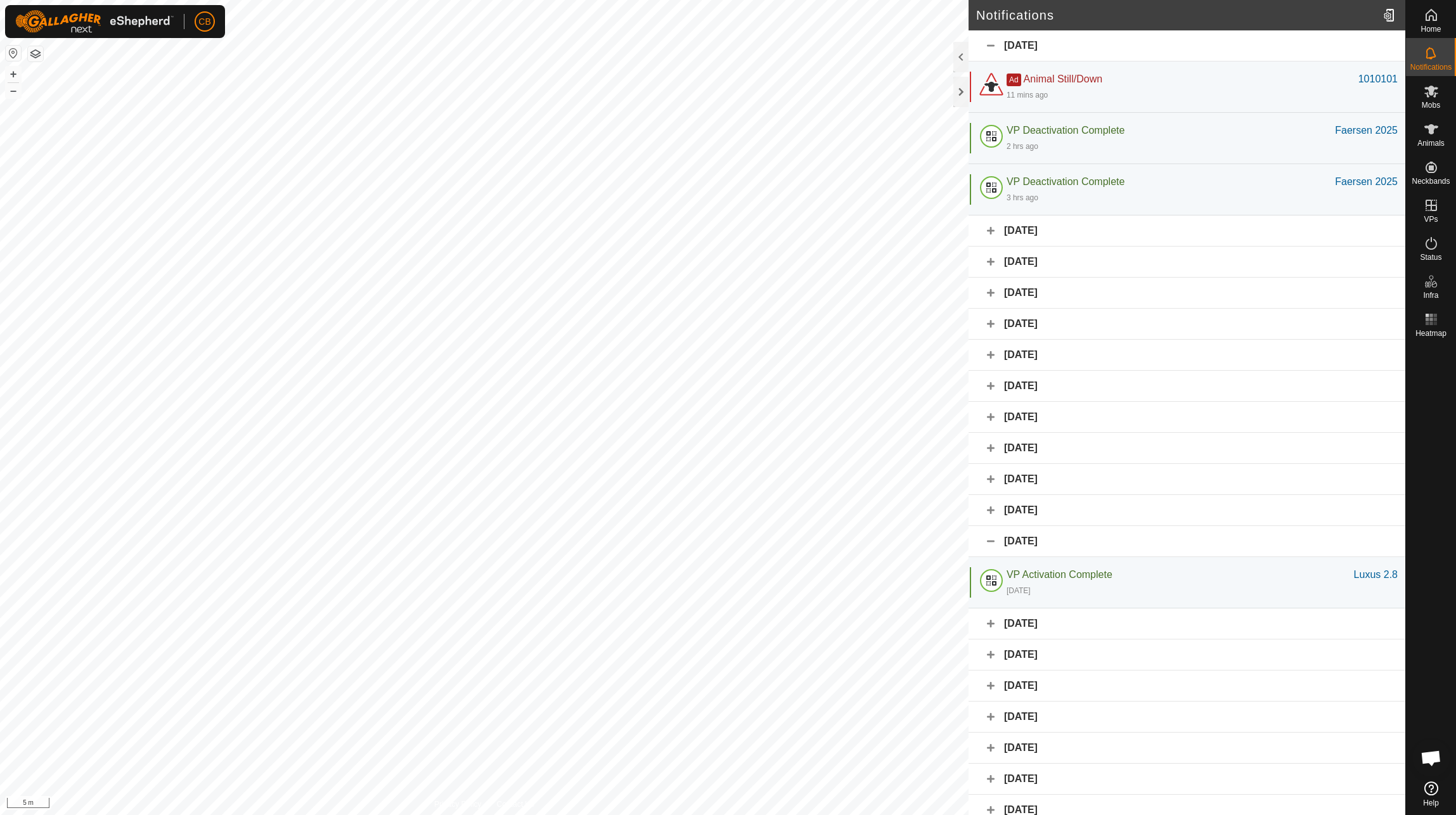
click at [991, 511] on div "[DATE]" at bounding box center [1187, 510] width 437 height 31
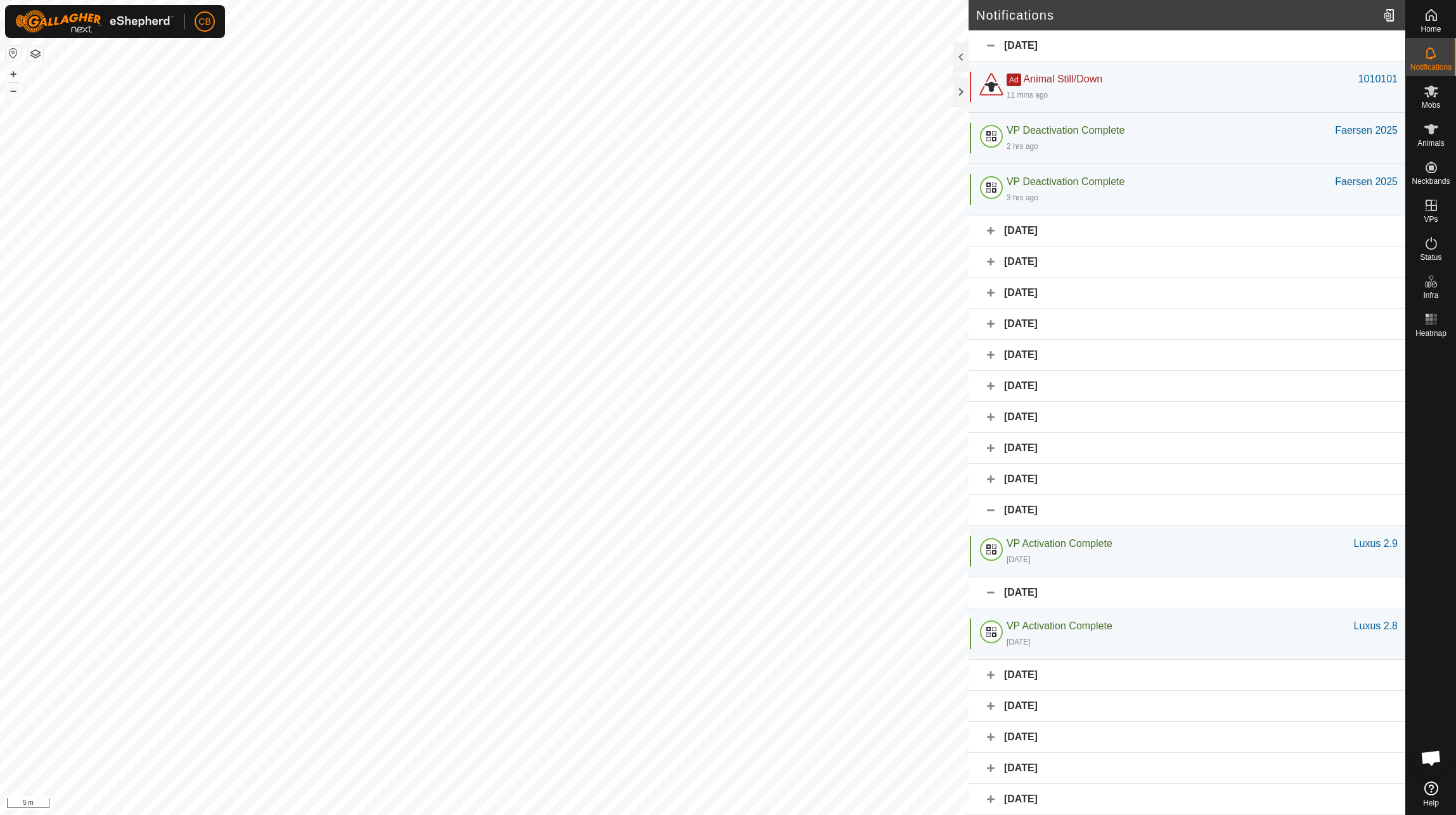
click at [991, 511] on div "[DATE]" at bounding box center [1187, 510] width 437 height 31
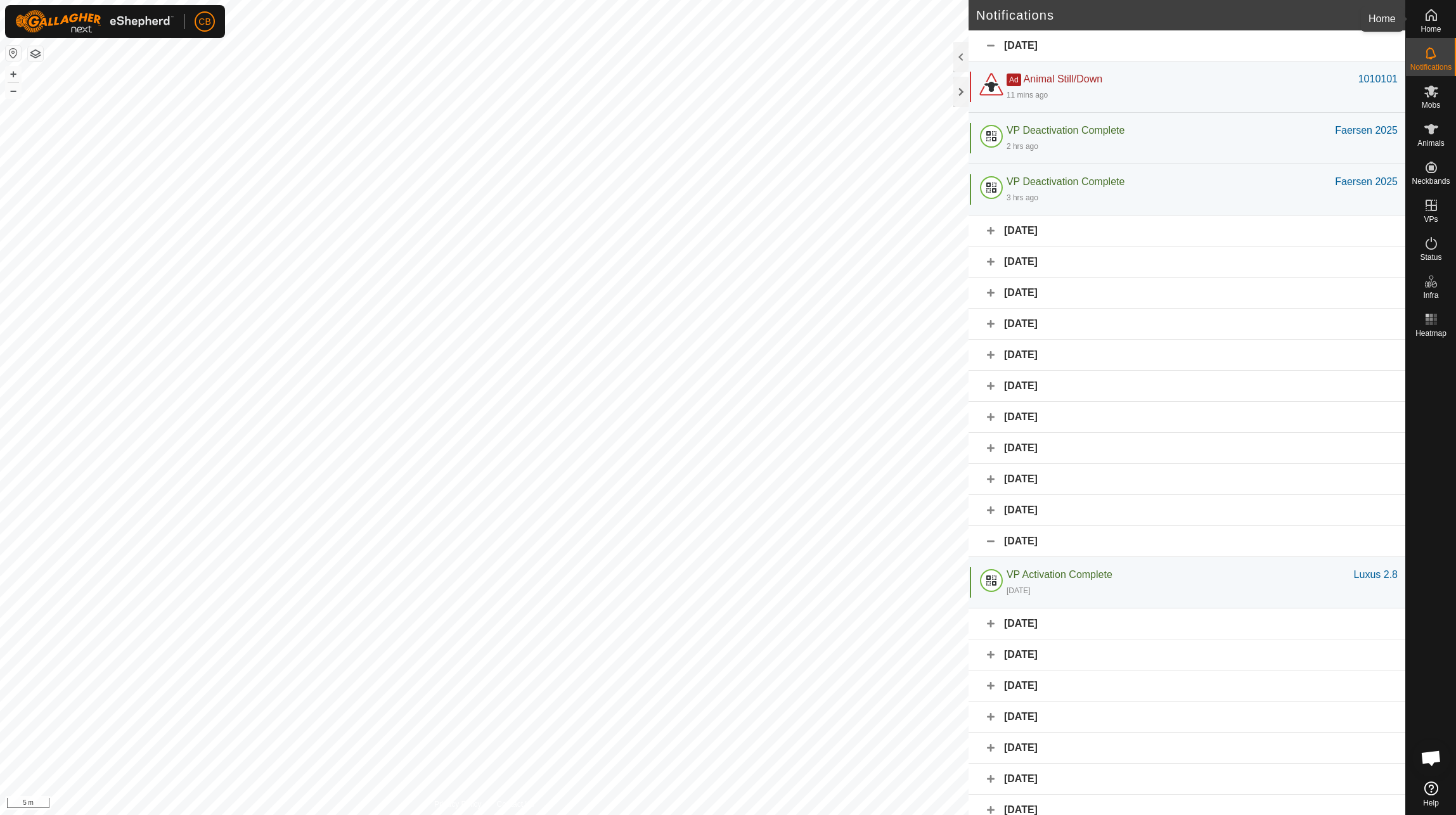
click at [1443, 16] on div "Home" at bounding box center [1431, 19] width 50 height 38
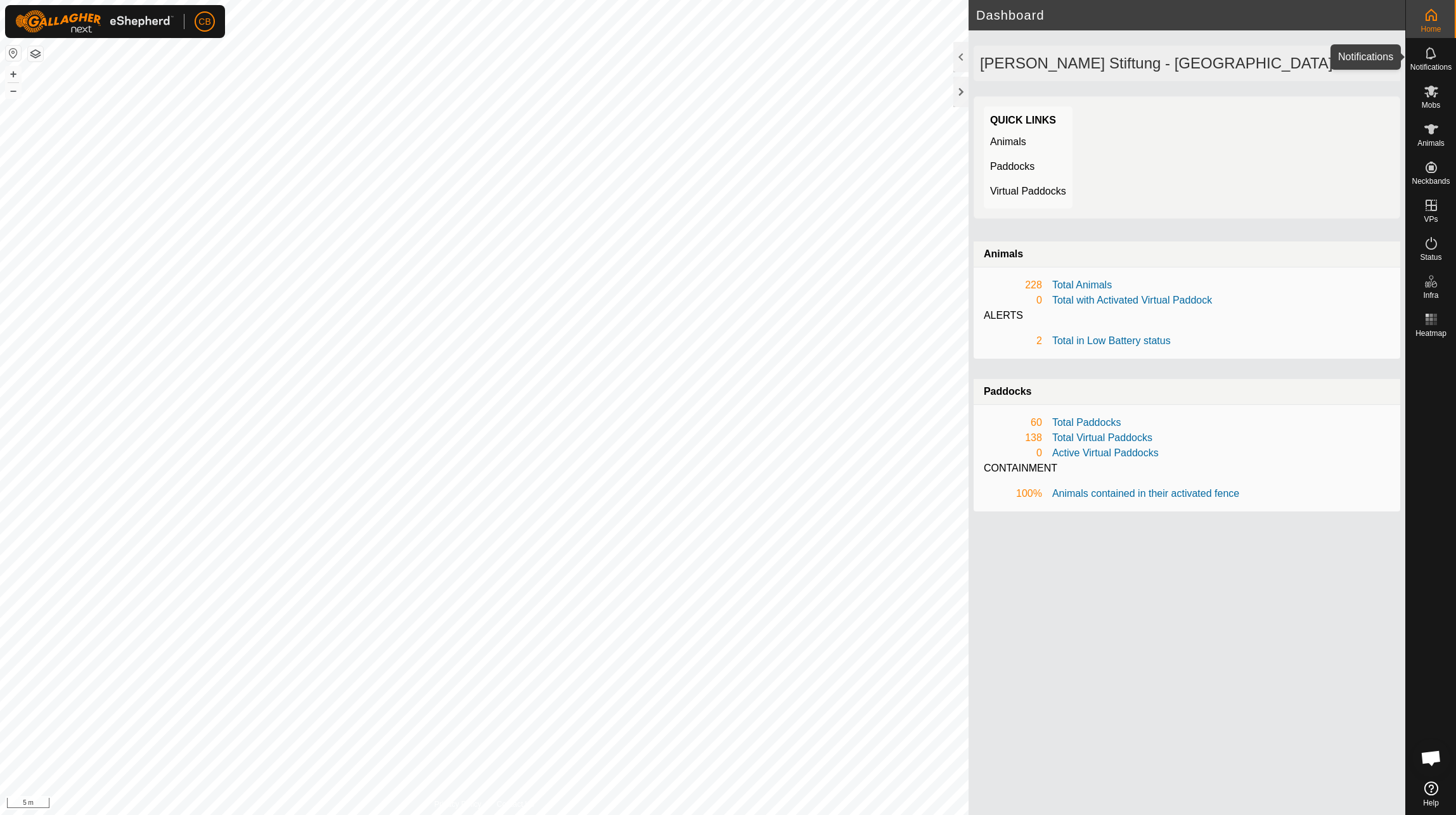
click at [1431, 63] on span "Notifications" at bounding box center [1431, 67] width 42 height 8
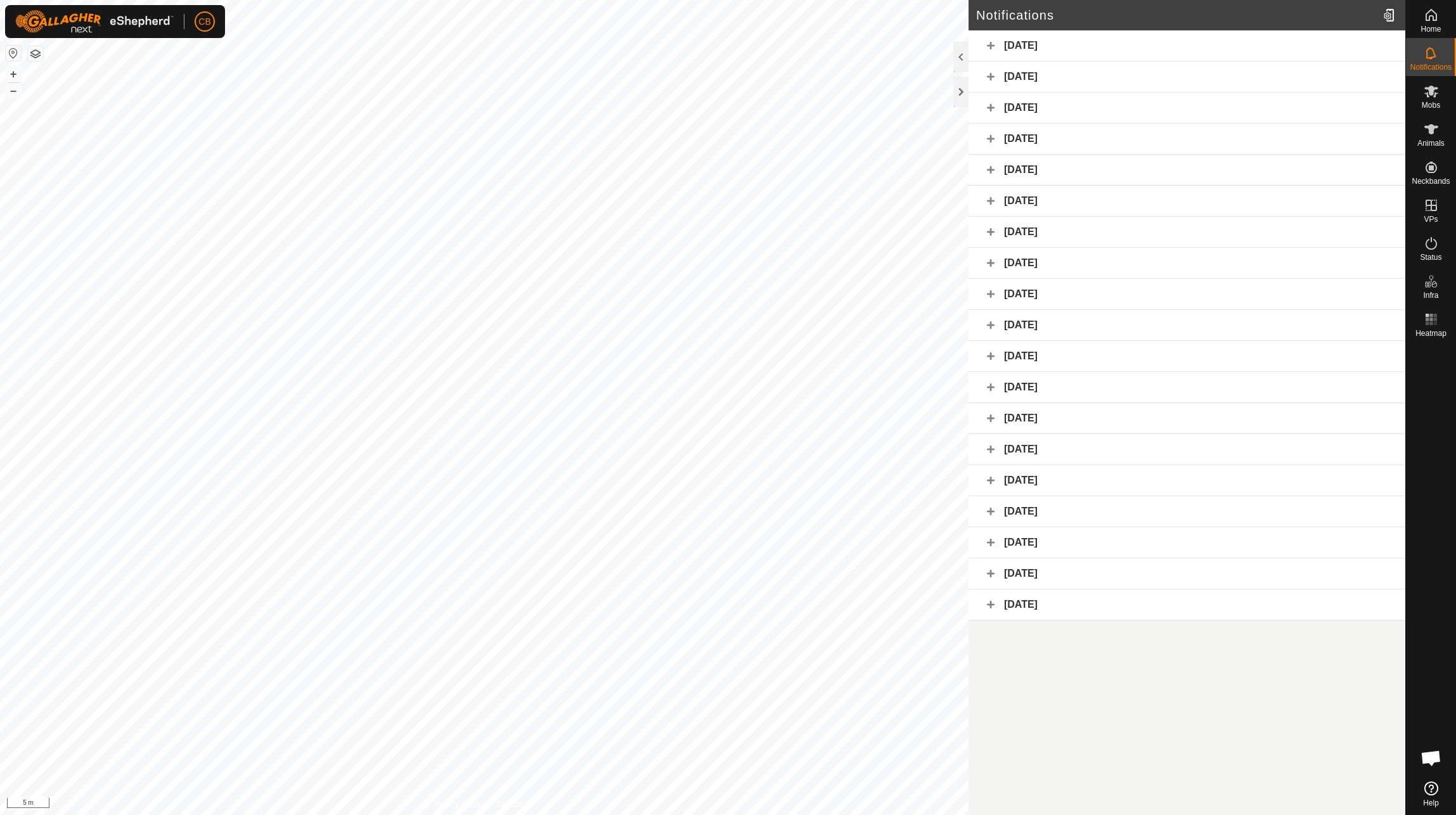
click at [986, 354] on div "[DATE]" at bounding box center [1187, 356] width 437 height 31
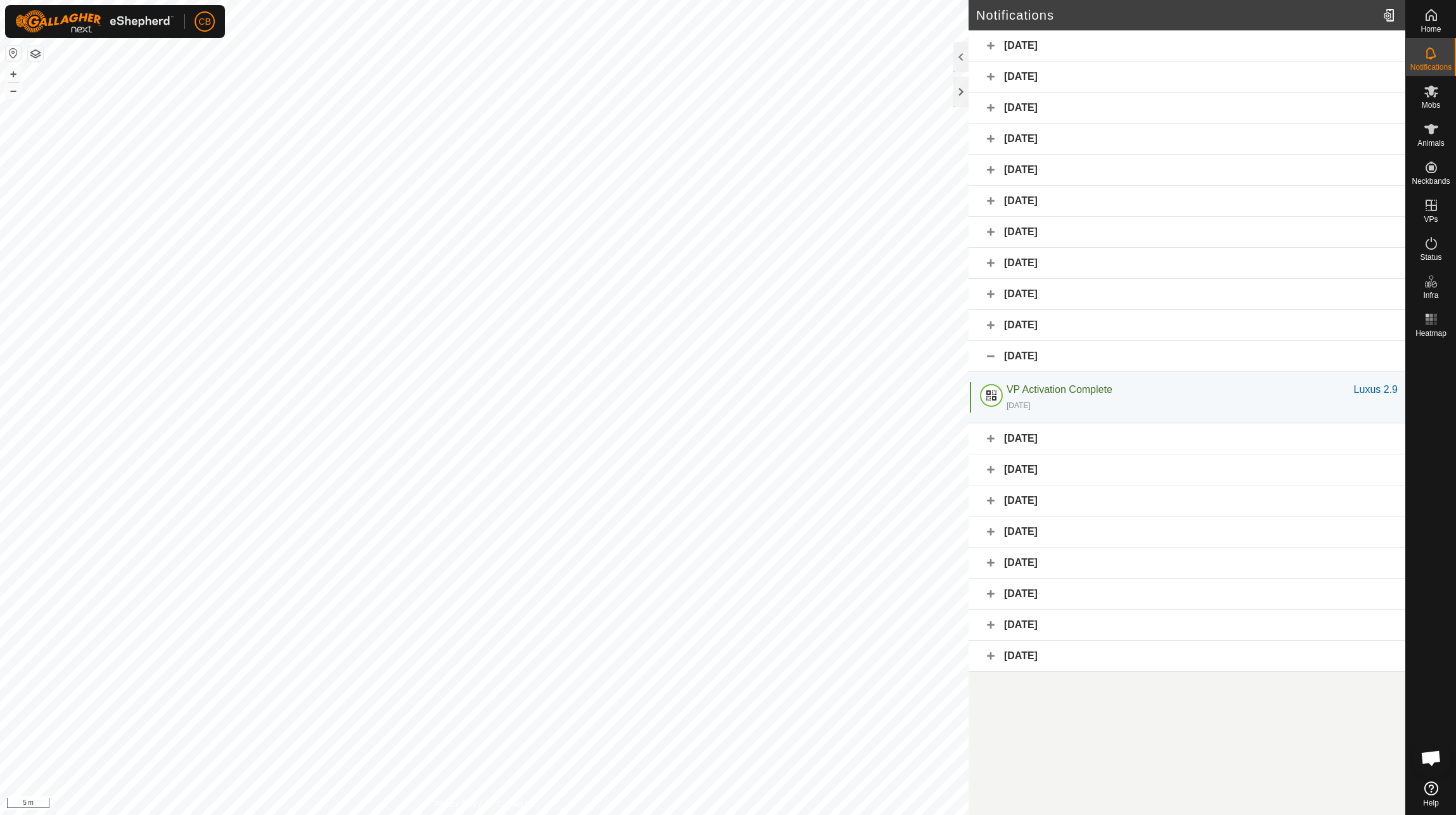
click at [988, 331] on div "[DATE]" at bounding box center [1187, 325] width 437 height 31
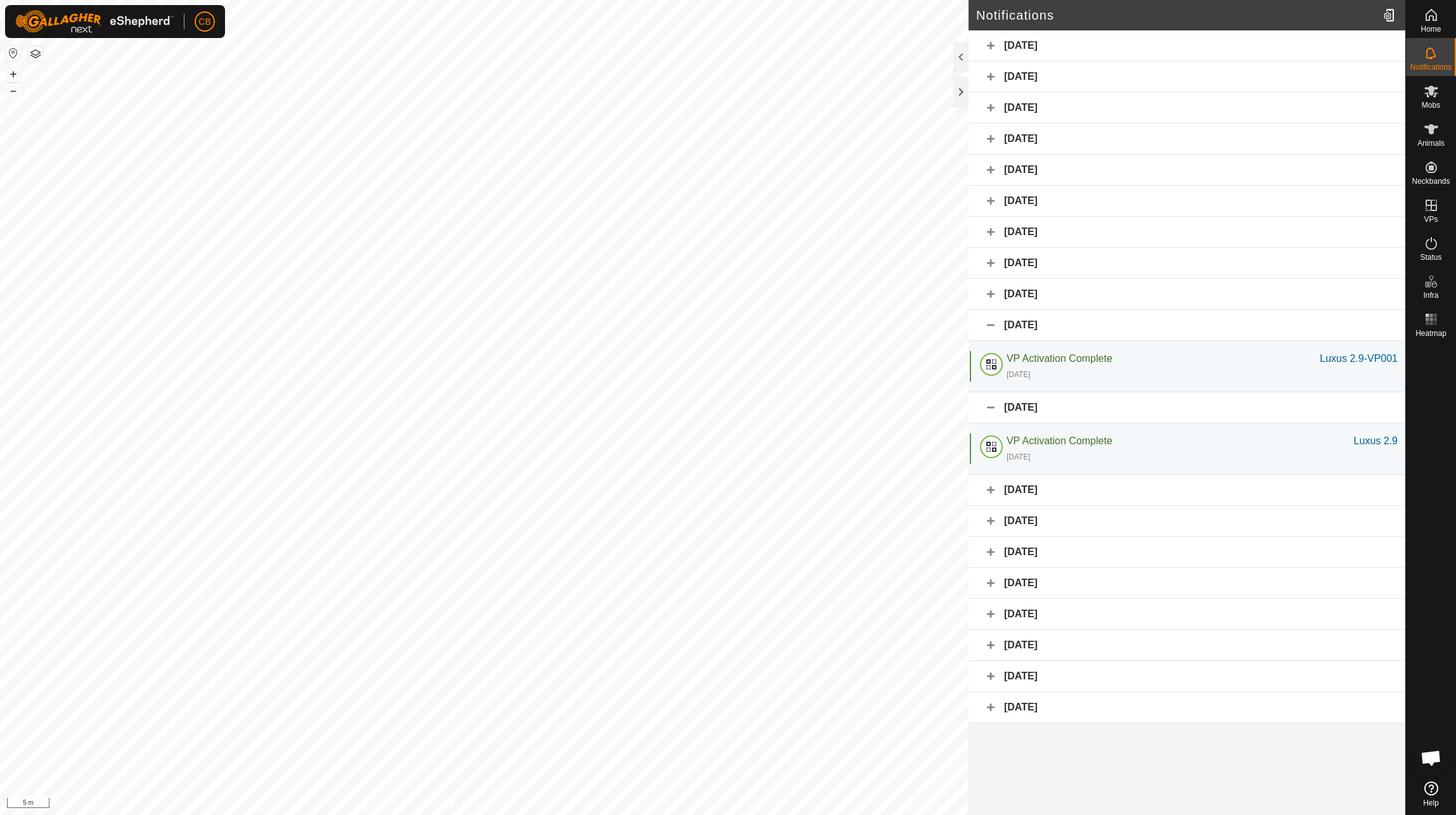
click at [992, 293] on div "[DATE]" at bounding box center [1187, 294] width 437 height 31
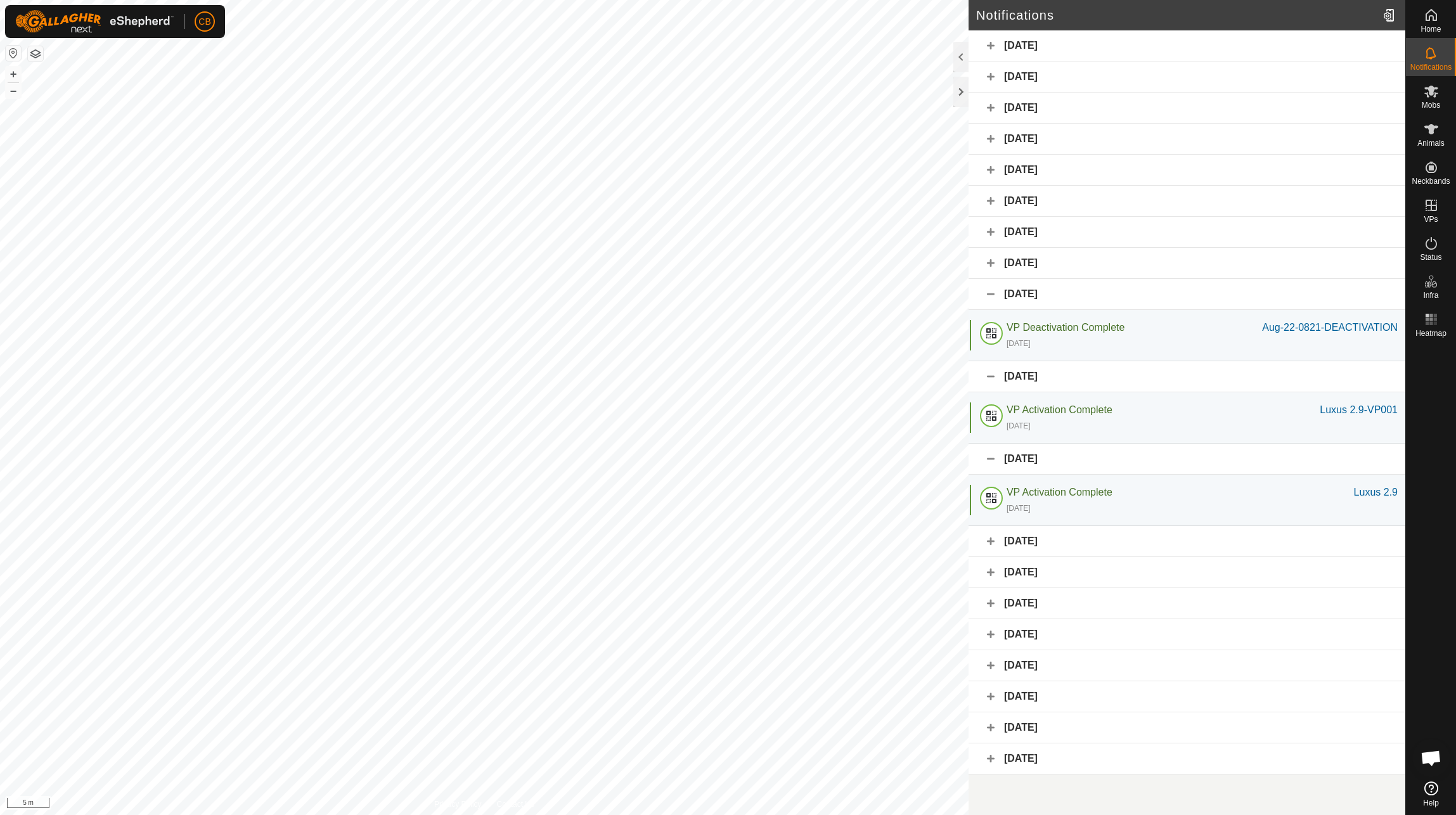
click at [992, 293] on div "[DATE]" at bounding box center [1187, 294] width 437 height 31
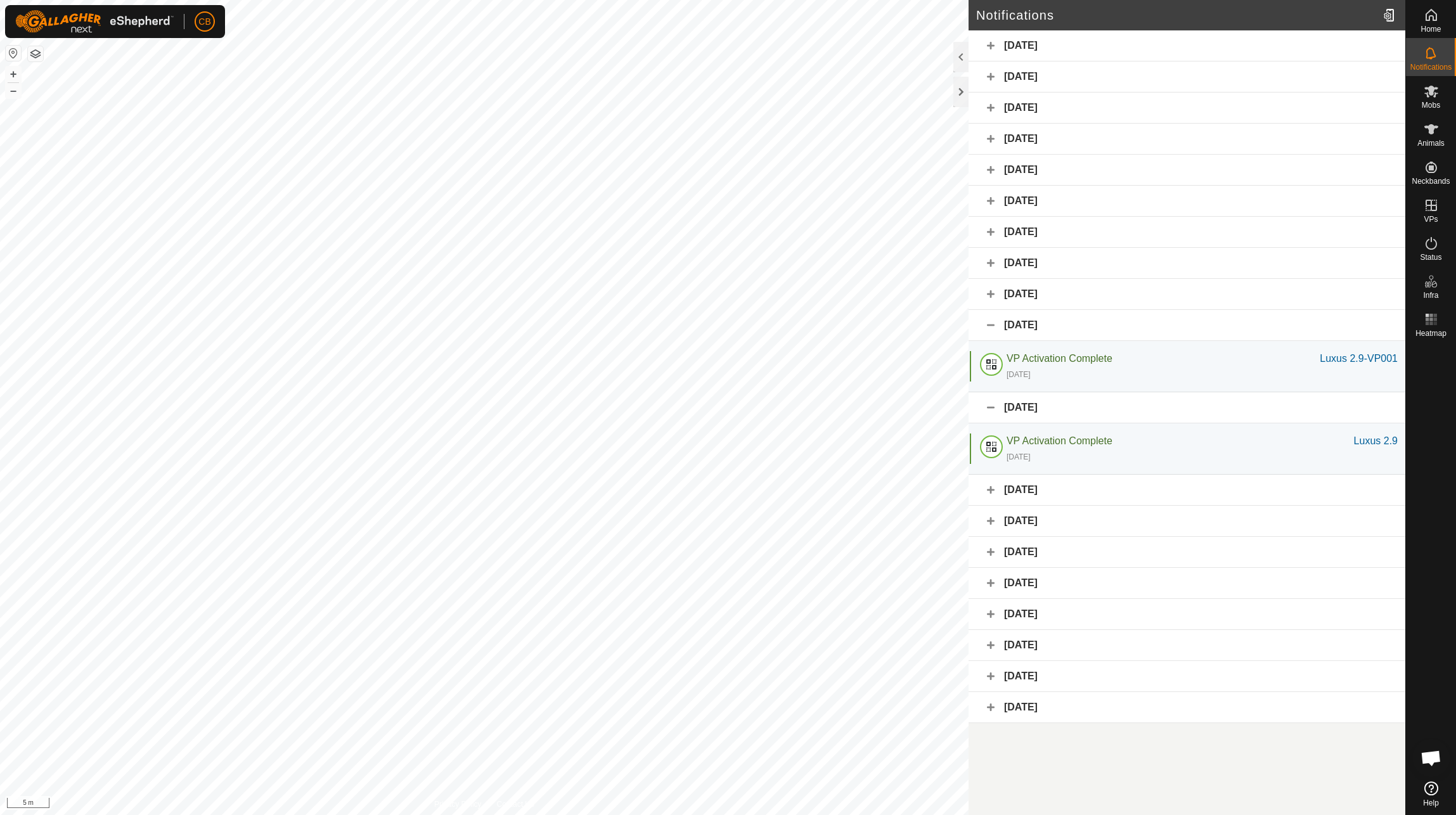
click at [994, 318] on div "[DATE]" at bounding box center [1187, 325] width 437 height 31
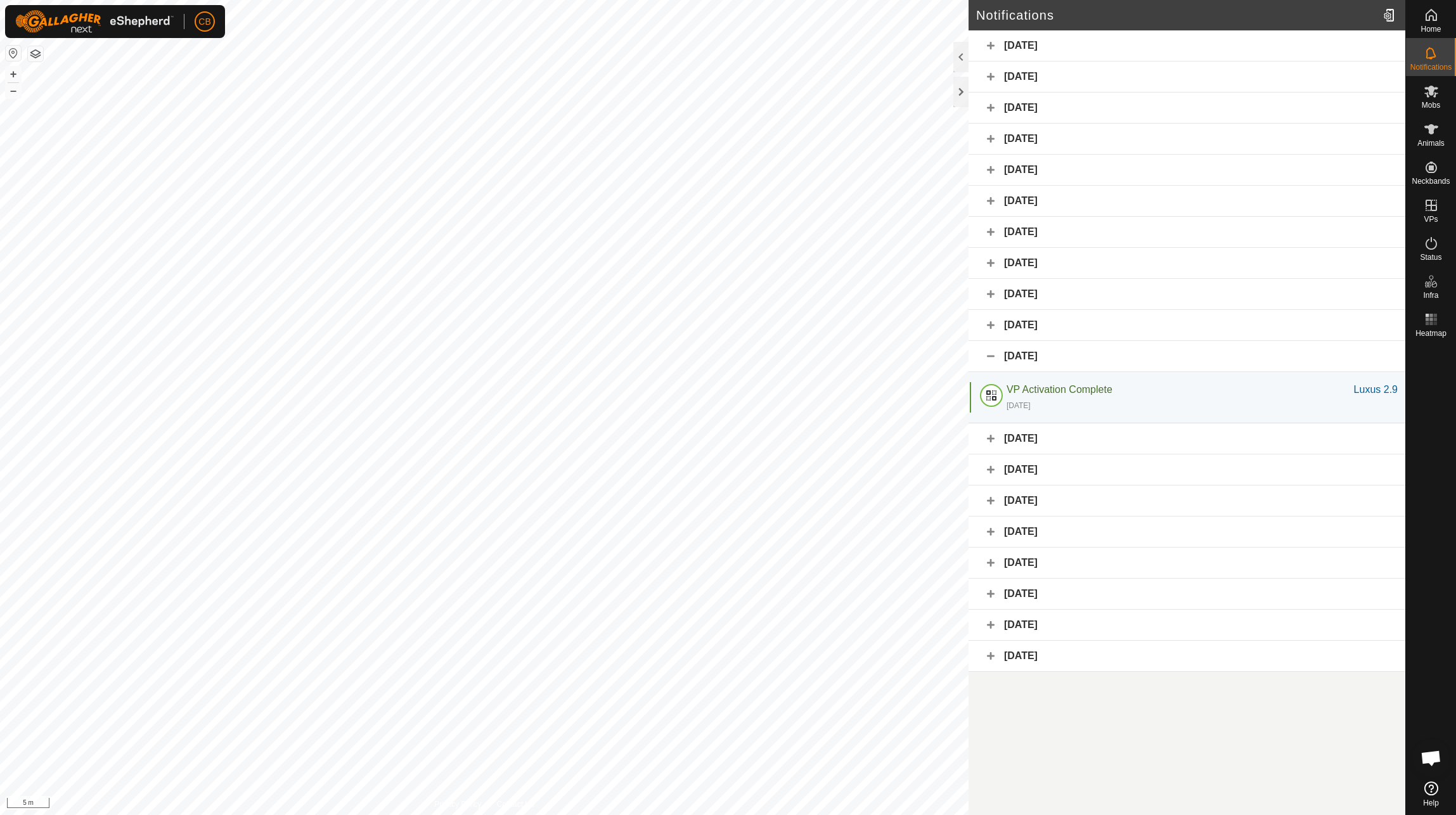
click at [995, 359] on div "[DATE]" at bounding box center [1187, 356] width 437 height 31
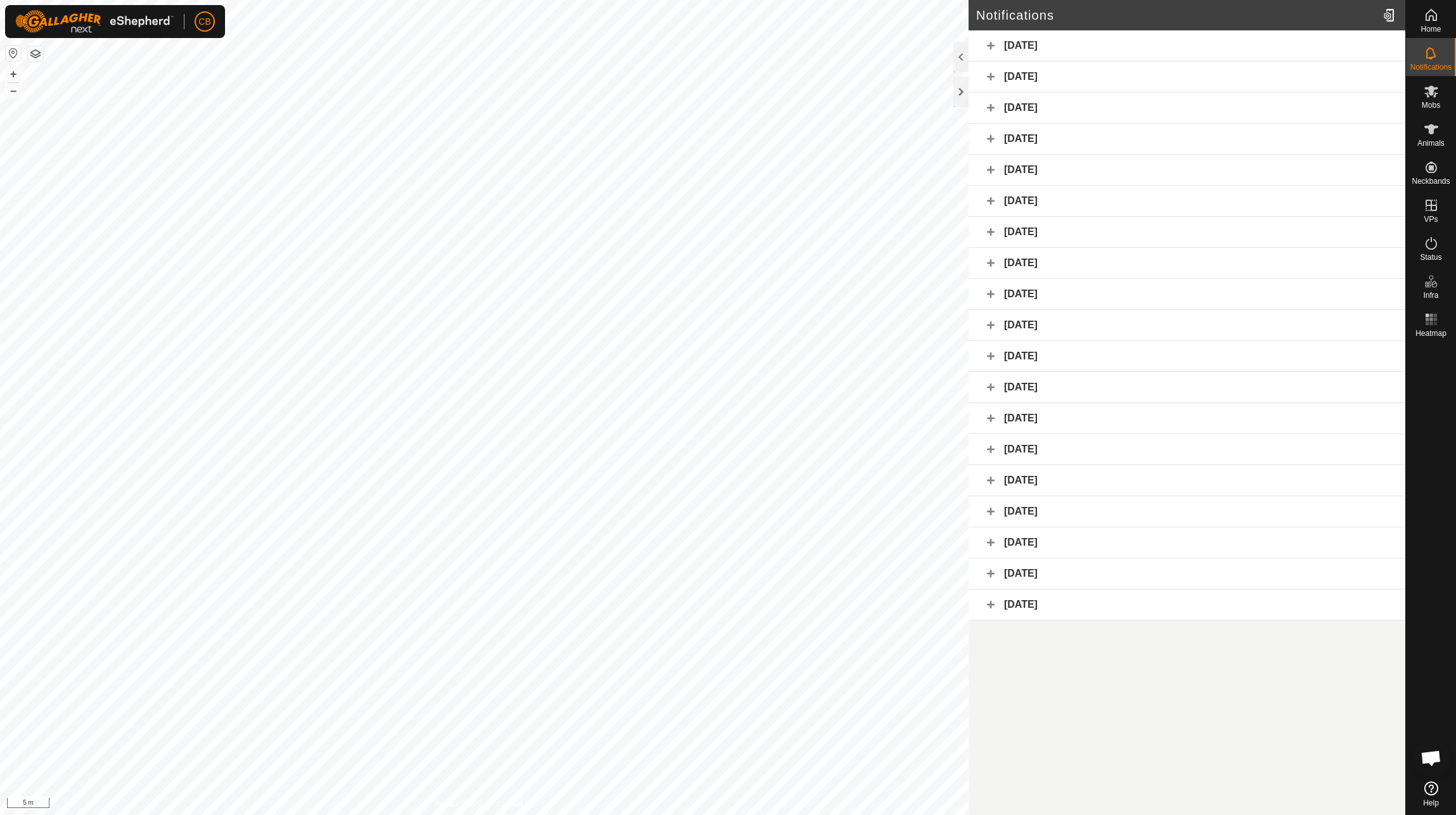
click at [995, 415] on div "[DATE]" at bounding box center [1187, 418] width 437 height 31
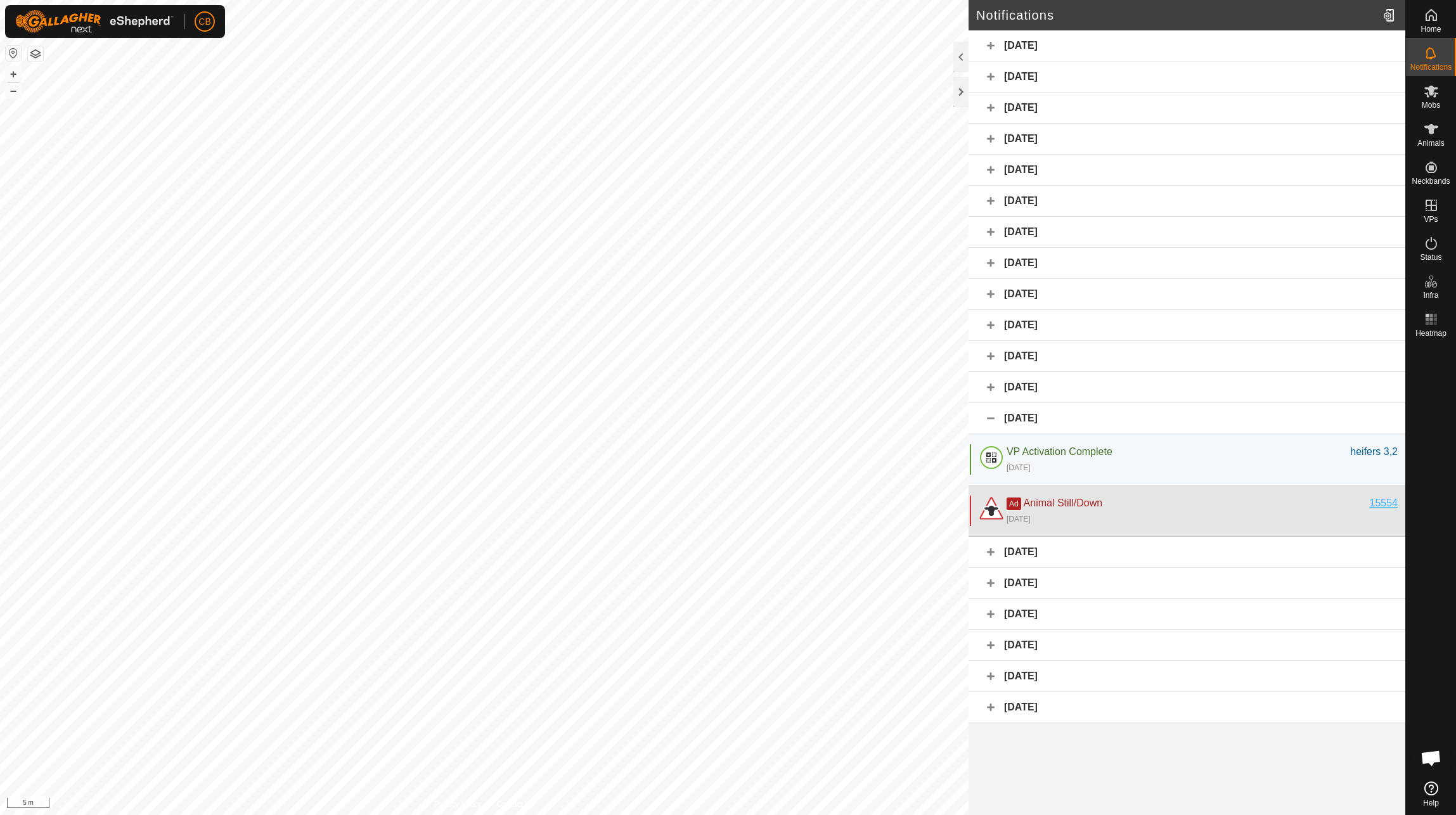
click at [1378, 499] on div "15554" at bounding box center [1384, 503] width 28 height 15
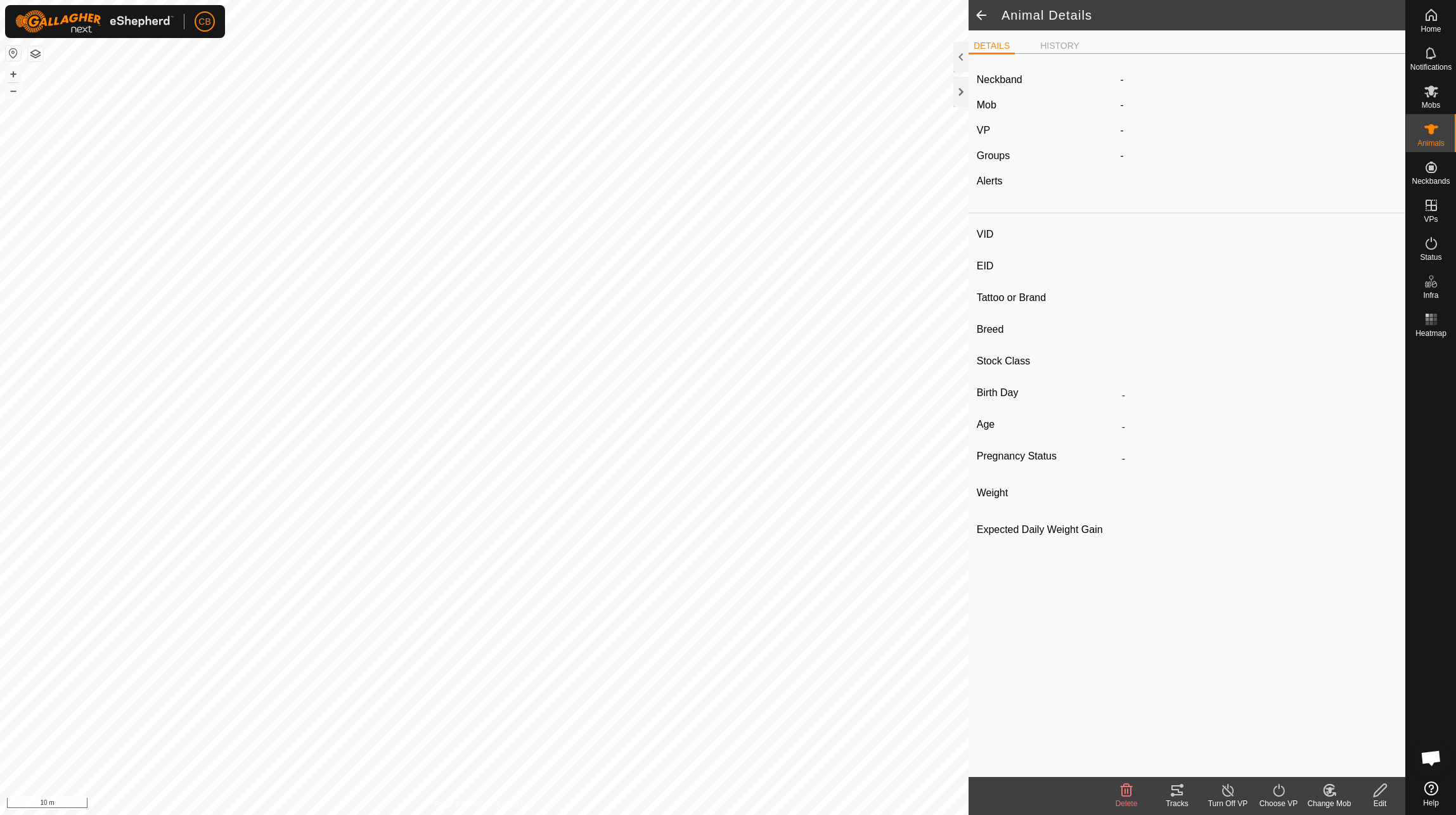
type input "15554"
type input "-"
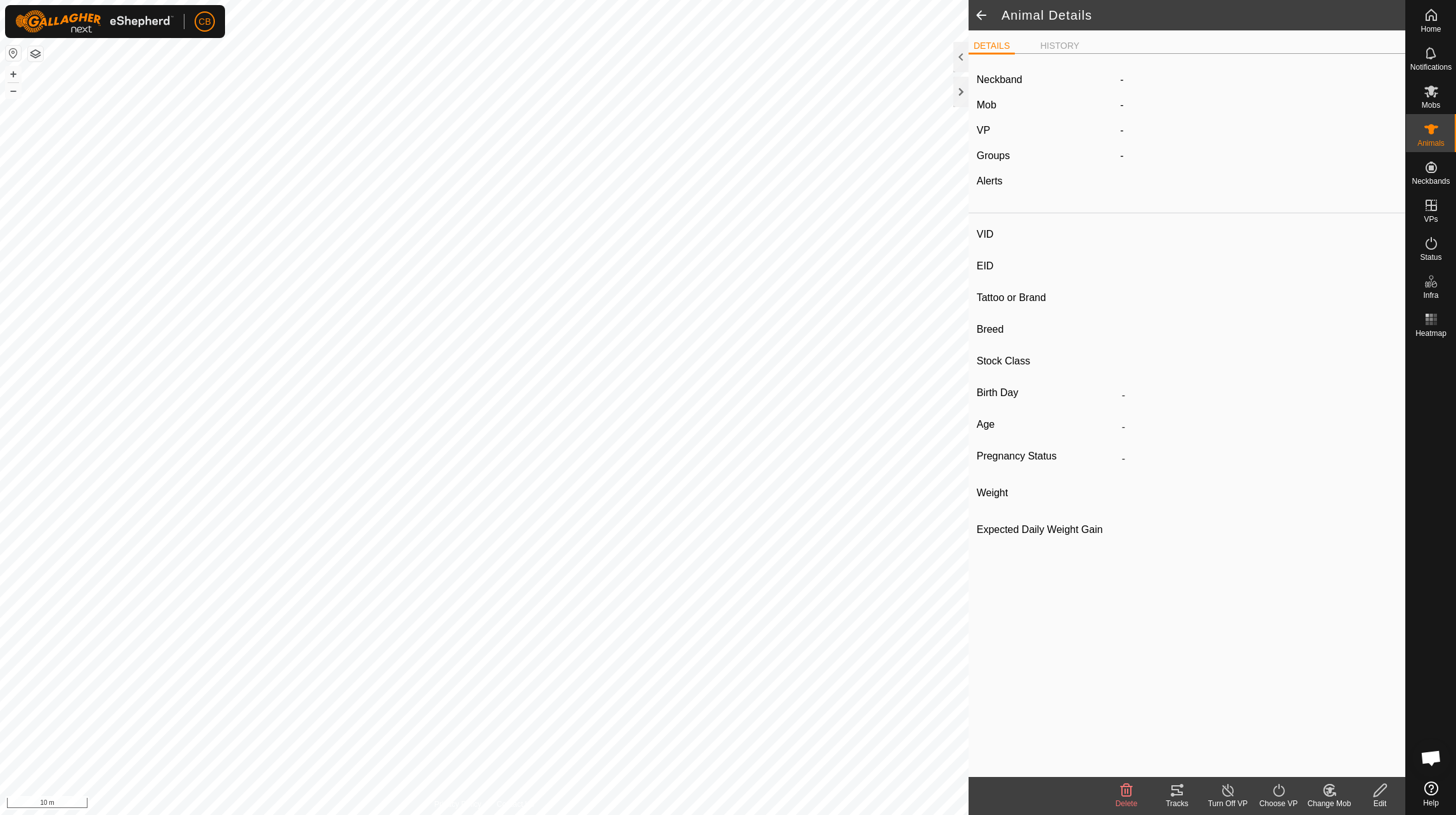
type input "-"
click at [986, 15] on span at bounding box center [981, 15] width 25 height 30
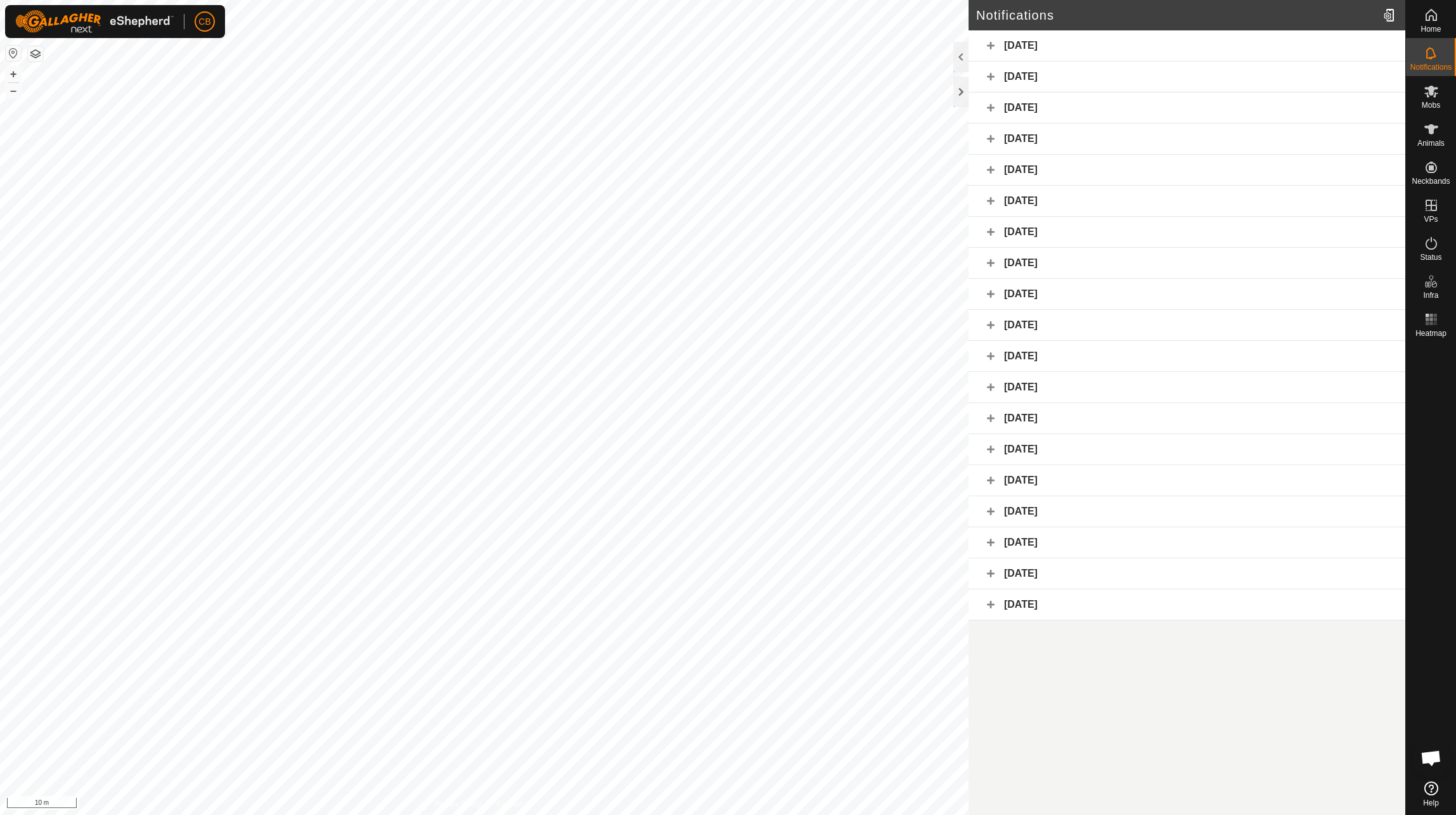
click at [995, 420] on div "[DATE]" at bounding box center [1187, 418] width 437 height 31
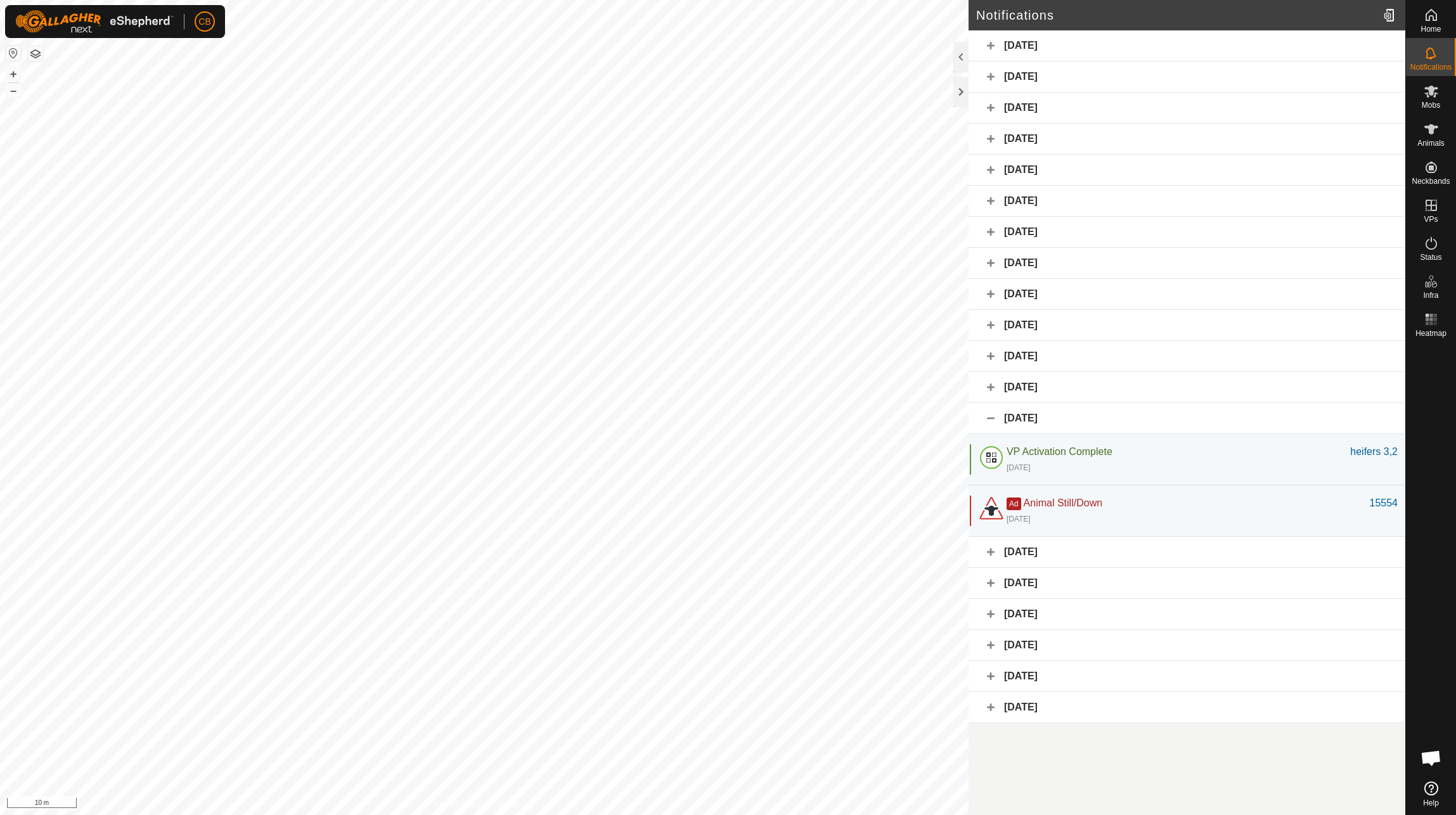
click at [990, 383] on div "[DATE]" at bounding box center [1187, 387] width 437 height 31
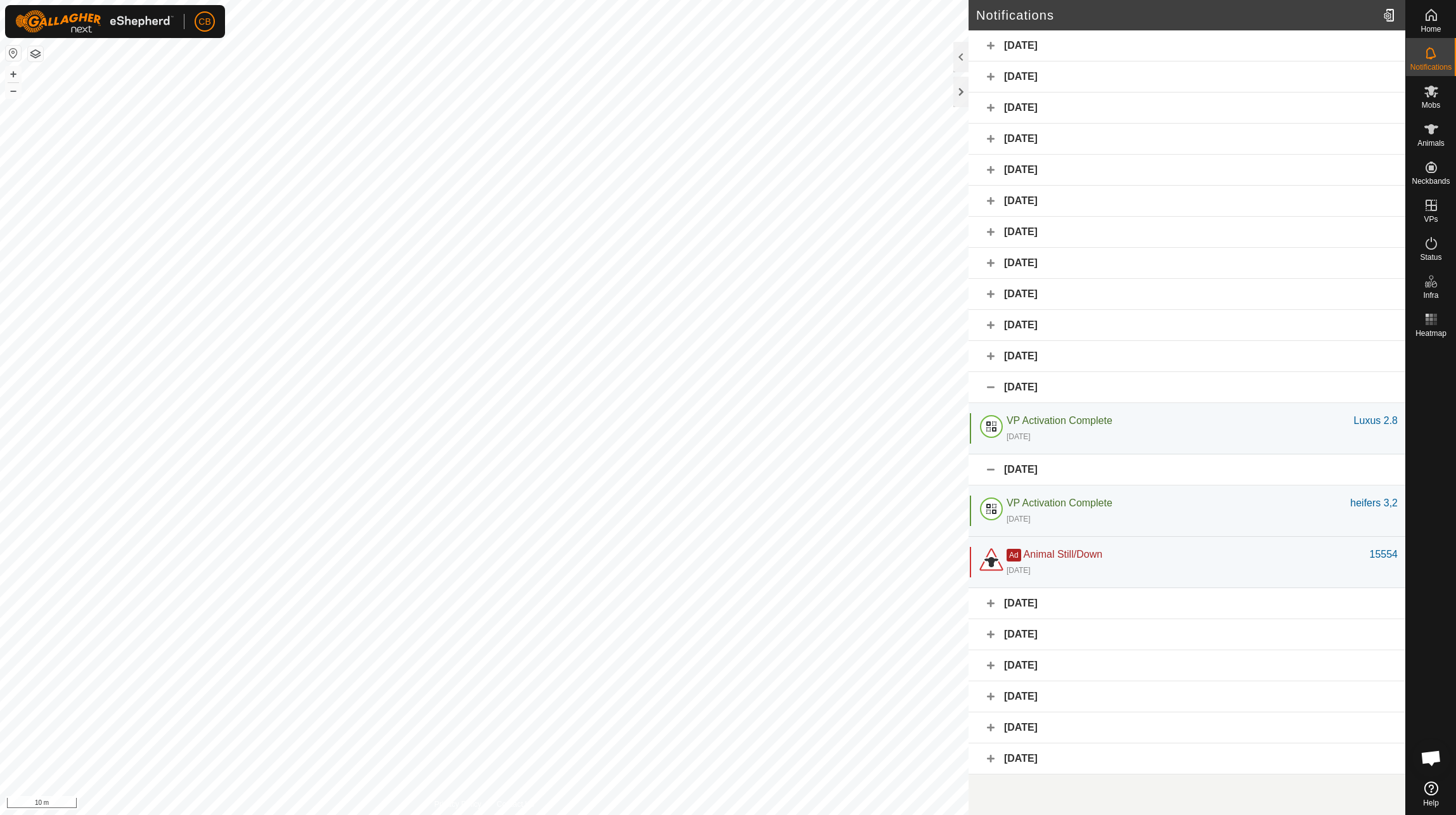
click at [990, 383] on div "[DATE]" at bounding box center [1187, 387] width 437 height 31
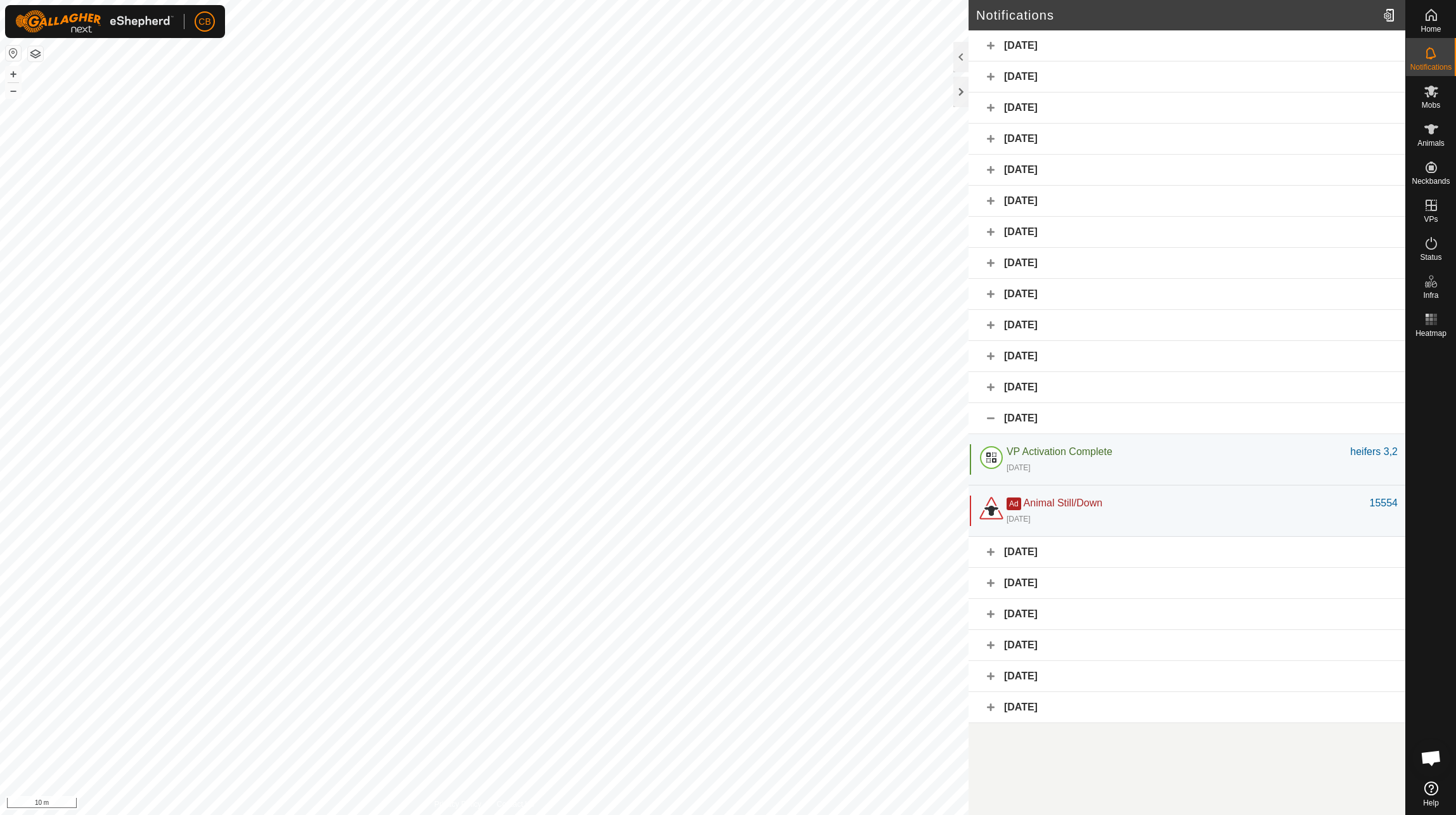
click at [990, 416] on div "[DATE]" at bounding box center [1187, 418] width 437 height 31
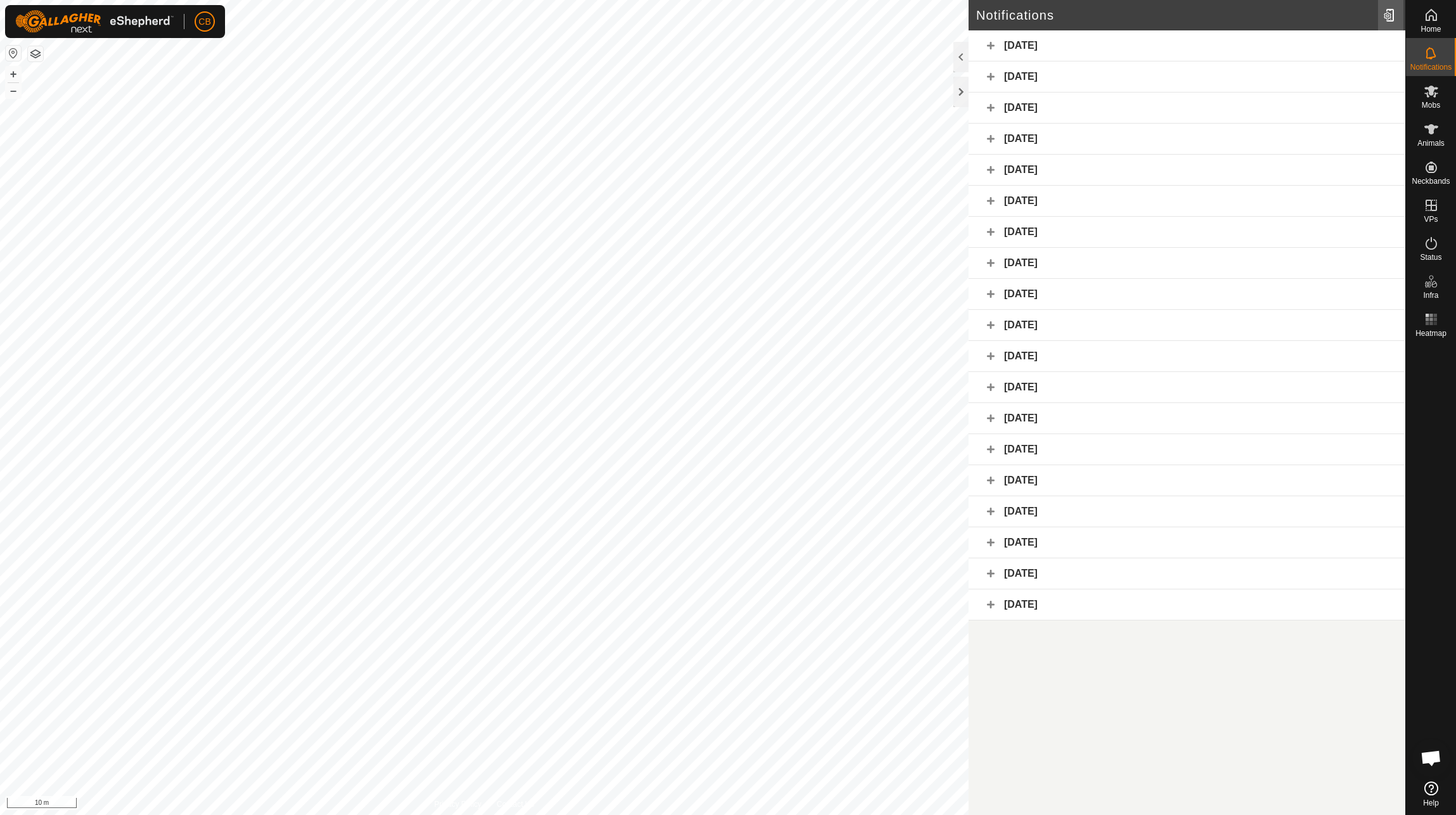
click at [1395, 16] on div at bounding box center [1391, 15] width 25 height 36
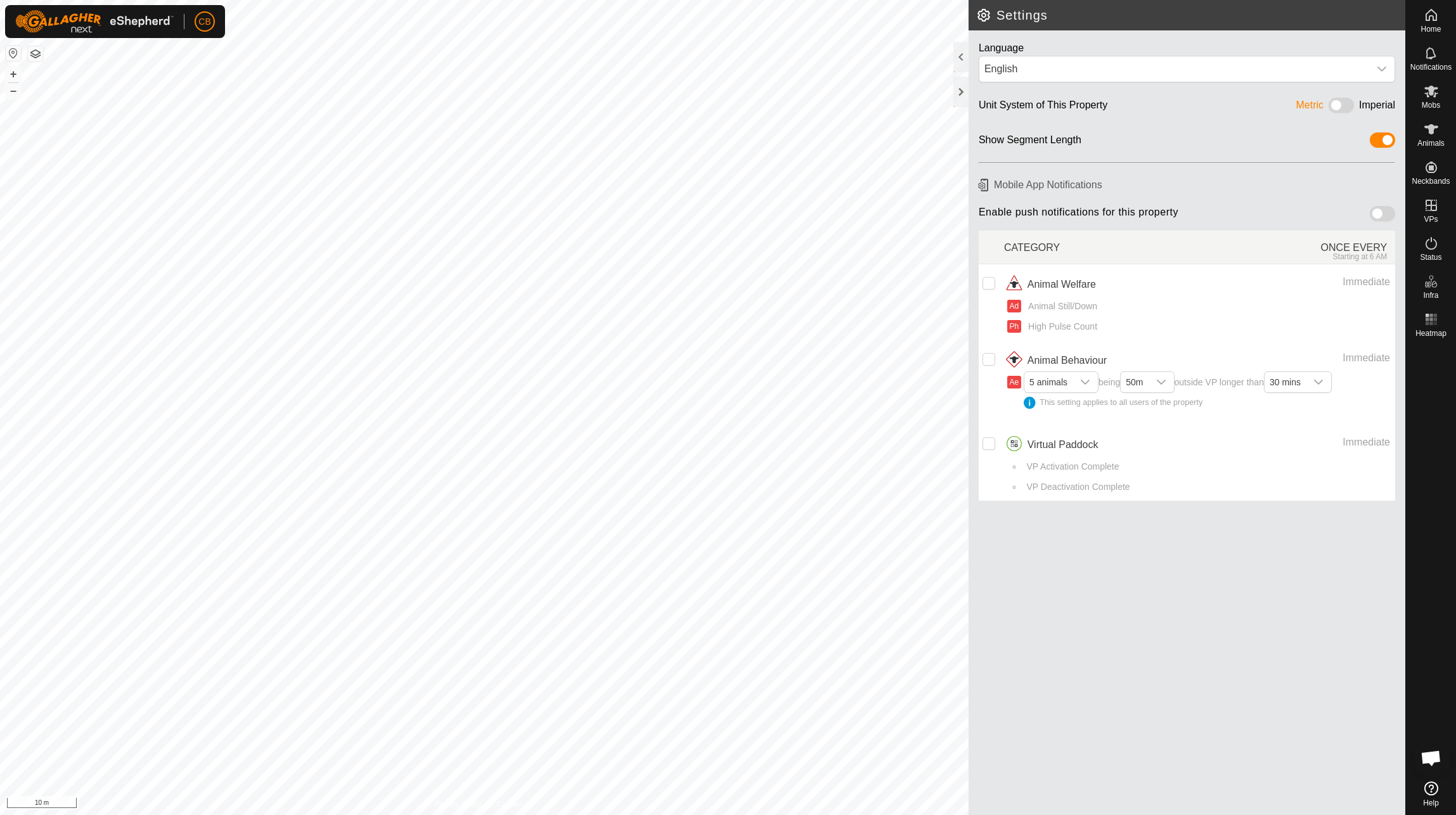
click at [1376, 213] on span at bounding box center [1382, 213] width 25 height 15
click at [993, 283] on input "checkbox" at bounding box center [988, 283] width 13 height 13
checkbox input "true"
click at [988, 356] on input "Row Unselected" at bounding box center [988, 359] width 13 height 13
checkbox input "true"
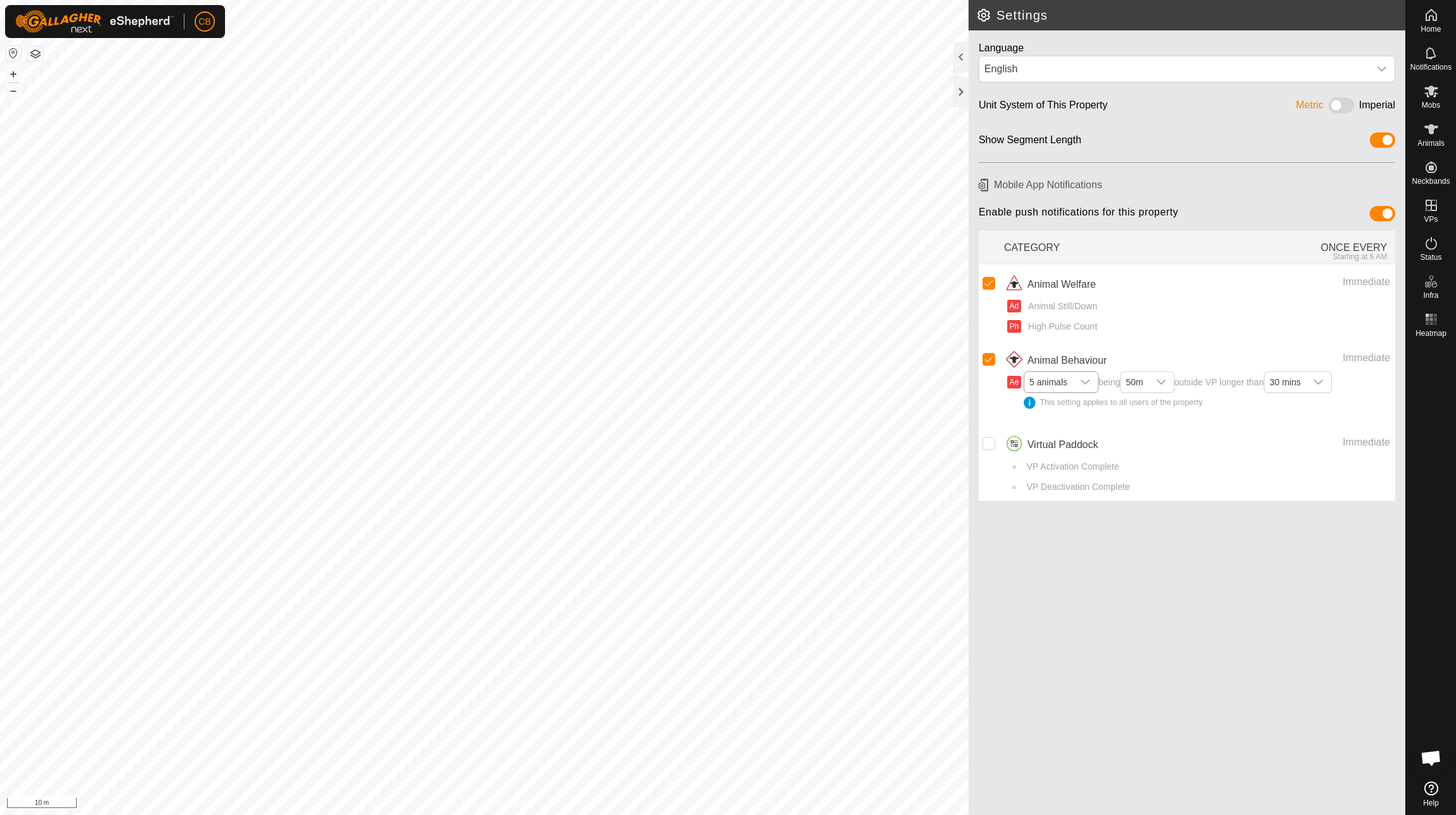
click at [1086, 381] on icon "dropdown trigger" at bounding box center [1085, 382] width 10 height 10
click at [1055, 404] on li "1 animal" at bounding box center [1062, 407] width 74 height 22
click at [1169, 384] on div "dropdown trigger" at bounding box center [1157, 382] width 25 height 20
click at [1140, 407] on li "20m" at bounding box center [1143, 407] width 53 height 22
click at [1327, 374] on div "dropdown trigger" at bounding box center [1314, 382] width 25 height 20
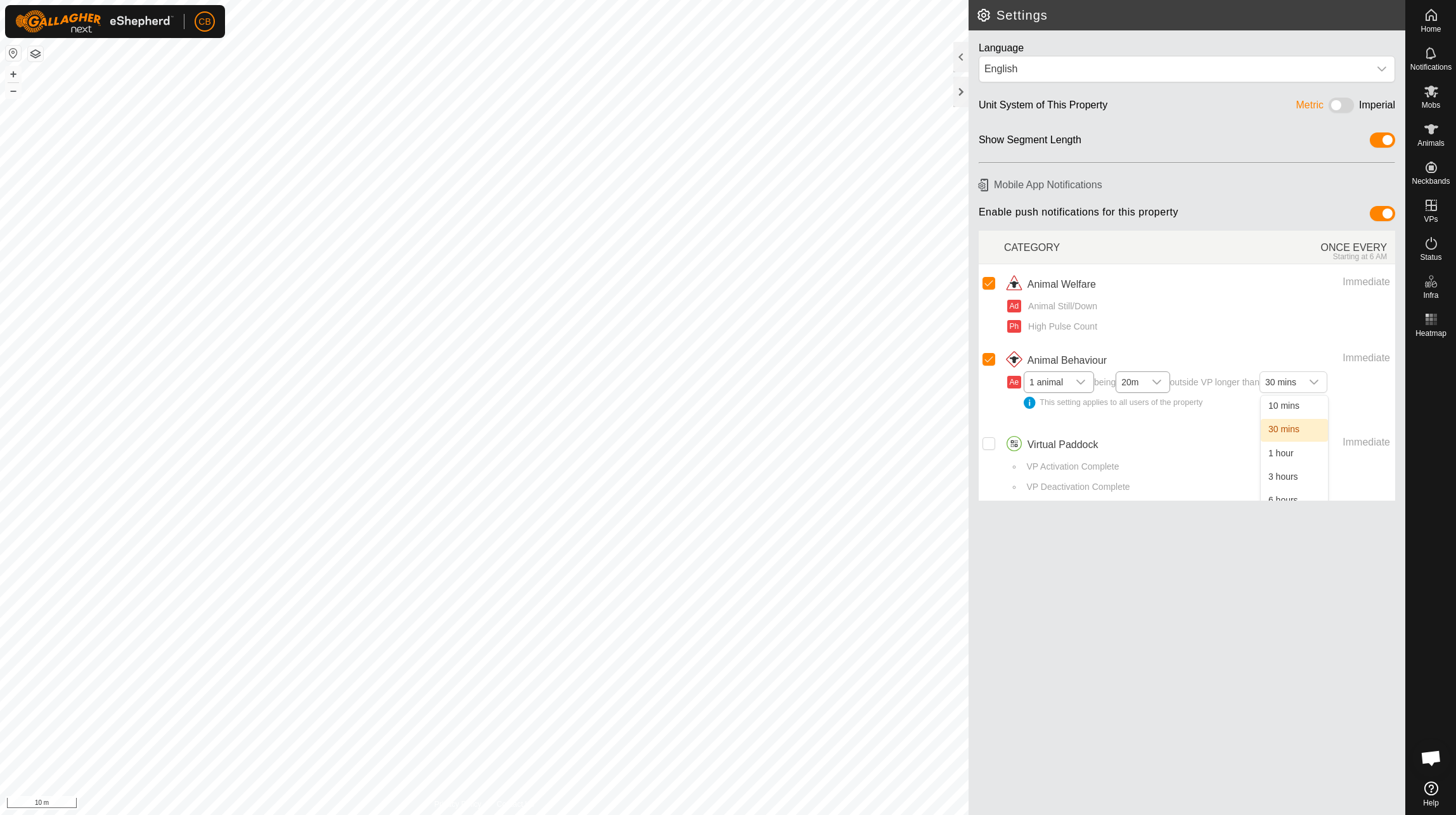
click at [1131, 474] on li "VP Activation Complete" at bounding box center [1206, 470] width 368 height 20
click at [987, 447] on input "Row Unselected" at bounding box center [988, 443] width 13 height 13
checkbox input "true"
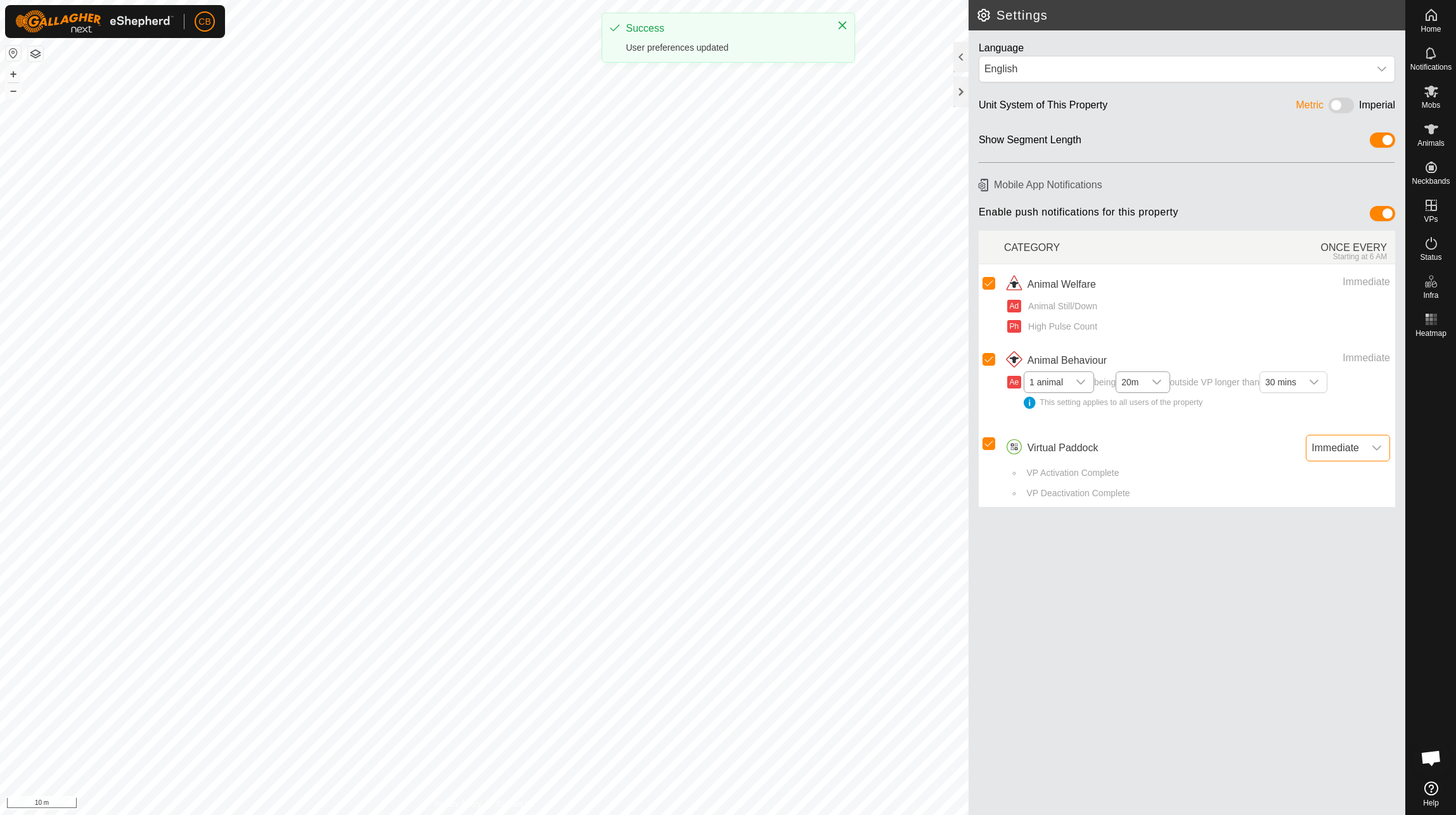
click at [1345, 449] on span "Immediate" at bounding box center [1335, 448] width 58 height 25
click at [1349, 444] on span "Immediate" at bounding box center [1335, 448] width 58 height 25
click at [1247, 69] on div "English" at bounding box center [1174, 69] width 379 height 15
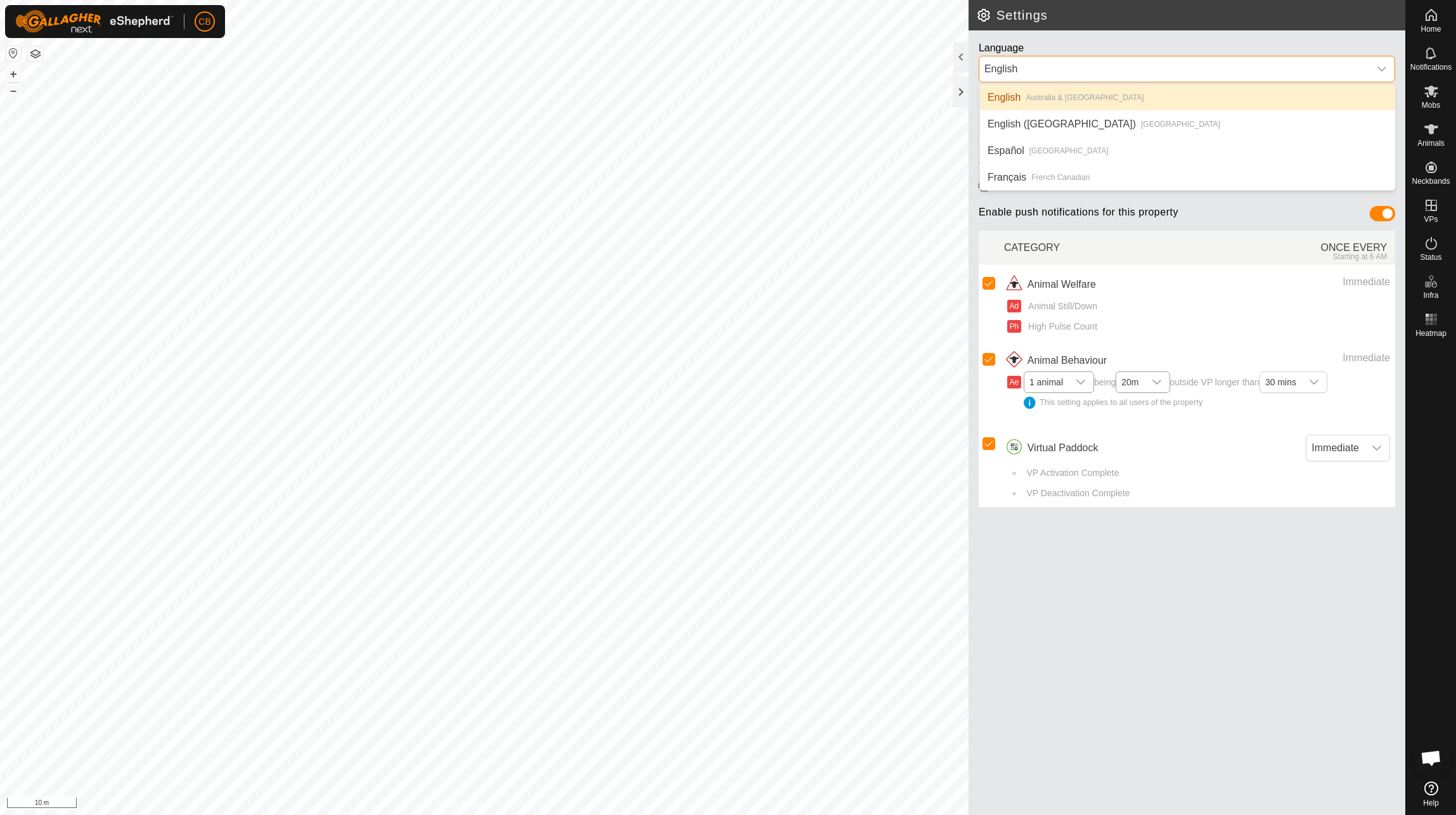
click at [1249, 66] on div "English" at bounding box center [1174, 69] width 379 height 15
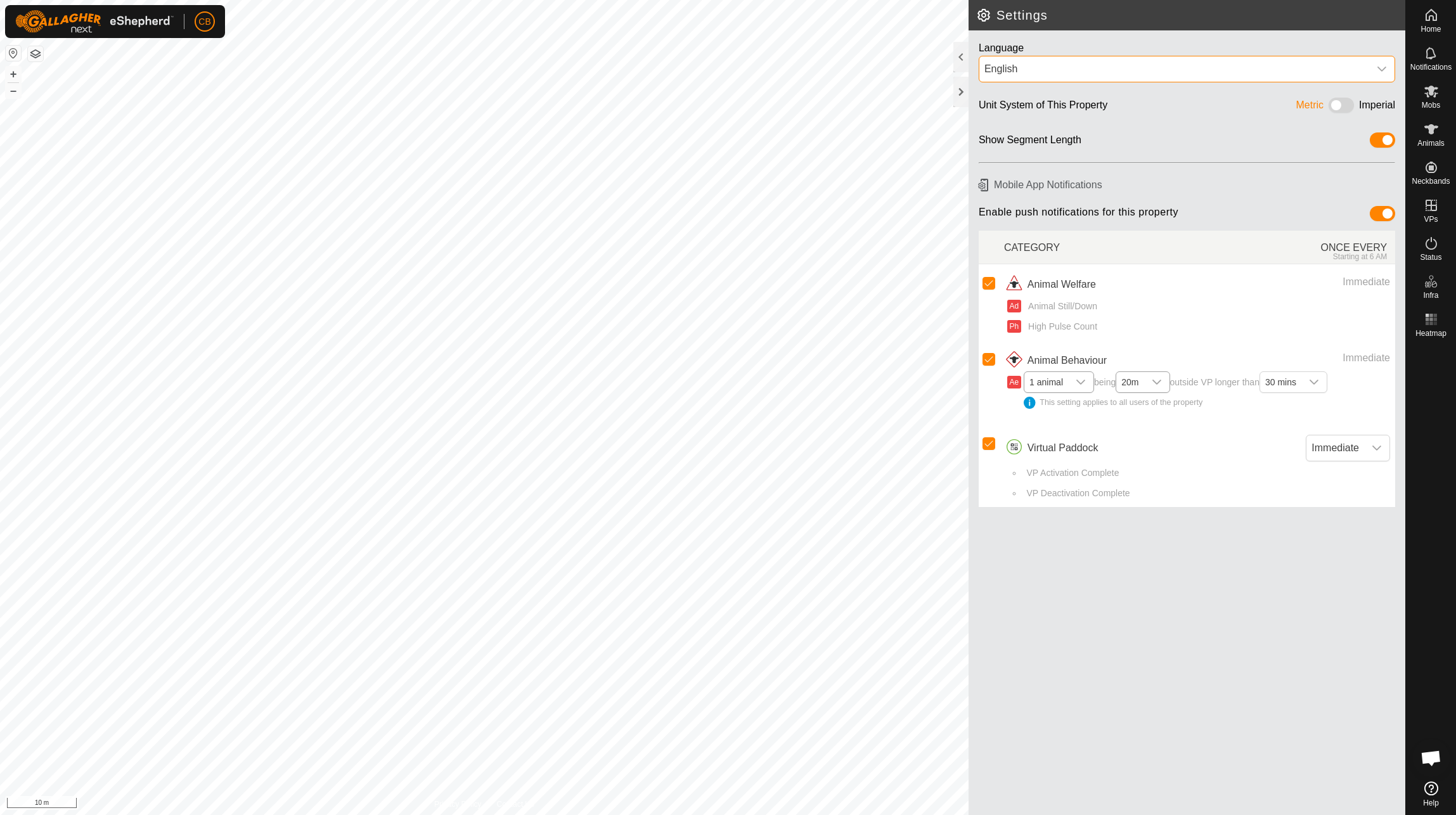
click at [1249, 66] on div "English" at bounding box center [1174, 69] width 379 height 15
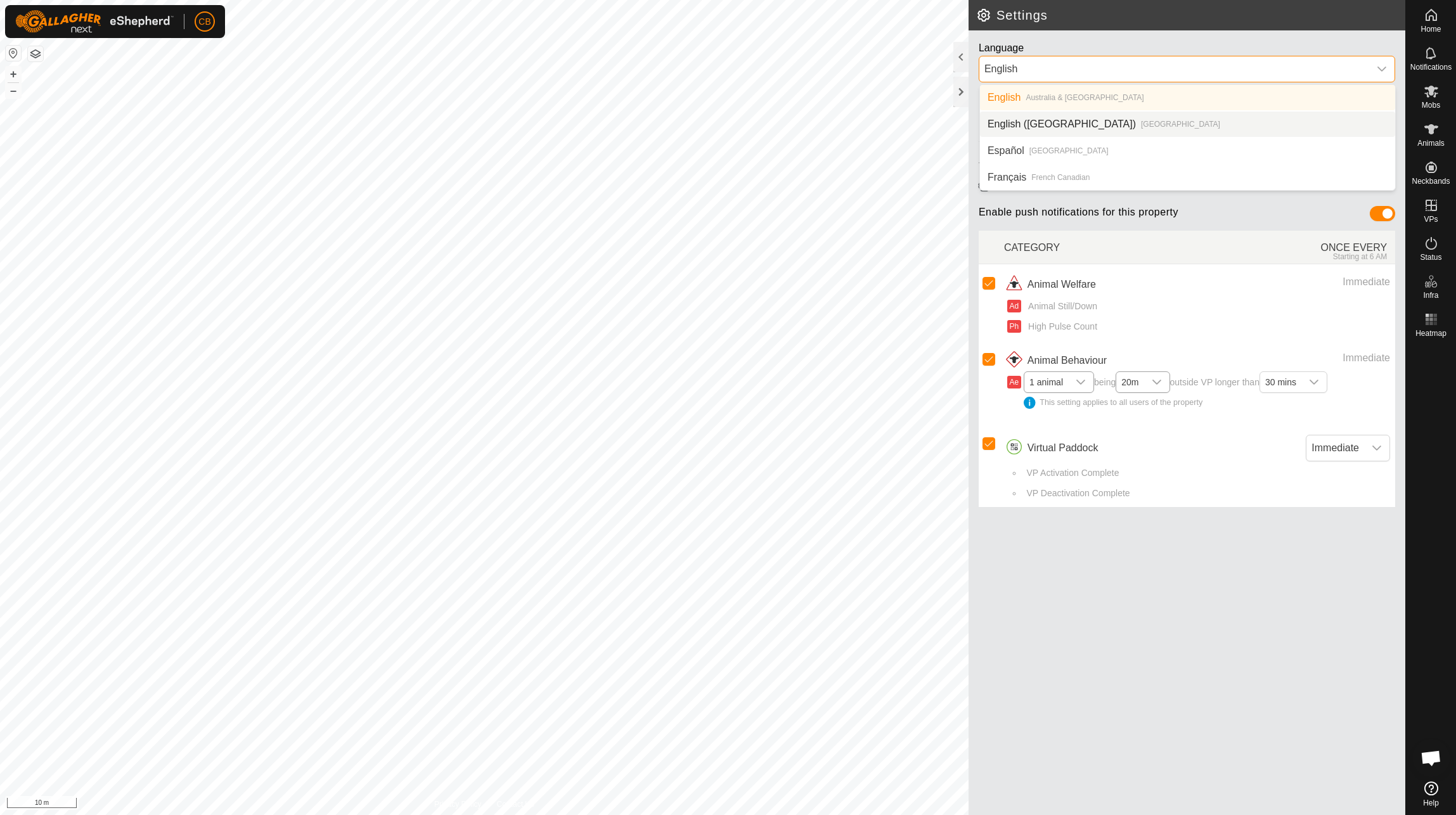
click at [1187, 120] on li "English ([GEOGRAPHIC_DATA]) [GEOGRAPHIC_DATA]" at bounding box center [1188, 124] width 415 height 25
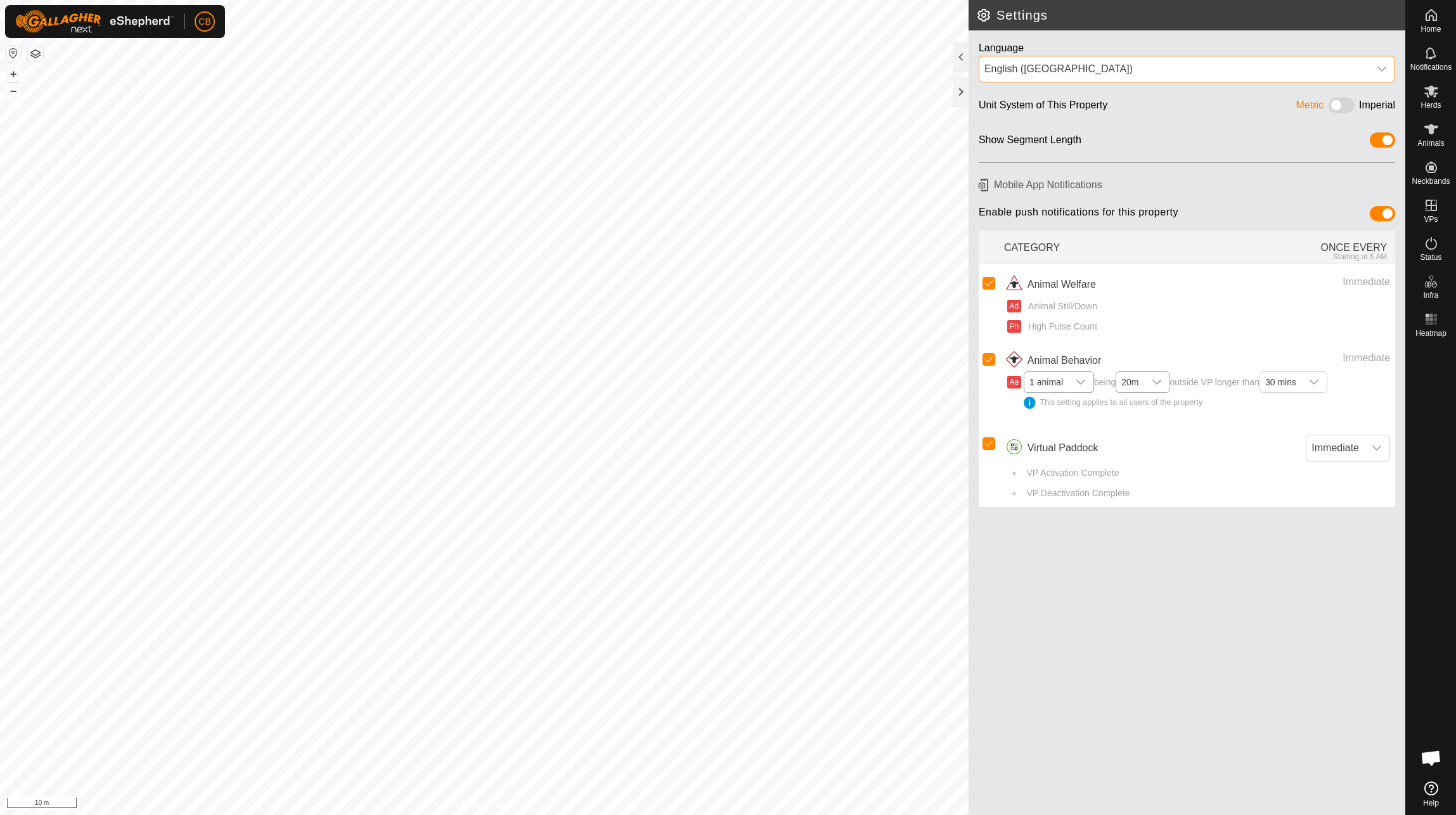
click at [1196, 70] on div "English ([GEOGRAPHIC_DATA])" at bounding box center [1174, 69] width 379 height 15
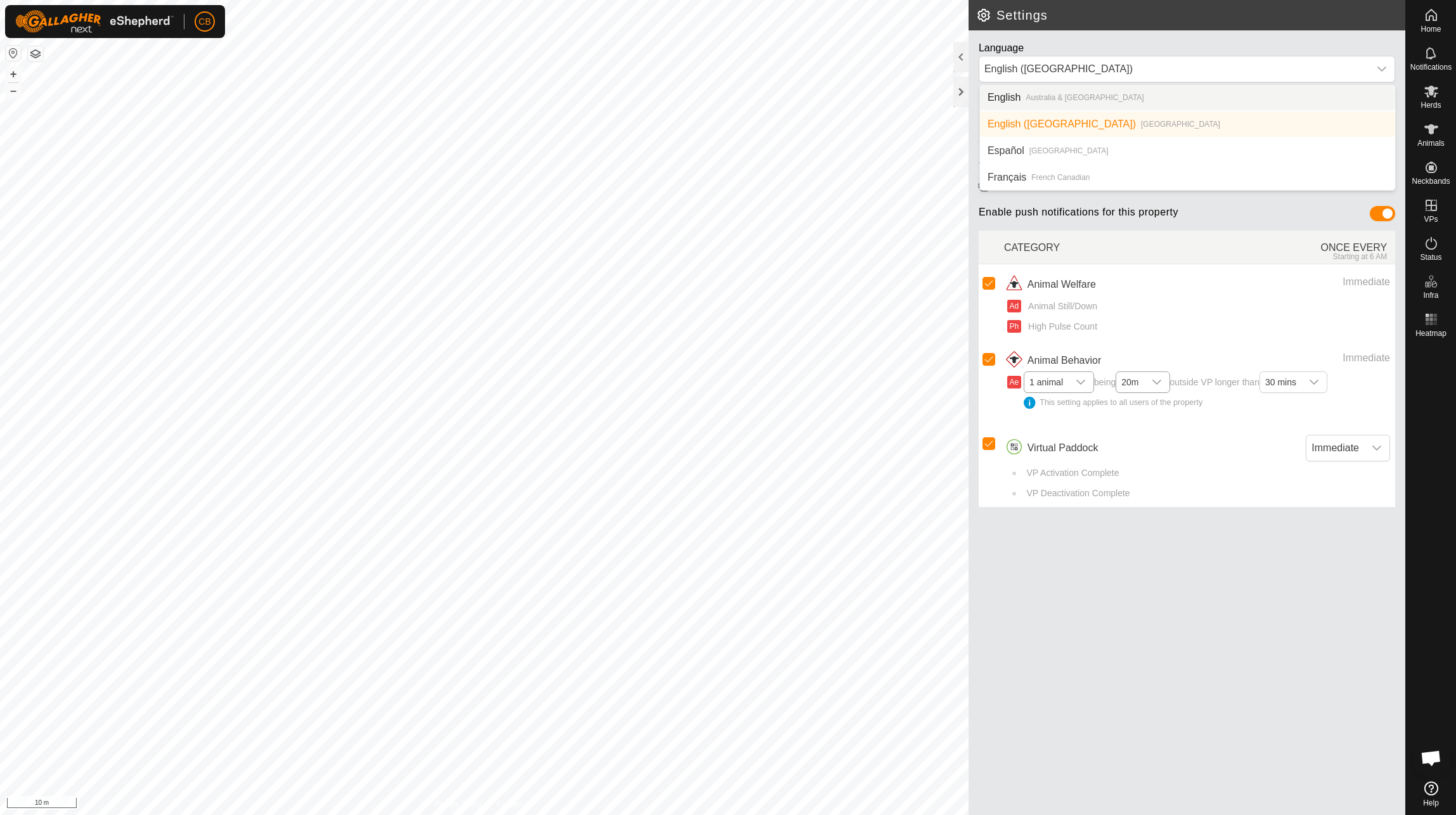
click at [1115, 106] on li "English [GEOGRAPHIC_DATA] & [GEOGRAPHIC_DATA]" at bounding box center [1188, 98] width 415 height 25
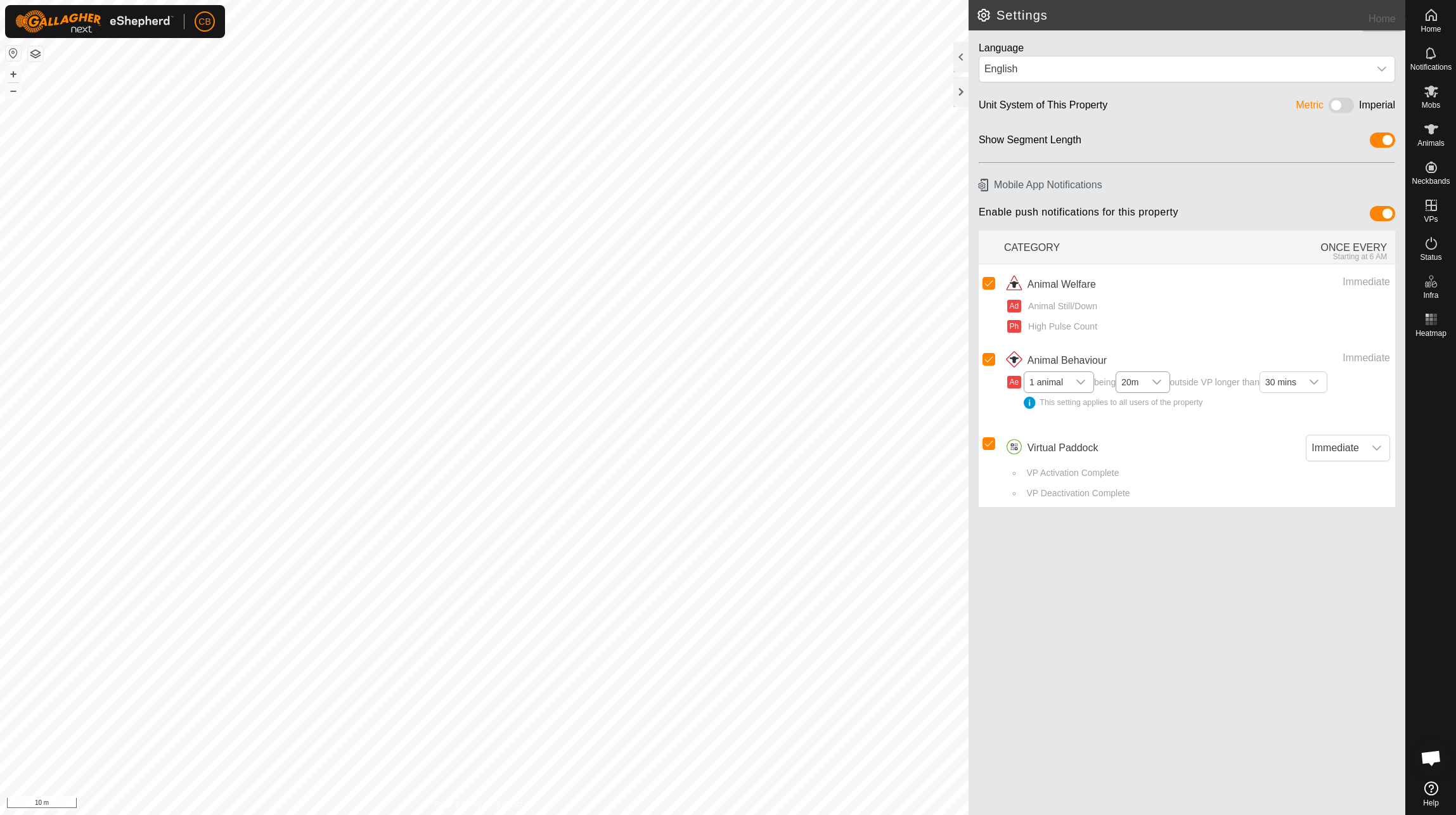
click at [1416, 18] on div "Home" at bounding box center [1431, 19] width 50 height 38
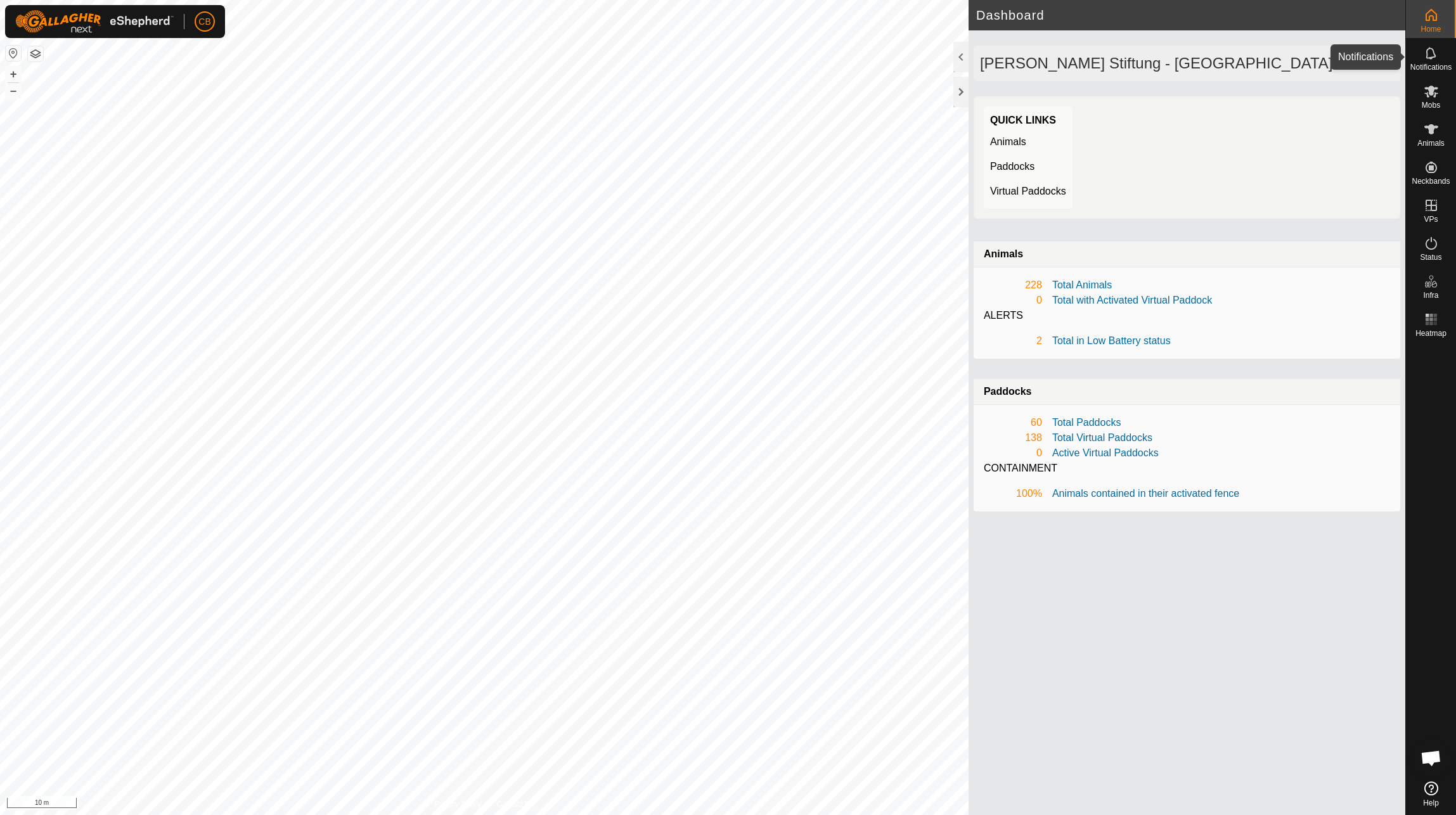
click at [1438, 51] on icon at bounding box center [1431, 53] width 15 height 15
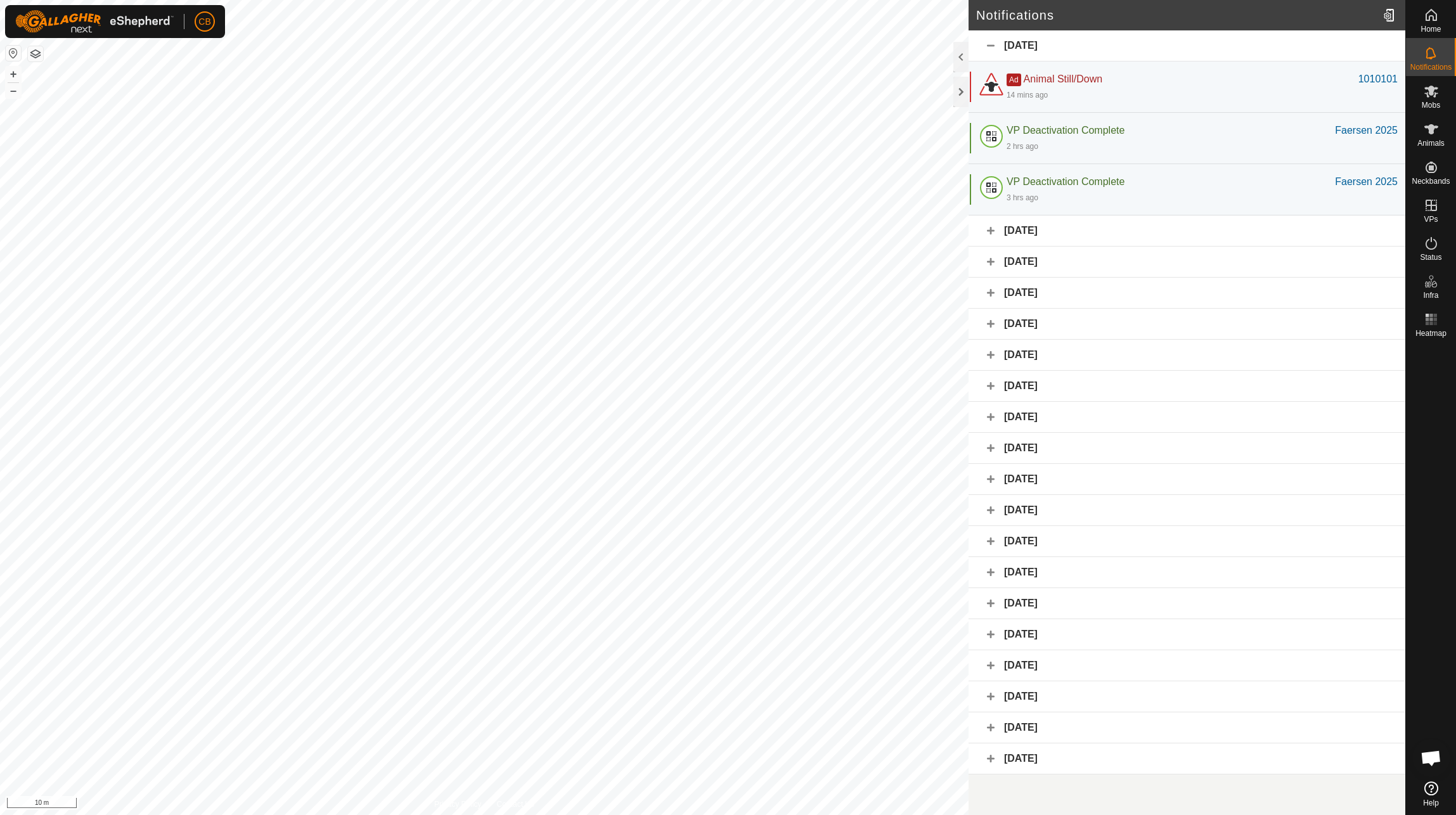
click at [986, 571] on div "[DATE]" at bounding box center [1187, 573] width 437 height 31
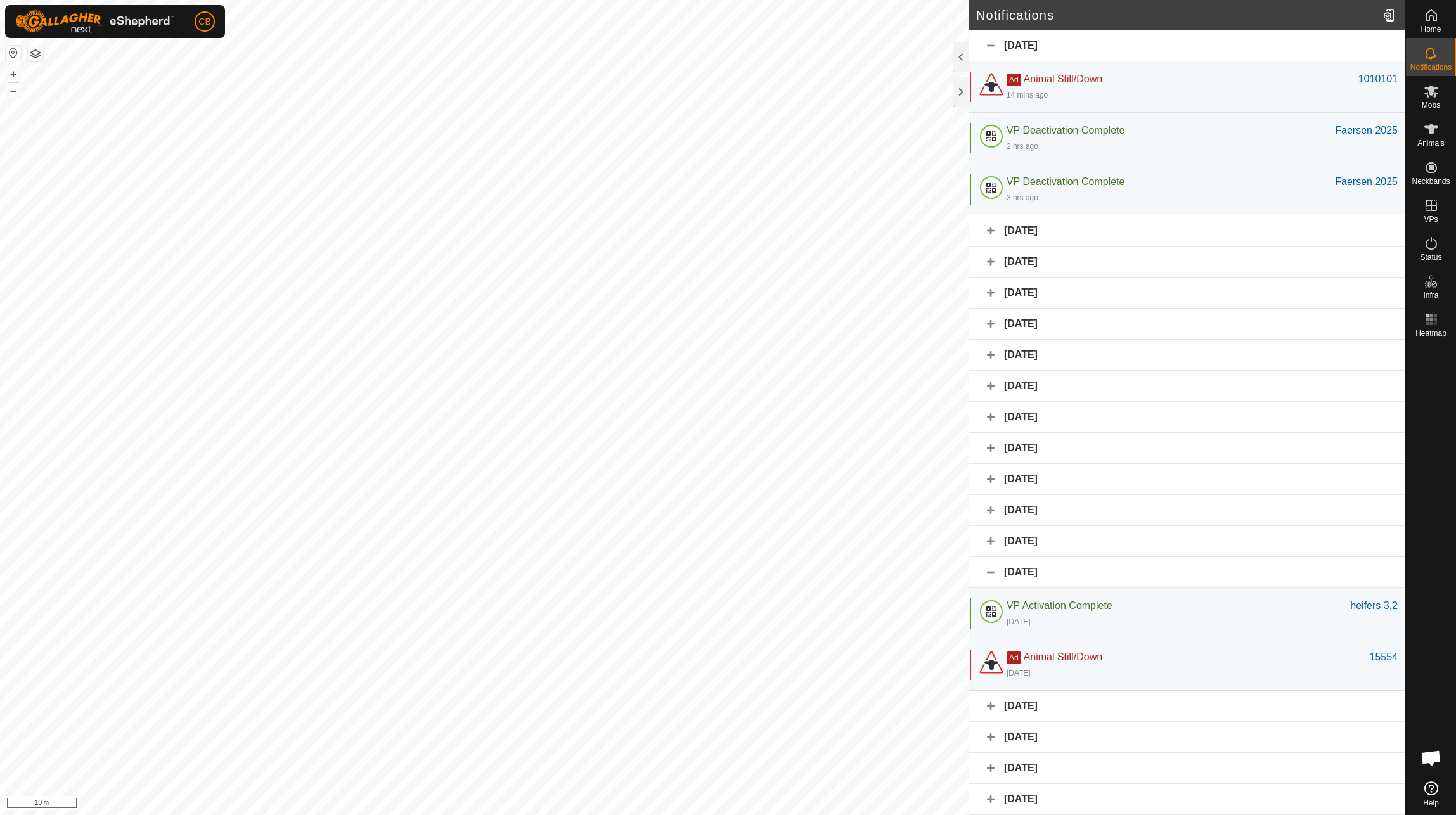
click at [988, 570] on div "[DATE]" at bounding box center [1187, 573] width 437 height 31
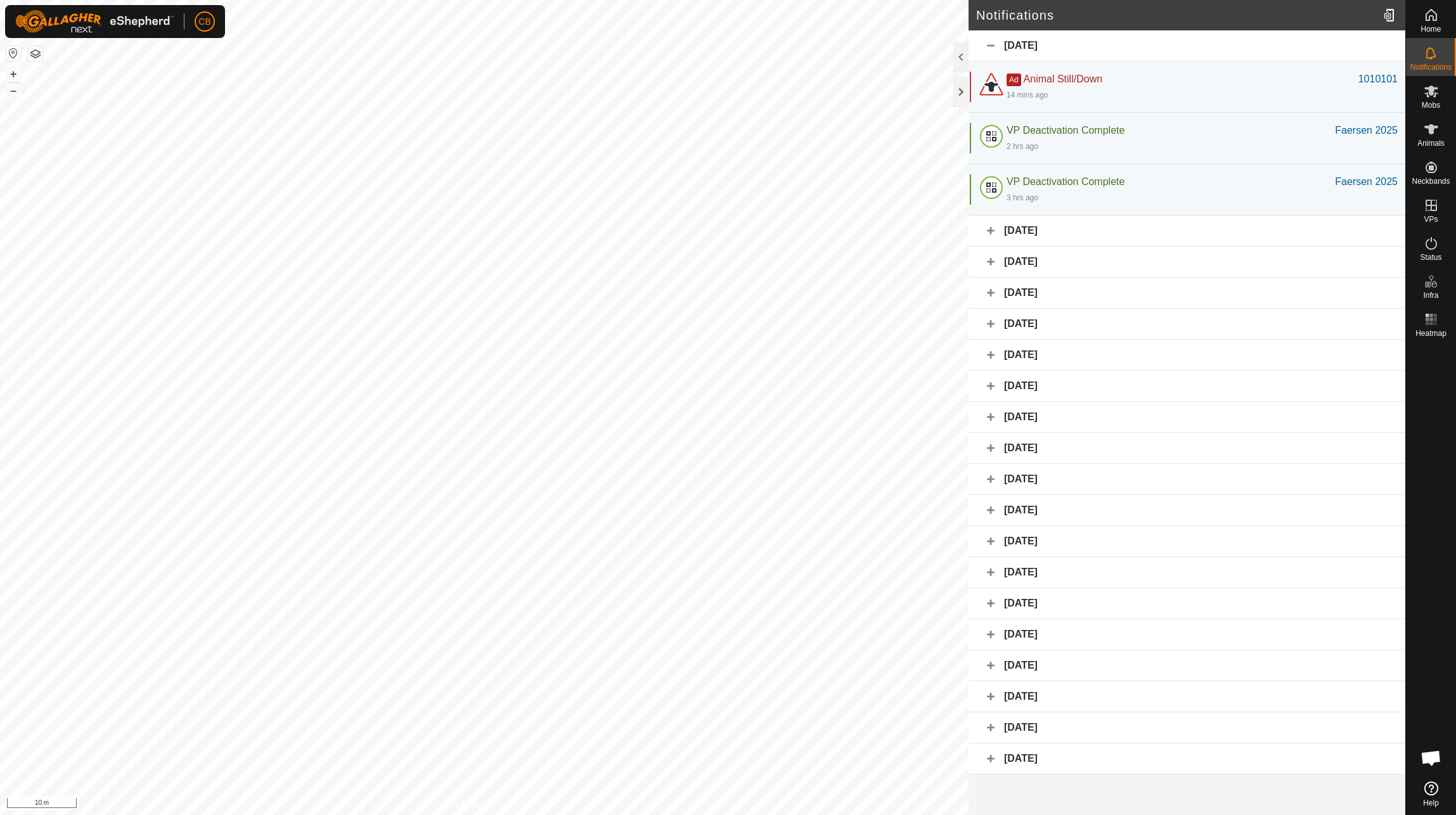
click at [36, 53] on button "button" at bounding box center [35, 53] width 15 height 15
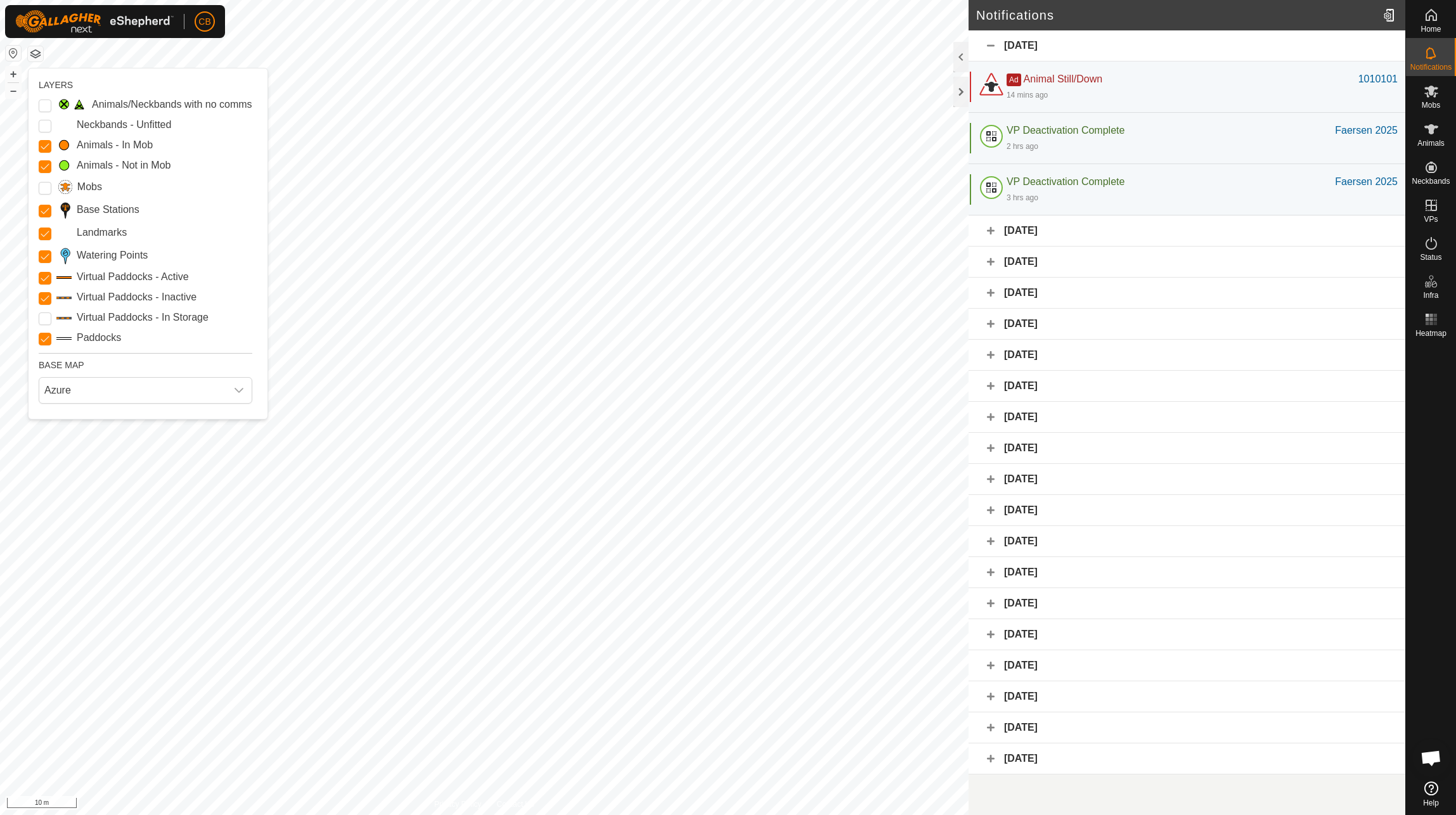
click at [36, 53] on button "button" at bounding box center [35, 53] width 15 height 15
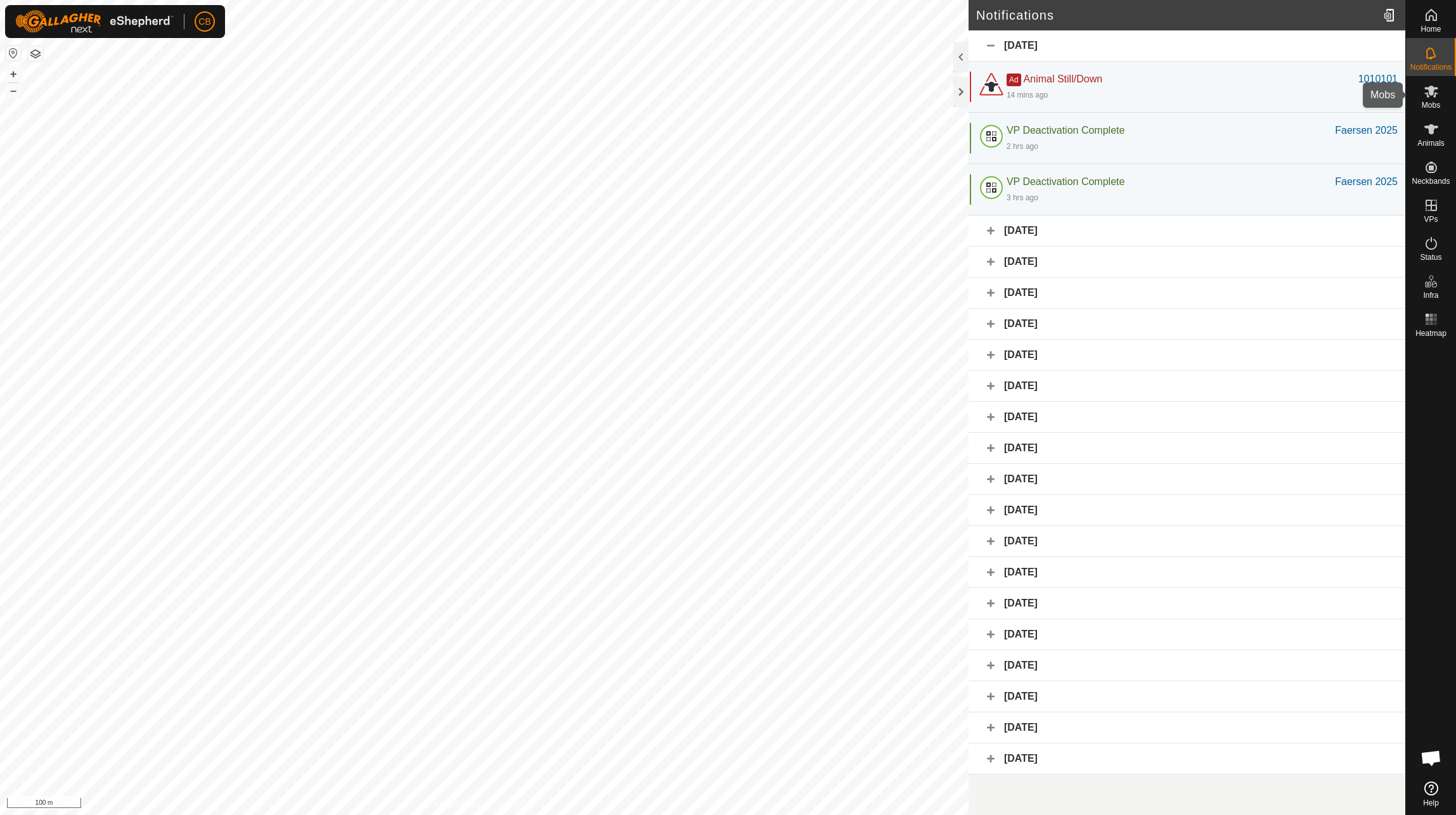
click at [1432, 87] on icon at bounding box center [1431, 92] width 14 height 12
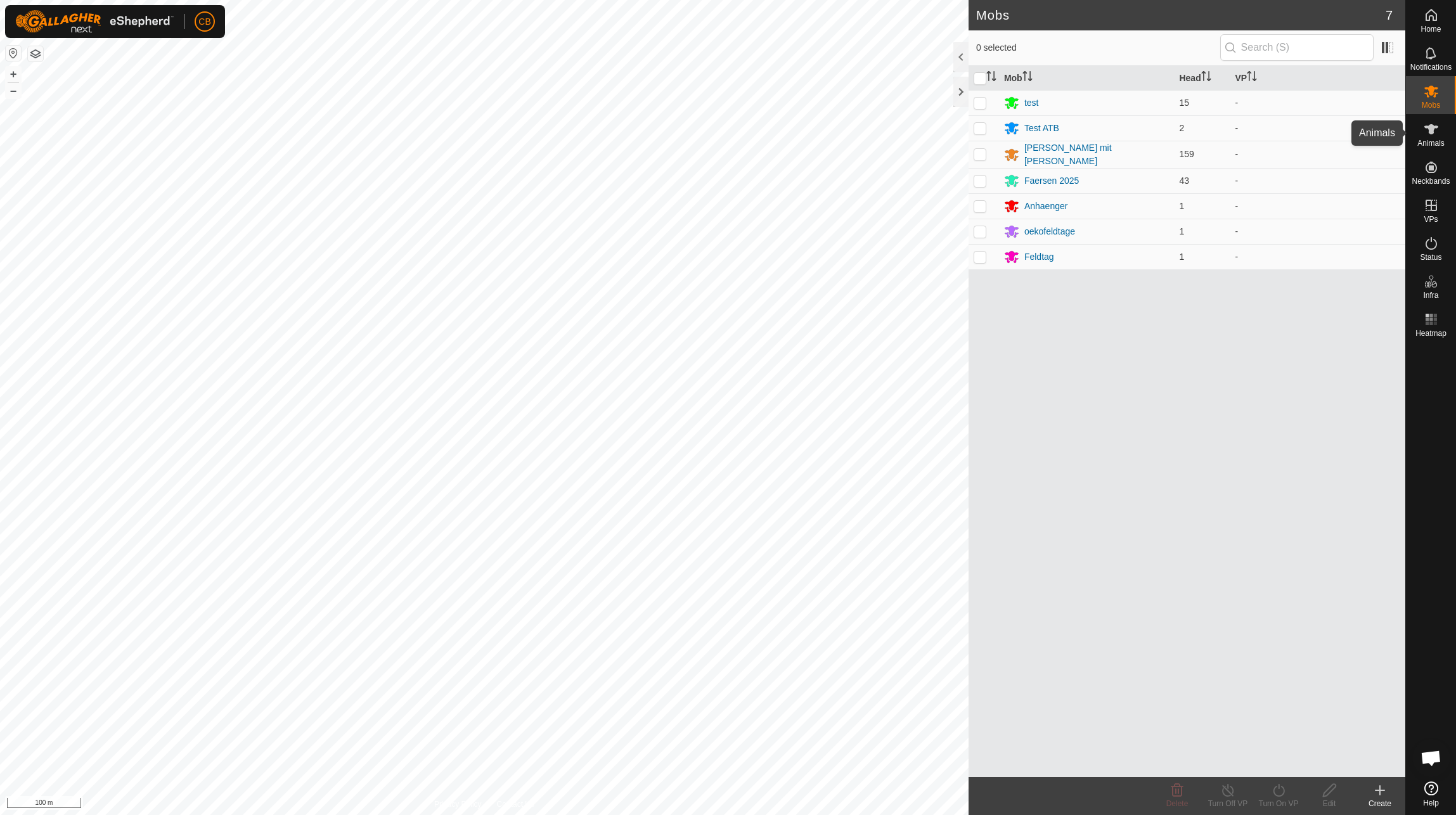
click at [1428, 126] on icon at bounding box center [1431, 129] width 14 height 10
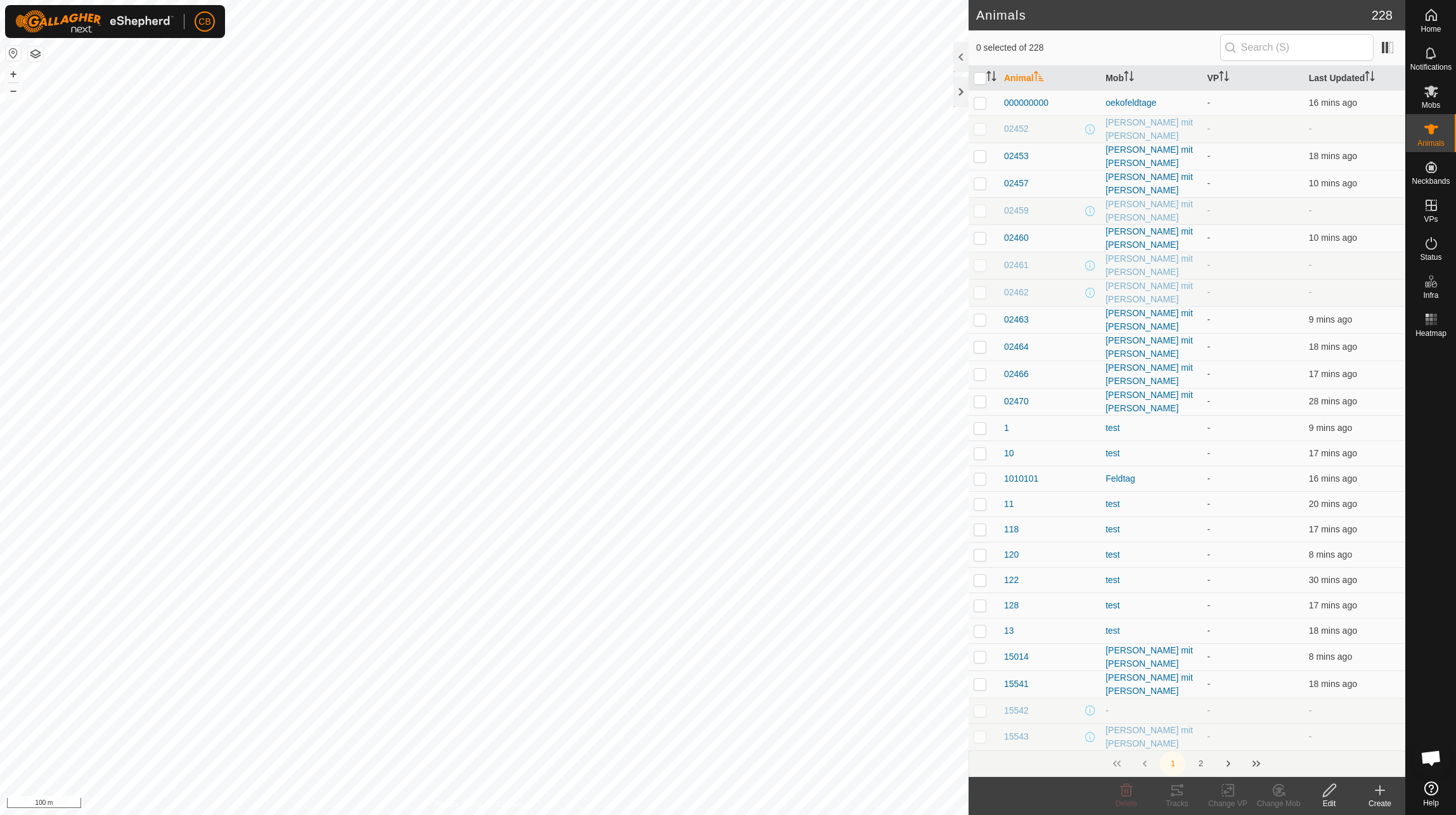
click at [1428, 96] on icon at bounding box center [1431, 92] width 14 height 12
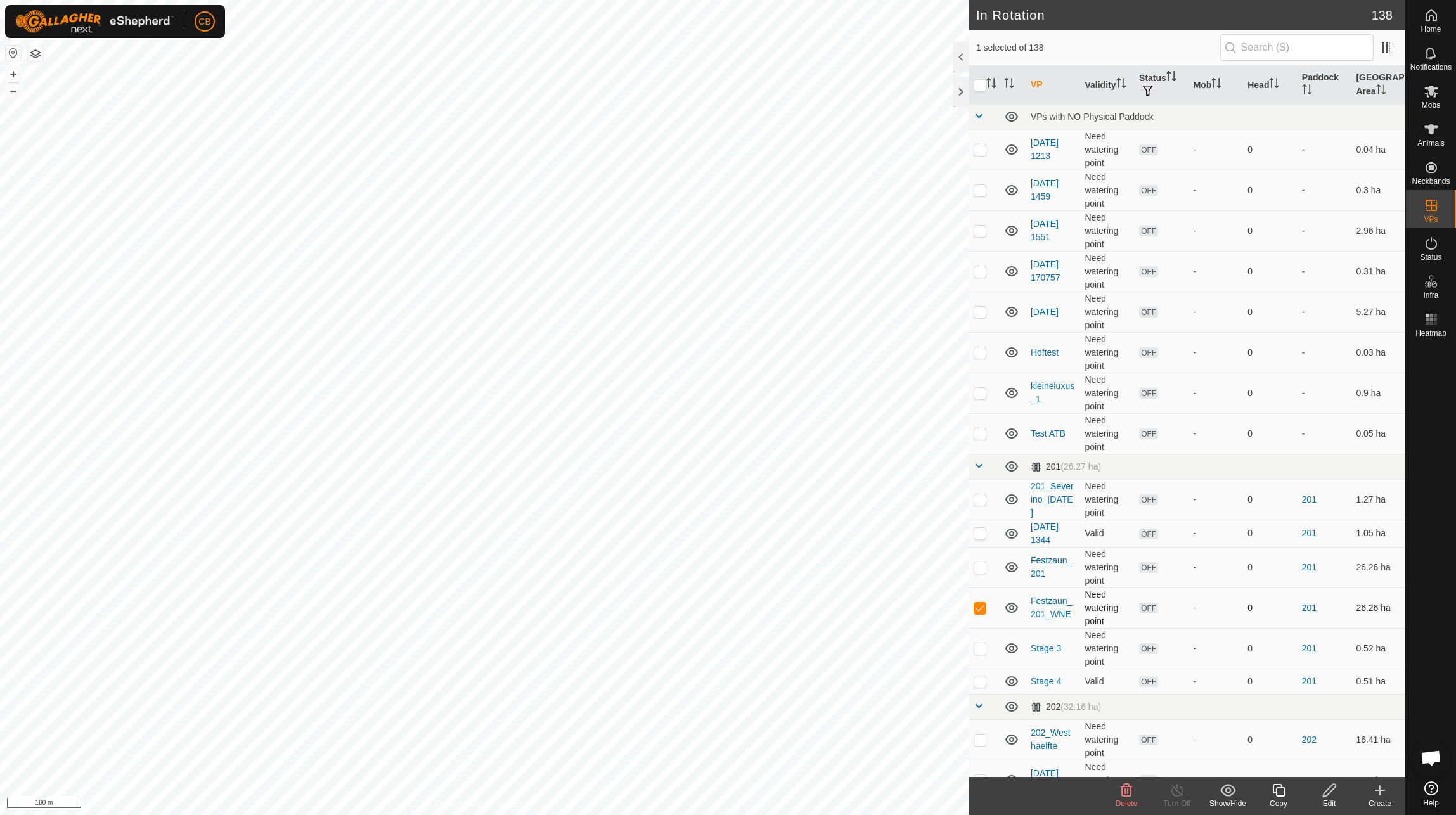
click at [979, 611] on p-checkbox at bounding box center [980, 607] width 13 height 10
checkbox input "false"
click at [1430, 146] on span "Animals" at bounding box center [1431, 144] width 27 height 8
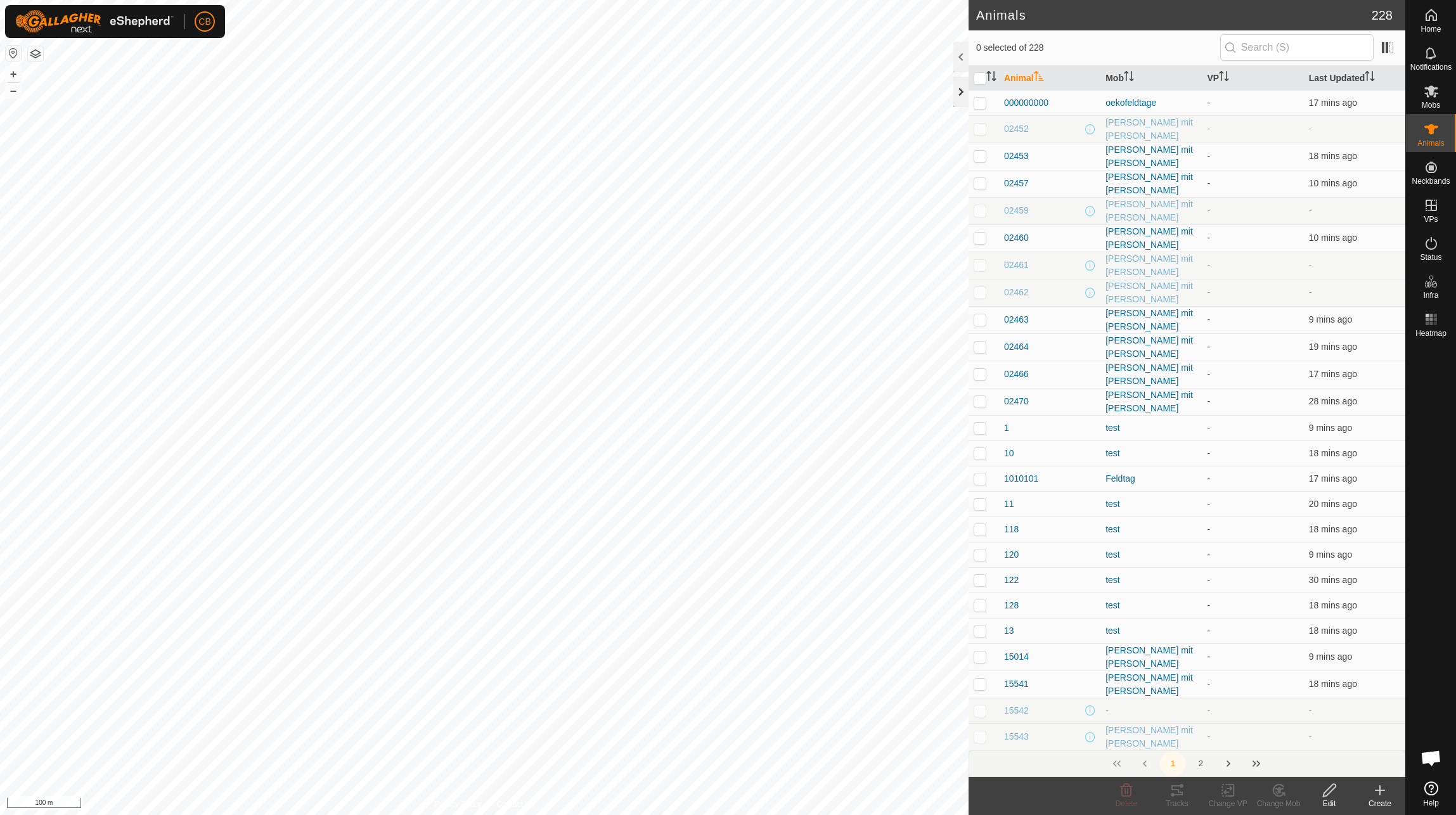
click at [959, 87] on div at bounding box center [961, 92] width 15 height 30
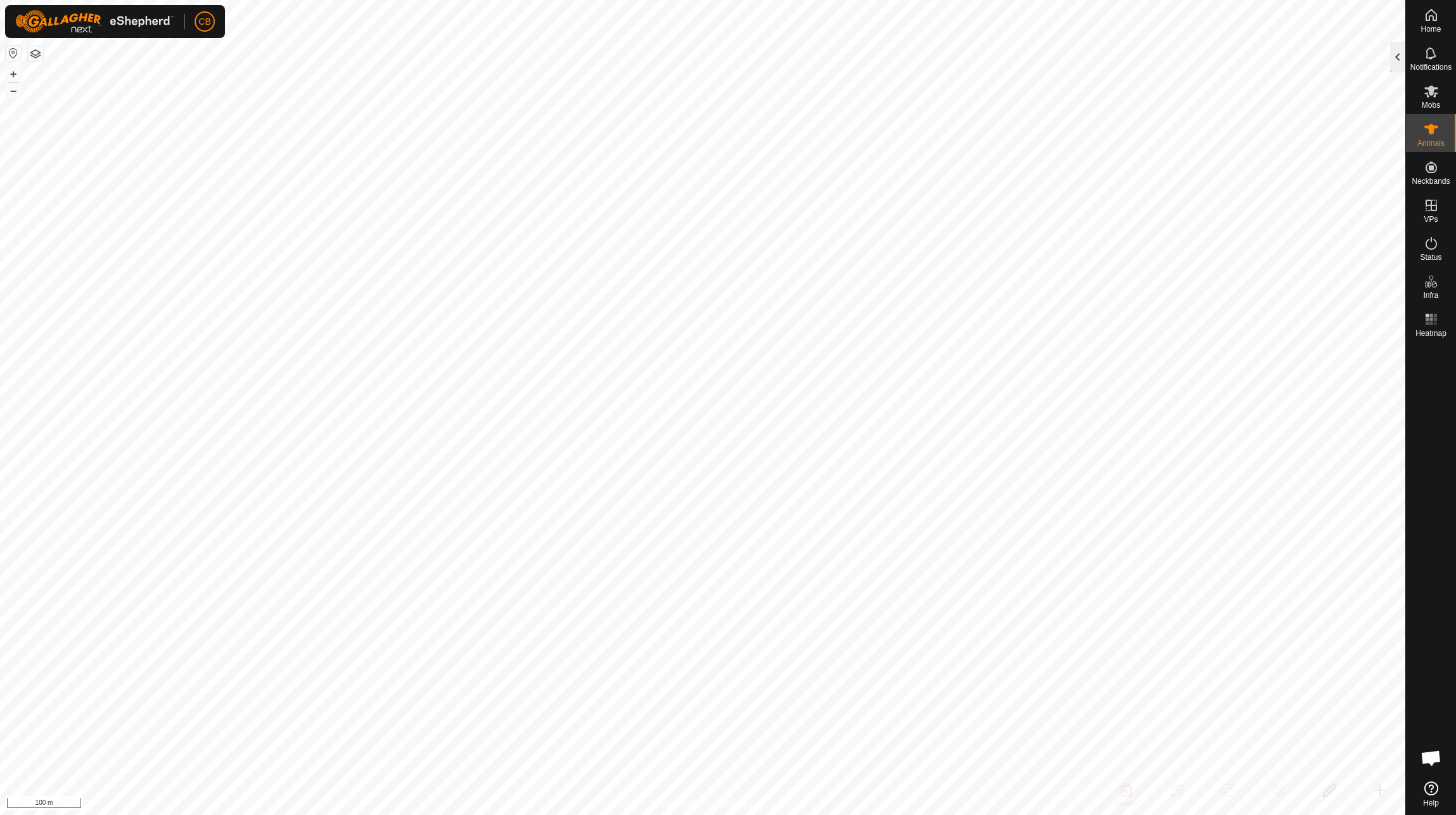
click at [1391, 58] on div at bounding box center [1397, 57] width 15 height 30
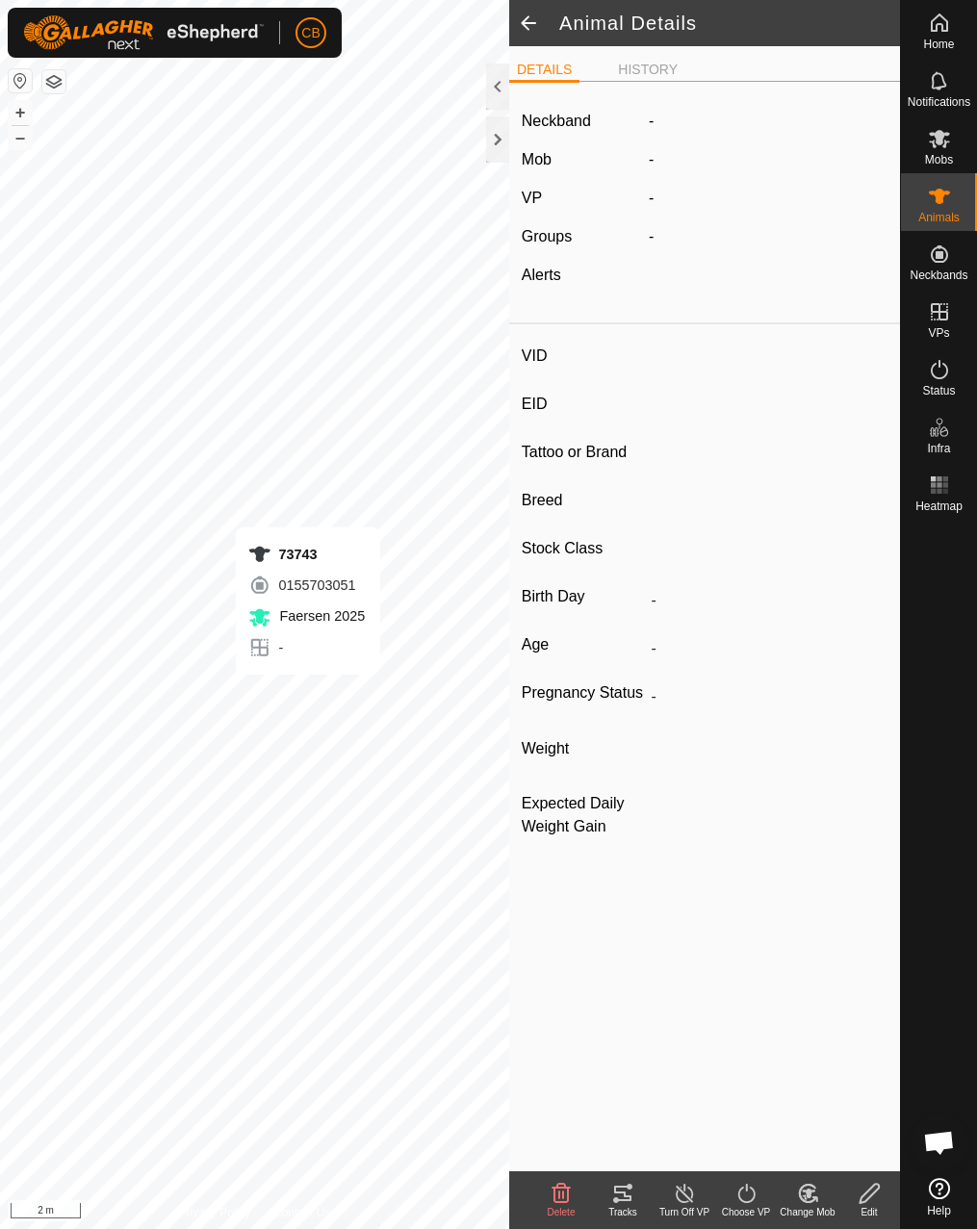
type input "73743"
type input "-"
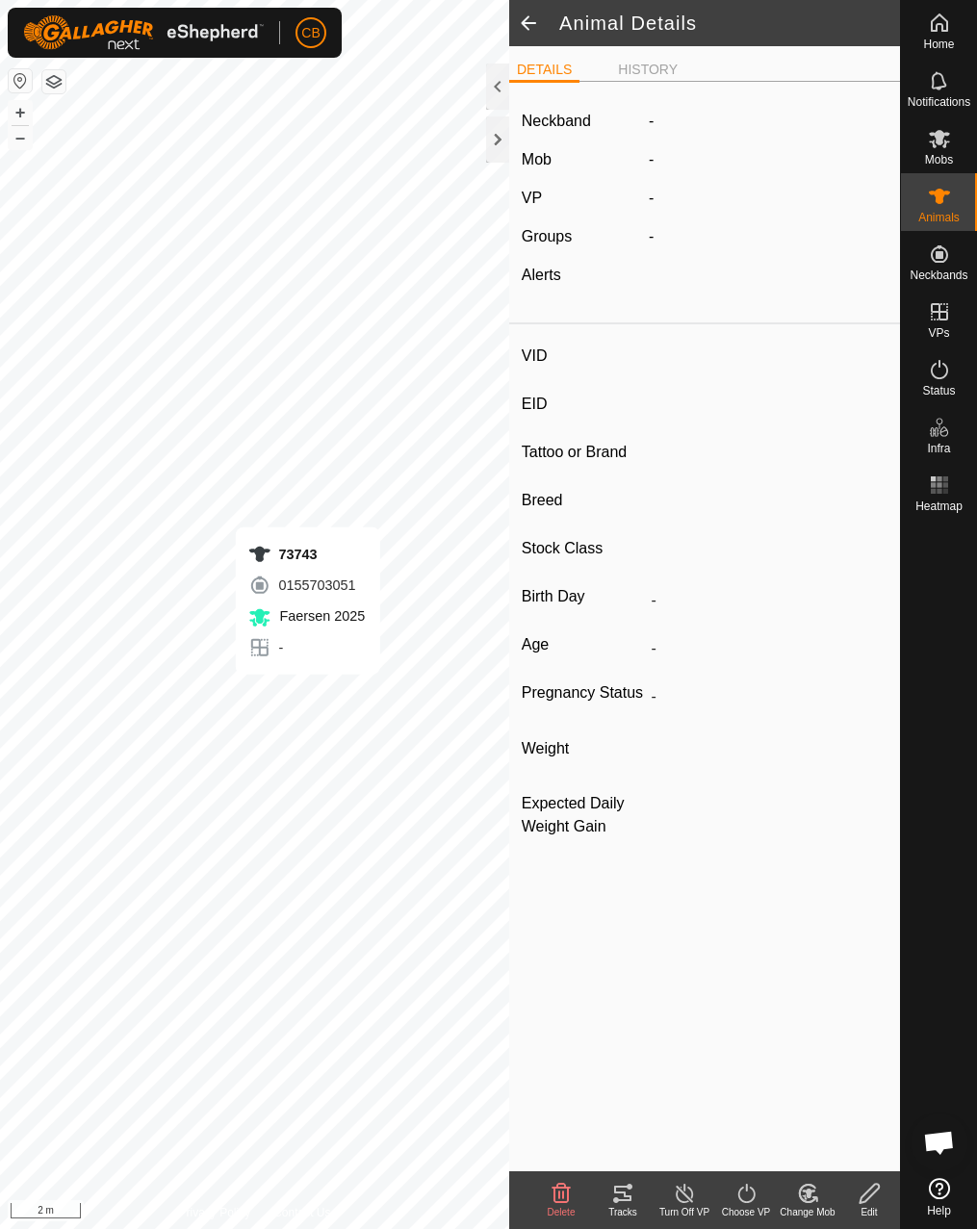
type input "-"
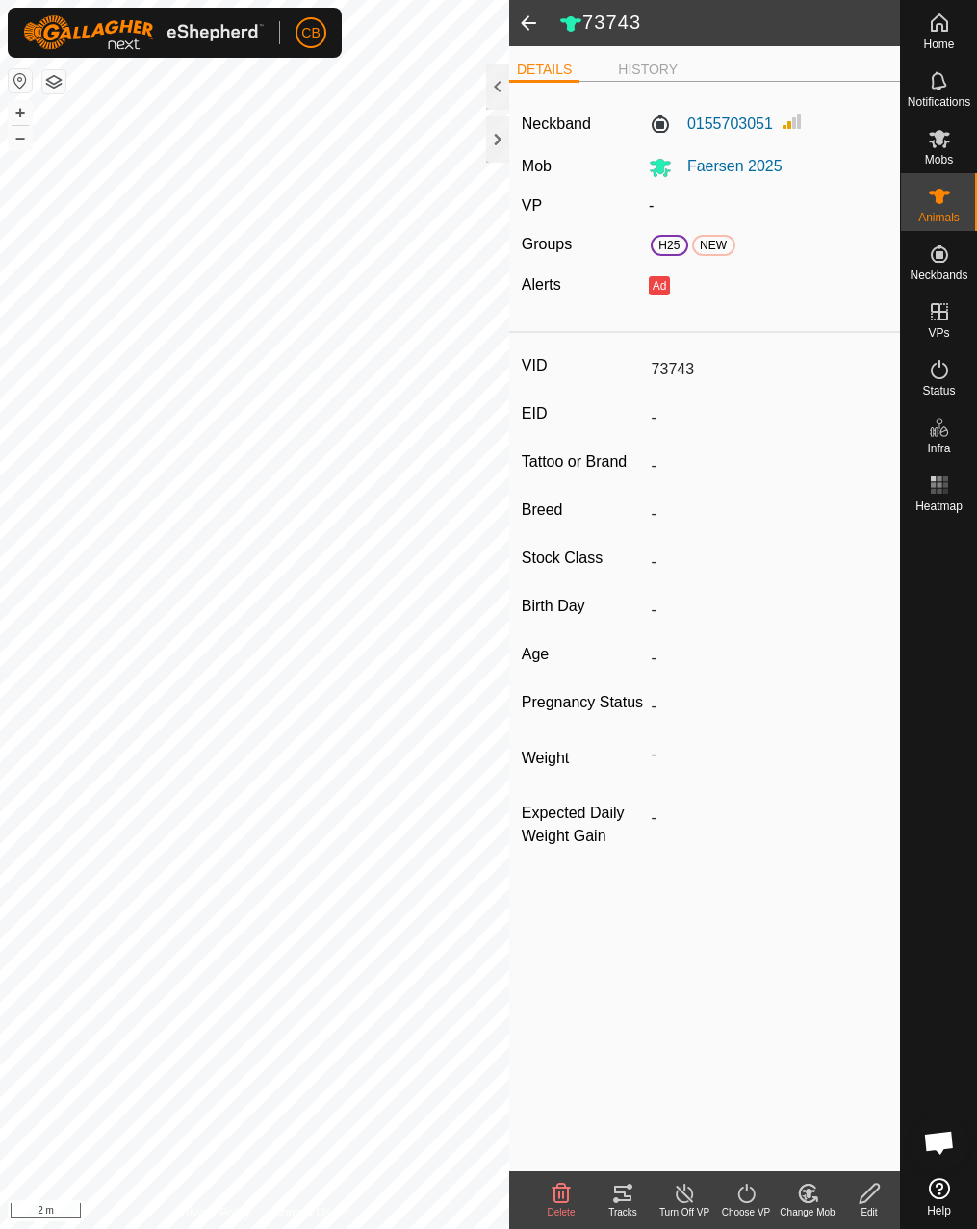
click at [614, 1186] on icon at bounding box center [622, 1192] width 17 height 15
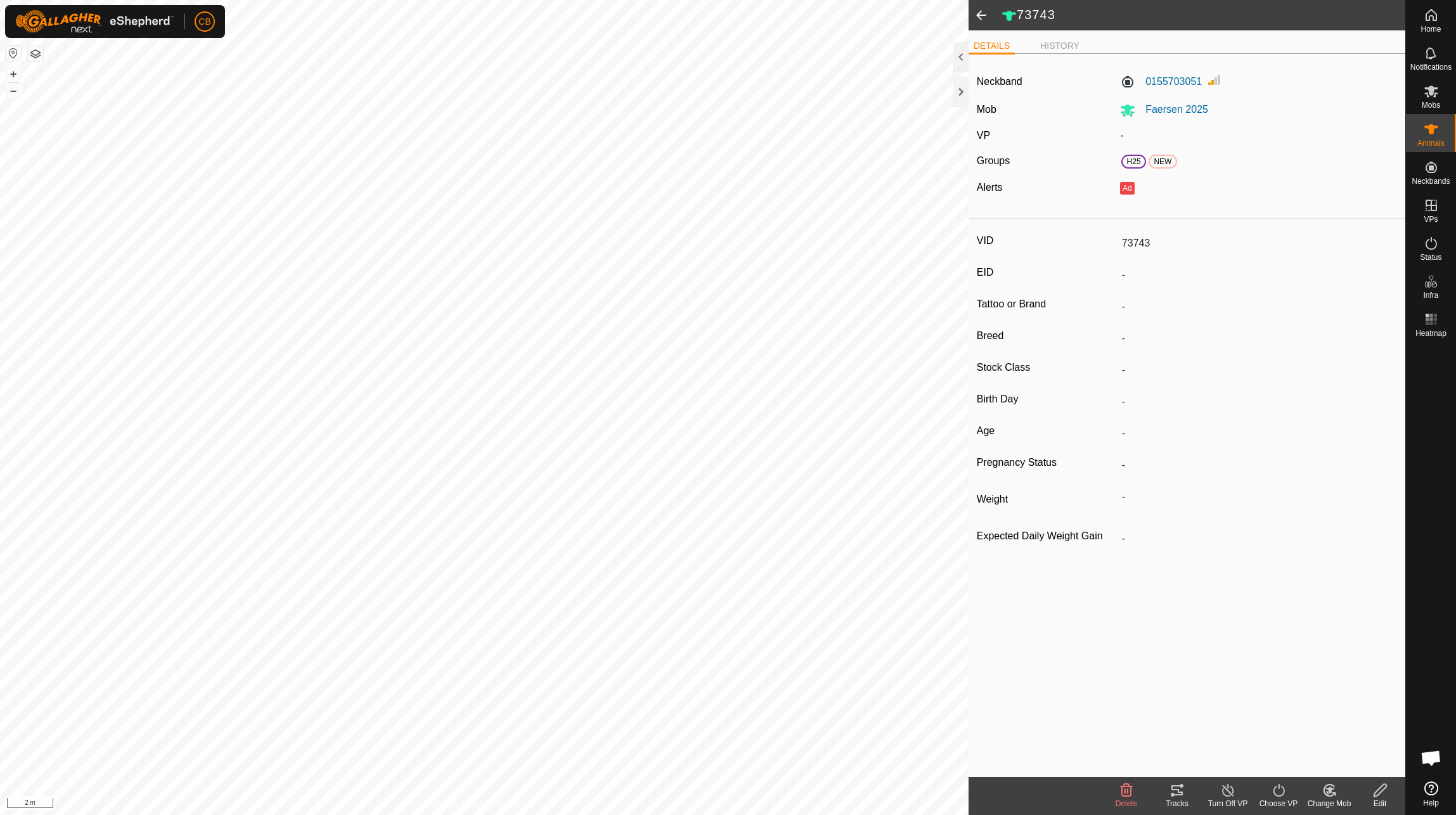
click at [1177, 800] on div "Tracks" at bounding box center [1177, 803] width 51 height 11
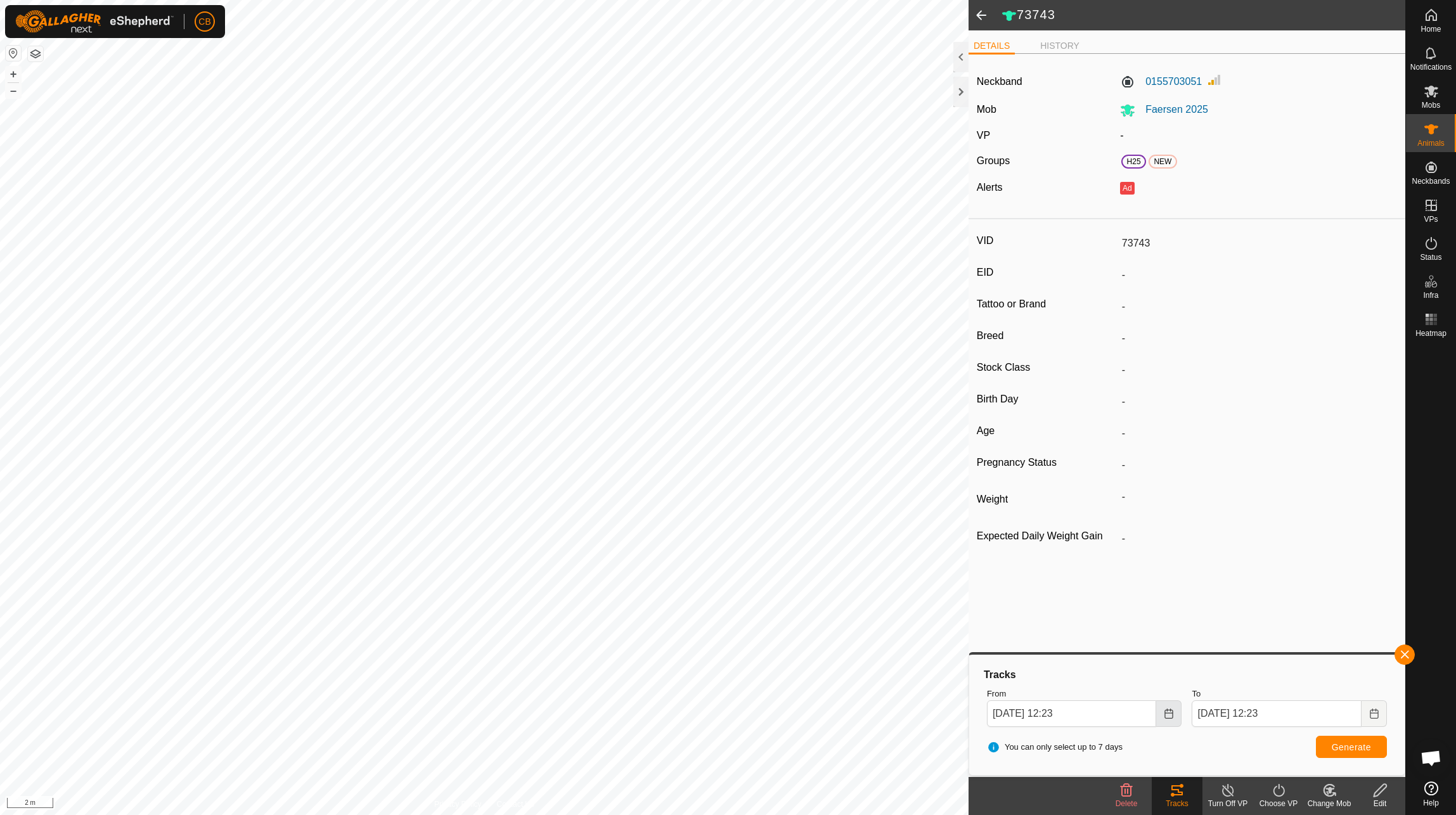
click at [1175, 713] on button "Choose Date" at bounding box center [1169, 714] width 25 height 26
click at [1059, 532] on span "2" at bounding box center [1059, 532] width 20 height 20
type input "[DATE] 12:23"
click at [1333, 744] on span "Generate" at bounding box center [1352, 747] width 40 height 10
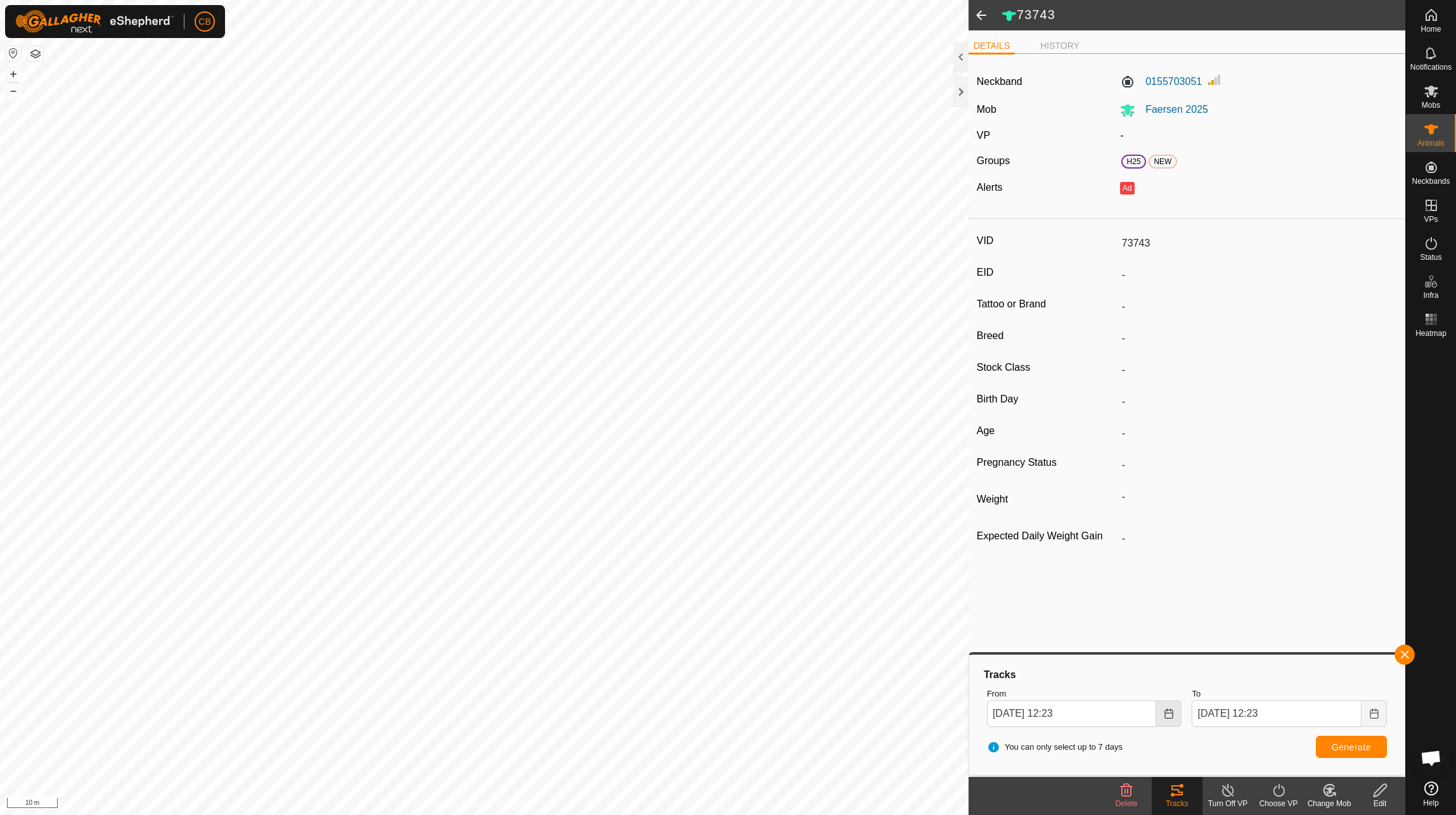
click at [1171, 709] on icon "Choose Date" at bounding box center [1169, 714] width 10 height 10
click at [1009, 490] on button "Previous Month" at bounding box center [1005, 484] width 20 height 20
click at [1065, 613] on span "26" at bounding box center [1059, 613] width 20 height 20
type input "[DATE] 12:23"
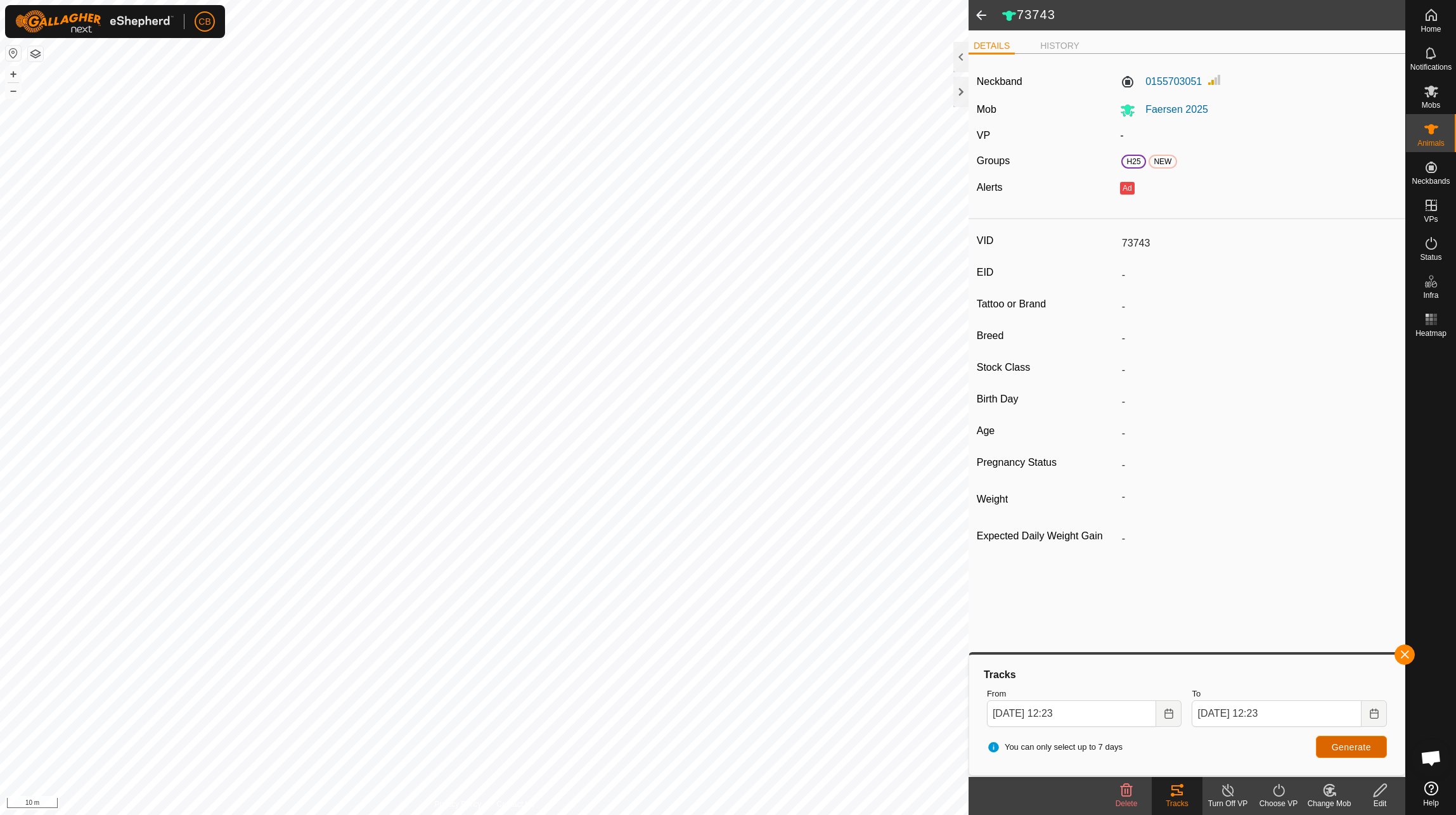
click at [1361, 746] on span "Generate" at bounding box center [1352, 747] width 40 height 10
click at [1405, 657] on button "button" at bounding box center [1405, 655] width 20 height 20
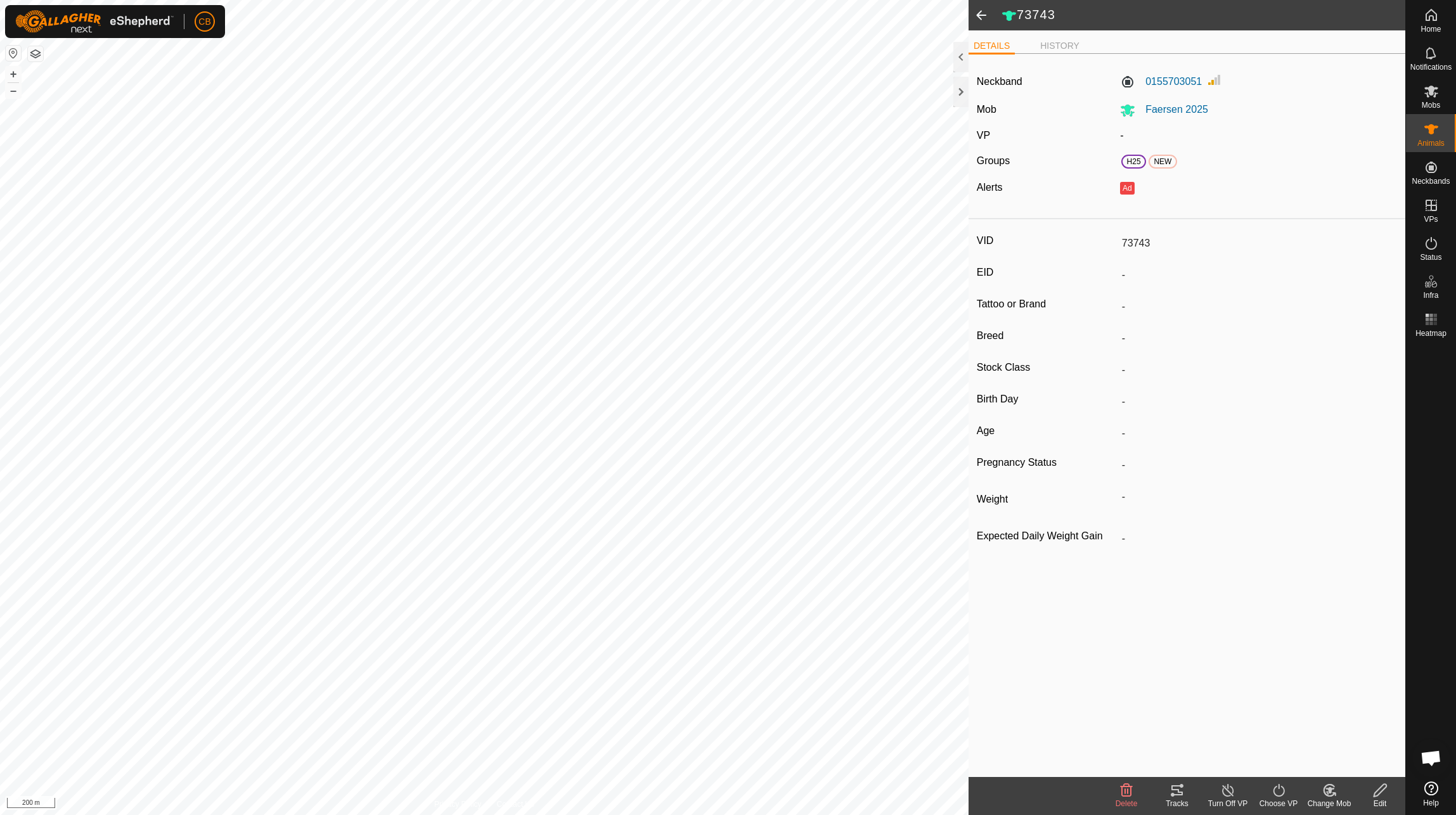
click at [978, 14] on span at bounding box center [981, 15] width 25 height 30
